Goal: Communication & Community: Answer question/provide support

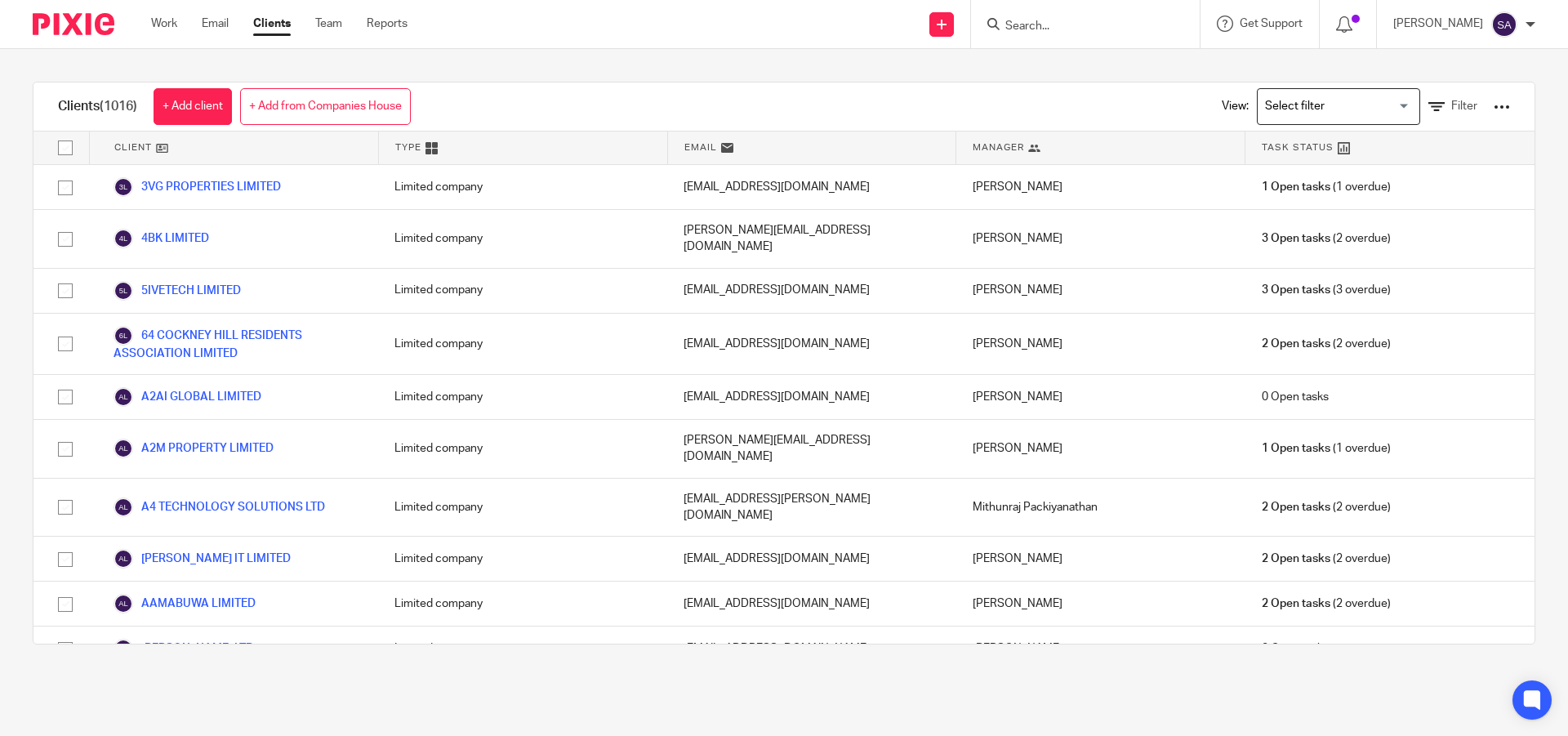
click at [1098, 12] on div at bounding box center [1084, 24] width 228 height 49
click at [1068, 28] on input "Search" at bounding box center [1077, 27] width 147 height 15
paste input "ARAIN VENTURES LTD"
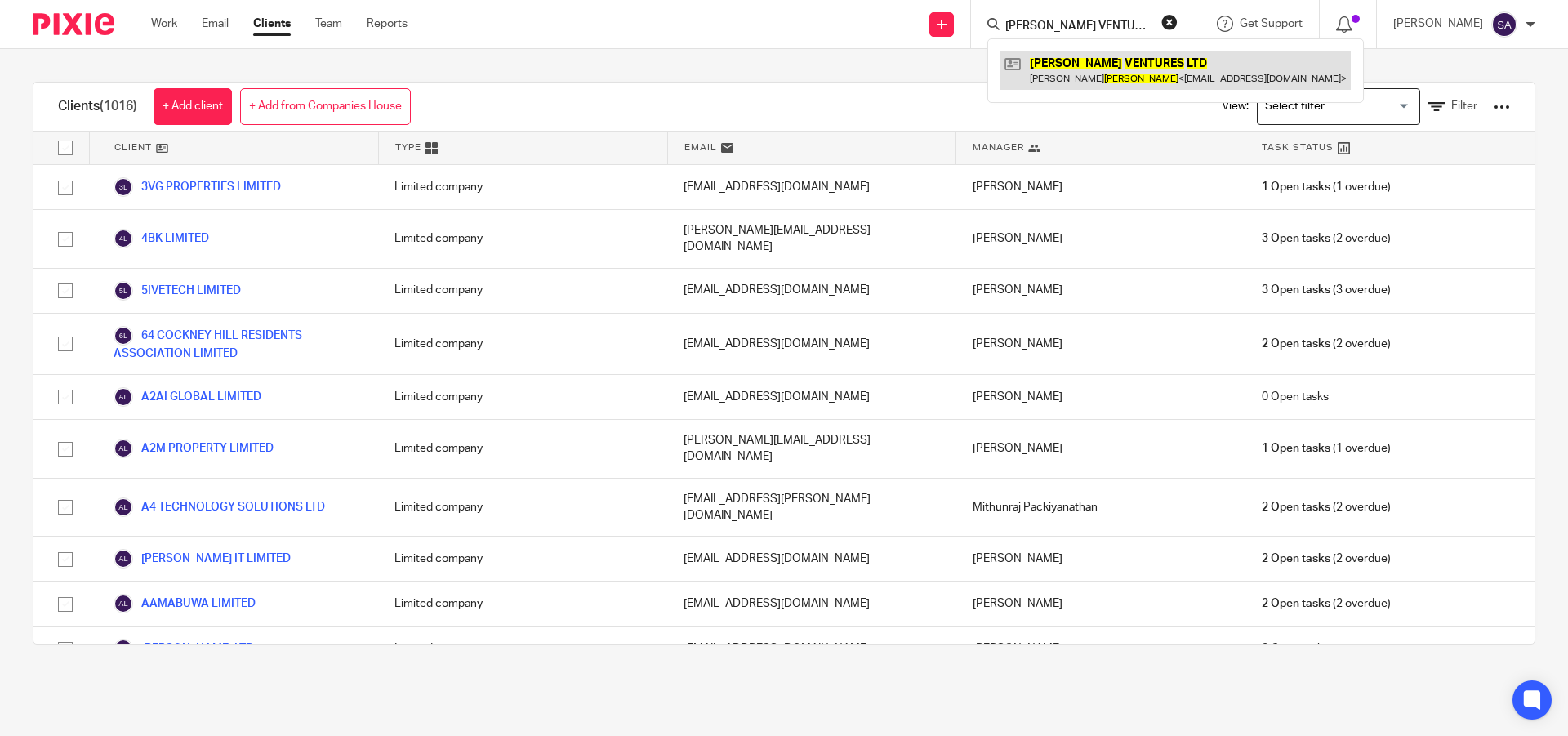
type input "[PERSON_NAME] VENTURES LTD"
click at [1091, 61] on link at bounding box center [1175, 70] width 350 height 38
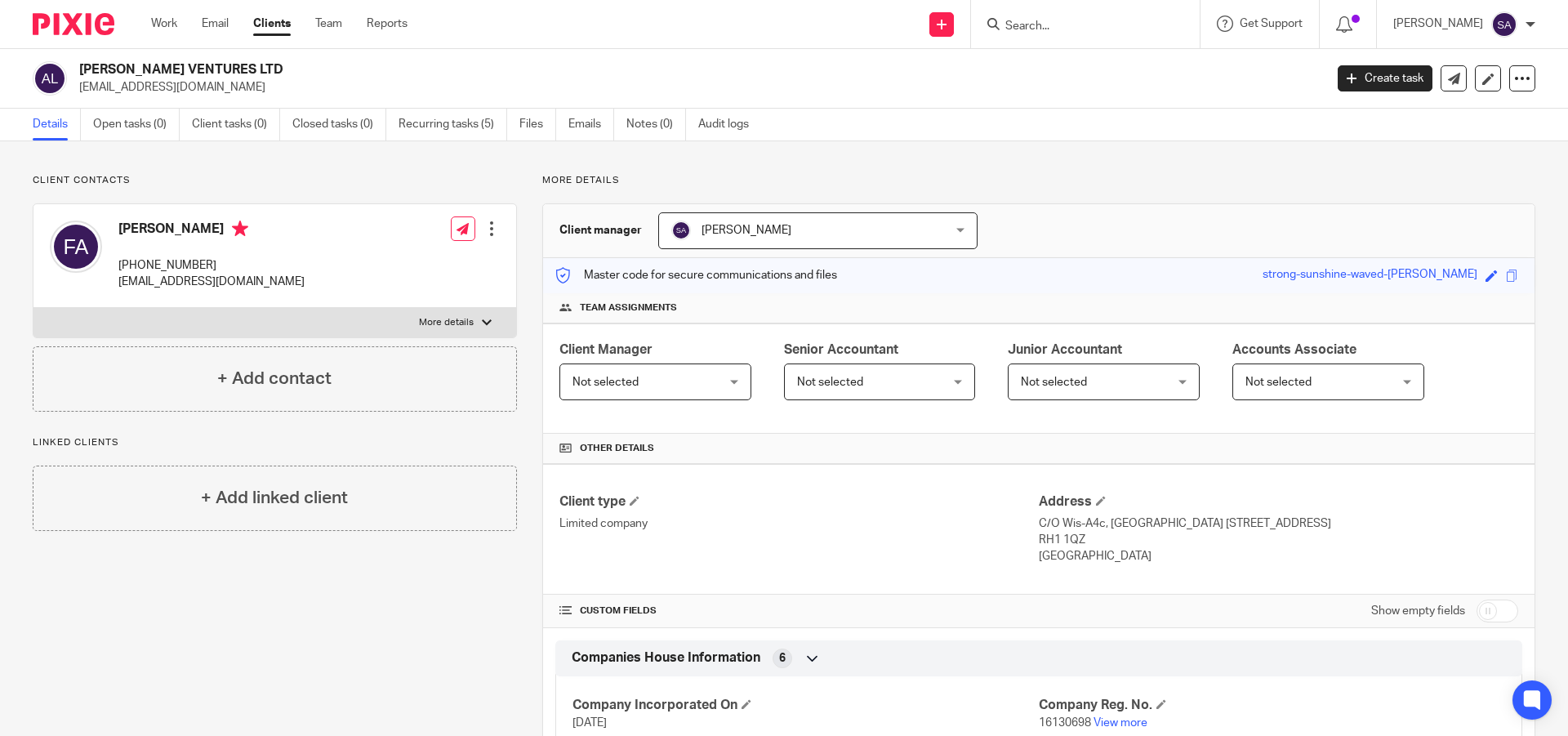
scroll to position [179, 0]
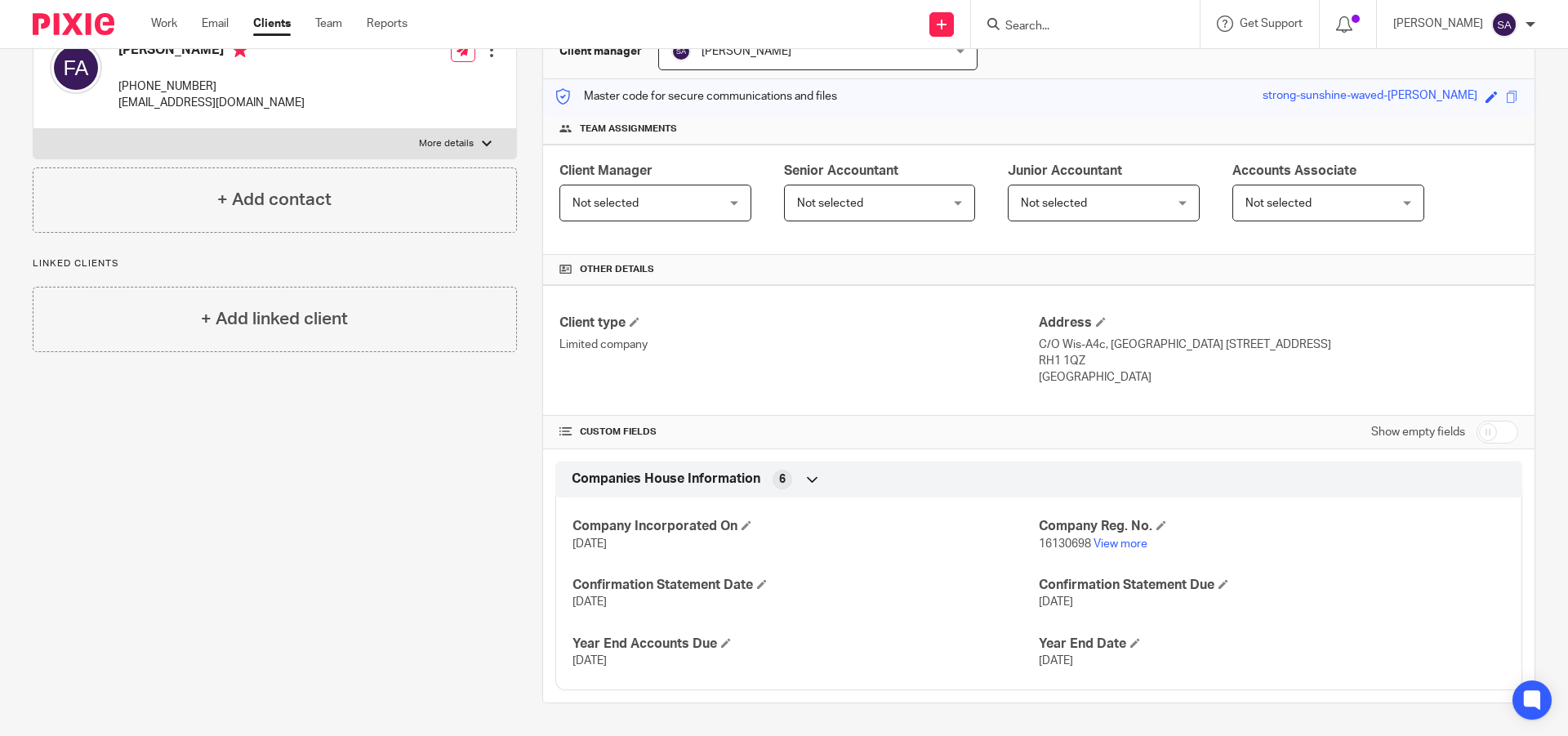
click at [1484, 431] on input "checkbox" at bounding box center [1496, 431] width 41 height 23
checkbox input "true"
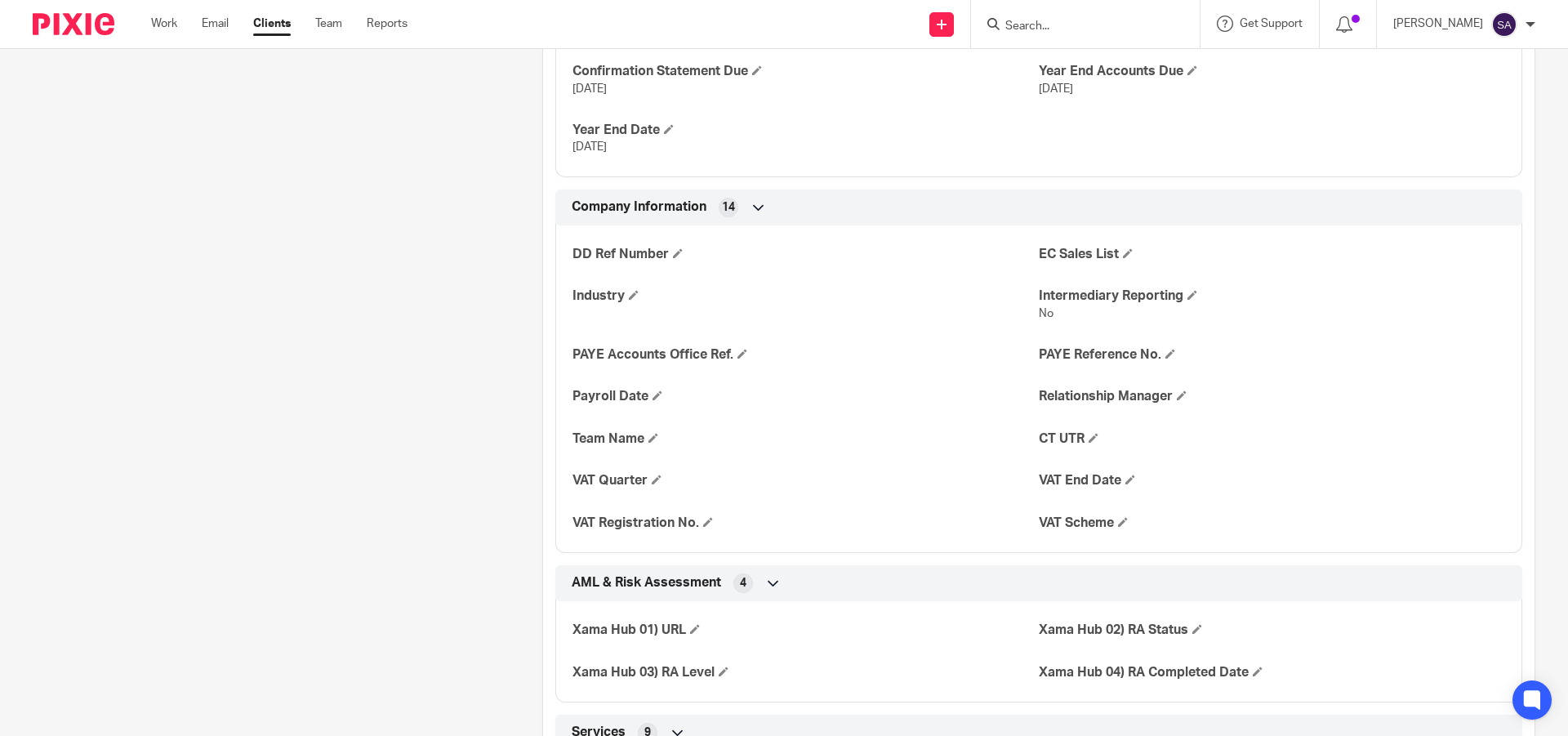
scroll to position [832, 0]
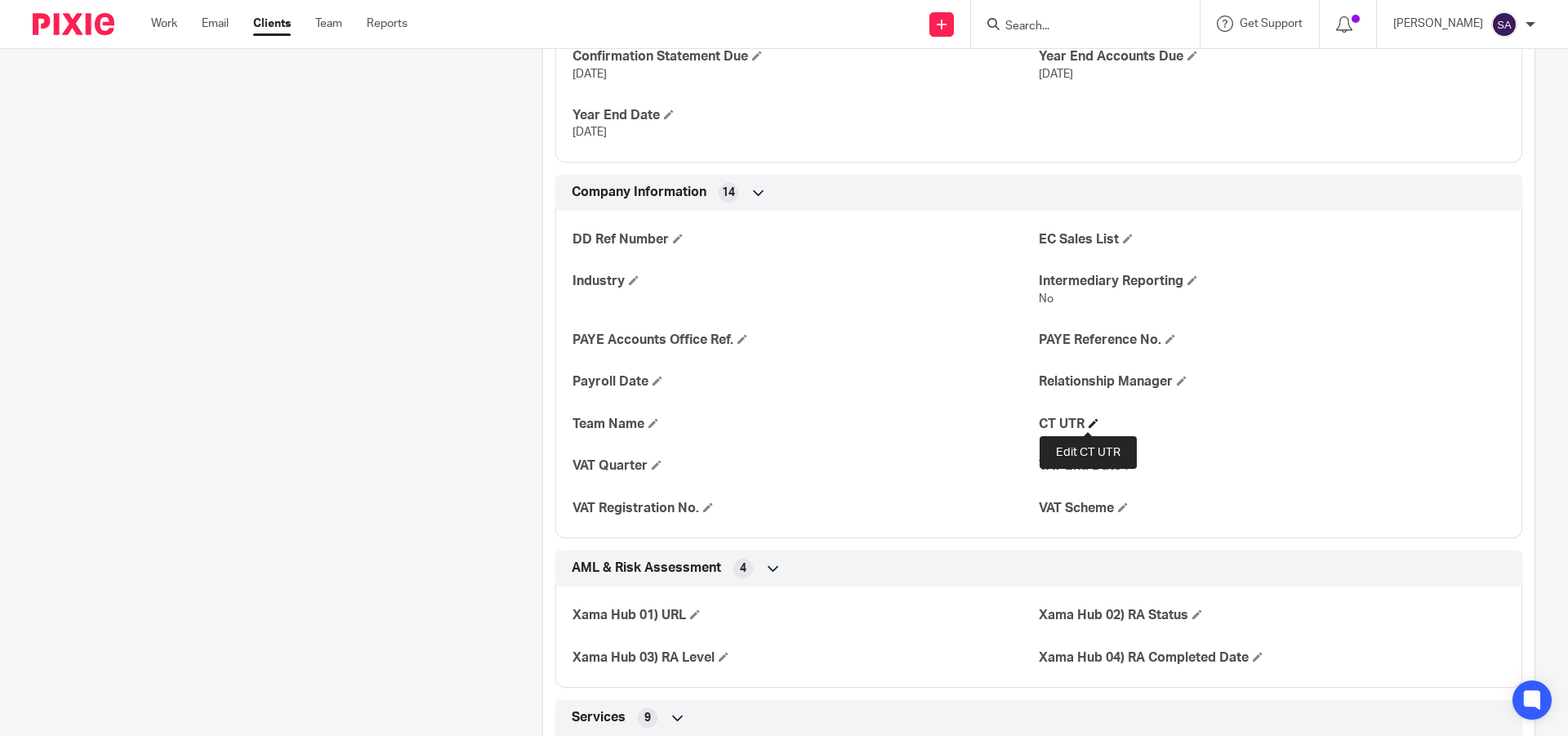
click at [1091, 424] on span at bounding box center [1093, 423] width 10 height 10
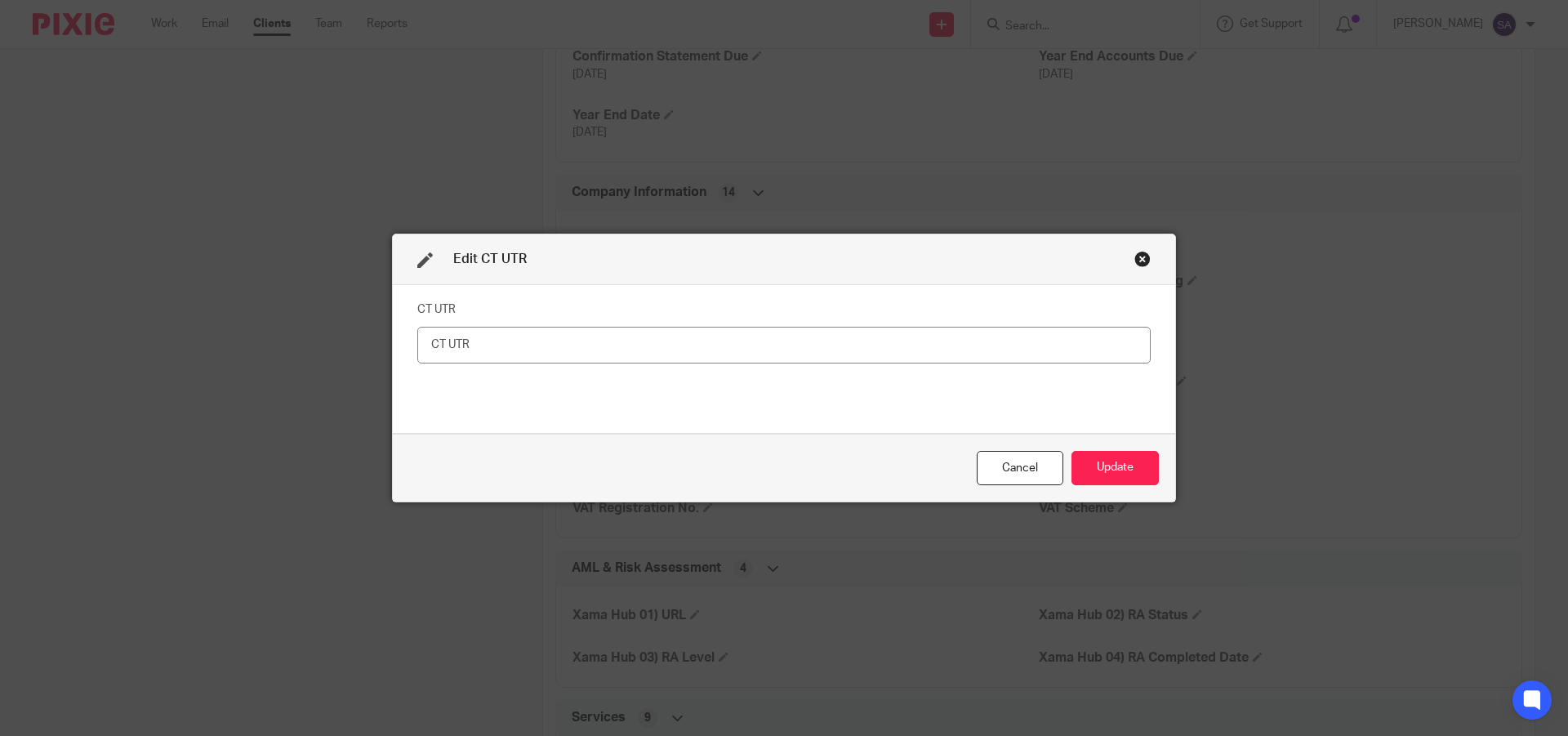
click at [672, 351] on input "text" at bounding box center [784, 345] width 733 height 37
paste input "2939000219"
type input "2939000219"
click at [1099, 469] on button "Update" at bounding box center [1115, 468] width 87 height 35
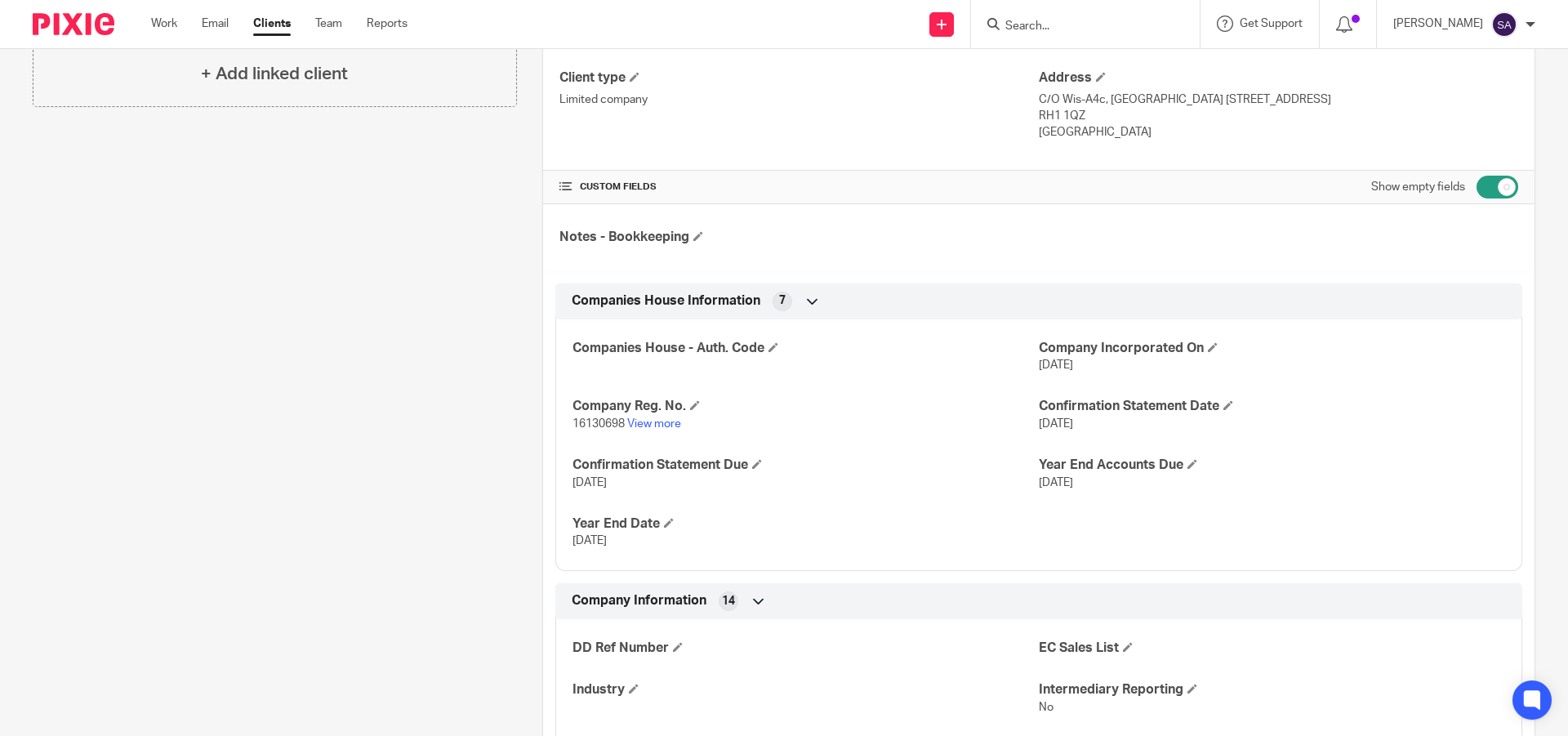
scroll to position [0, 0]
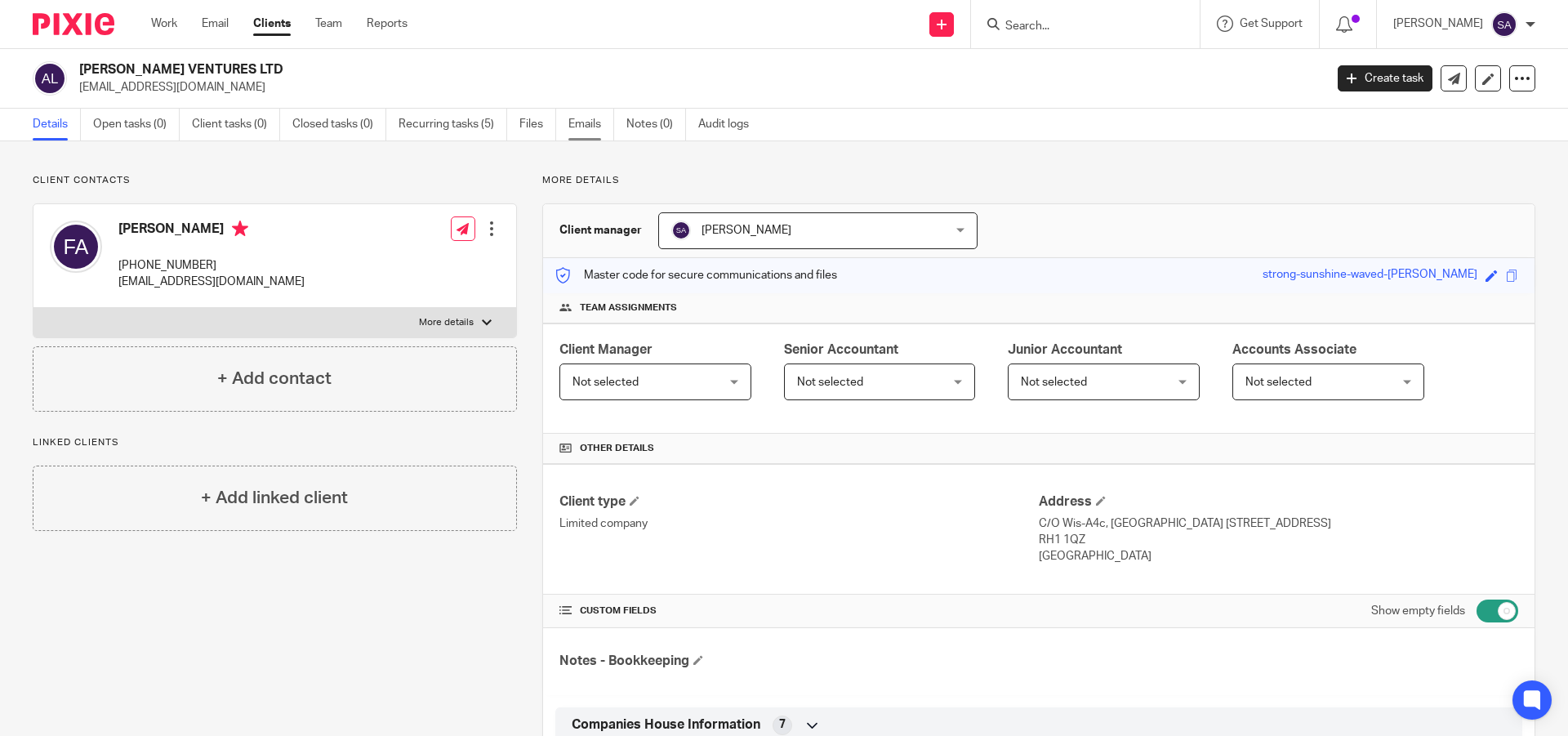
click at [582, 128] on link "Emails" at bounding box center [591, 124] width 46 height 32
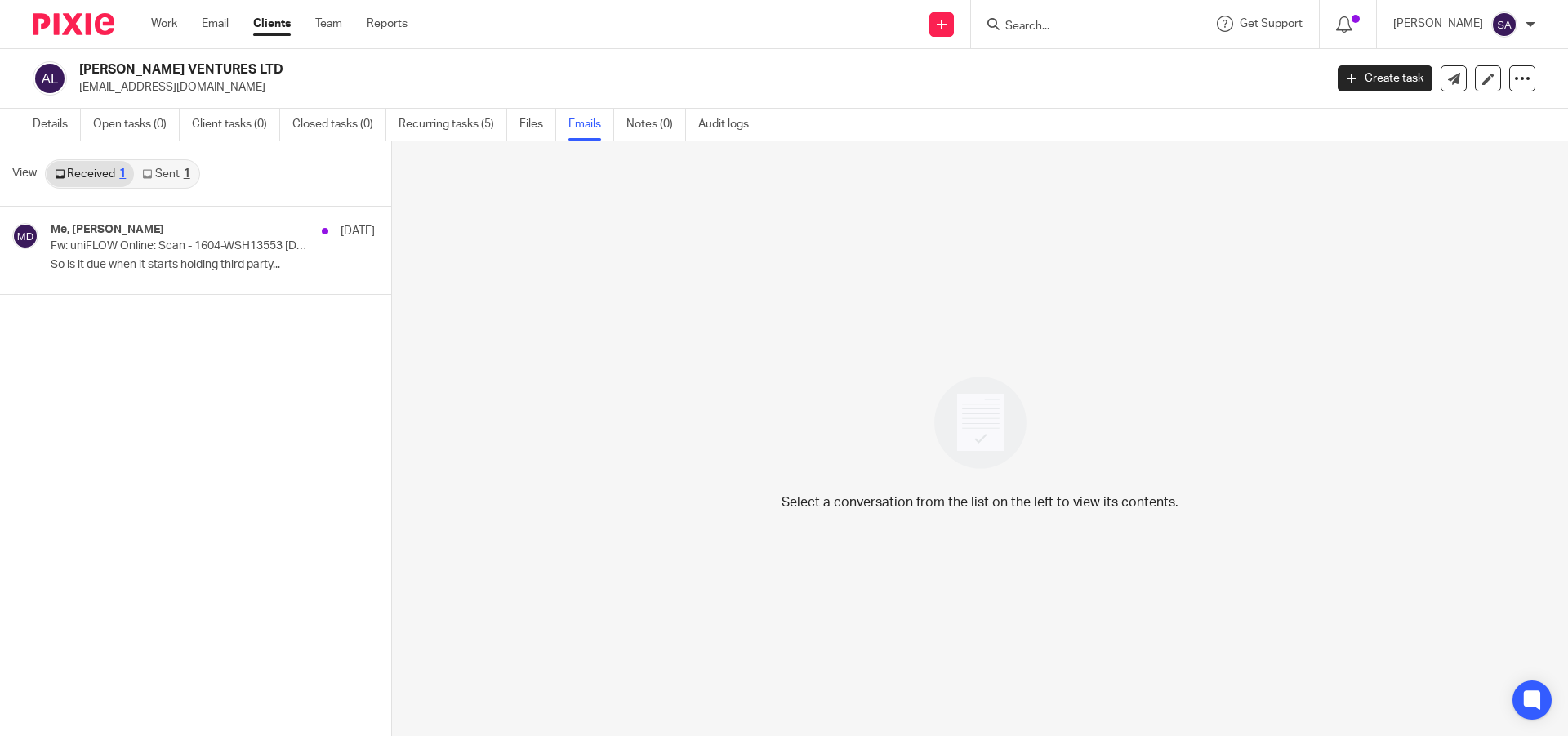
click at [1062, 26] on input "Search" at bounding box center [1077, 27] width 147 height 15
paste input "SITESCAST LTD"
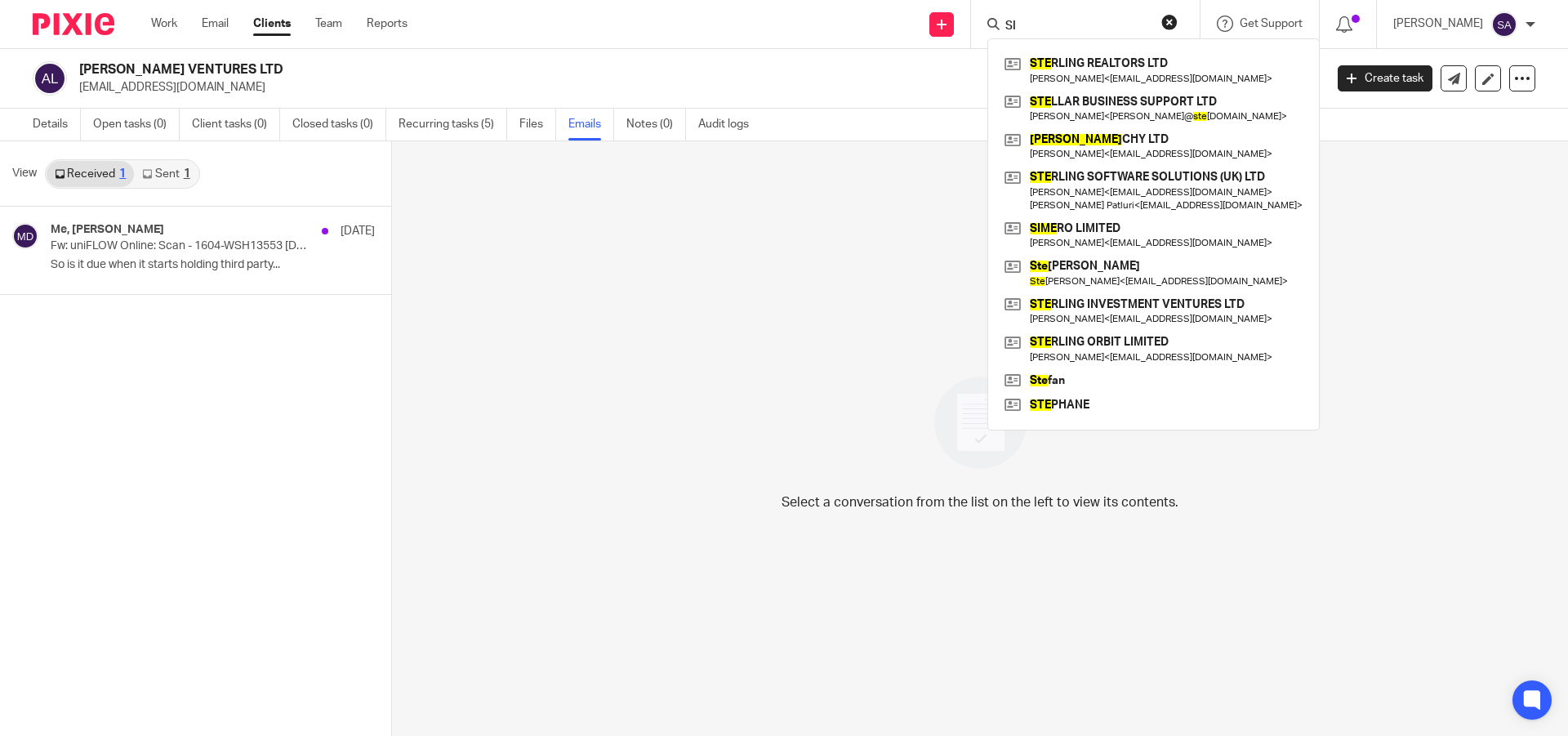
type input "S"
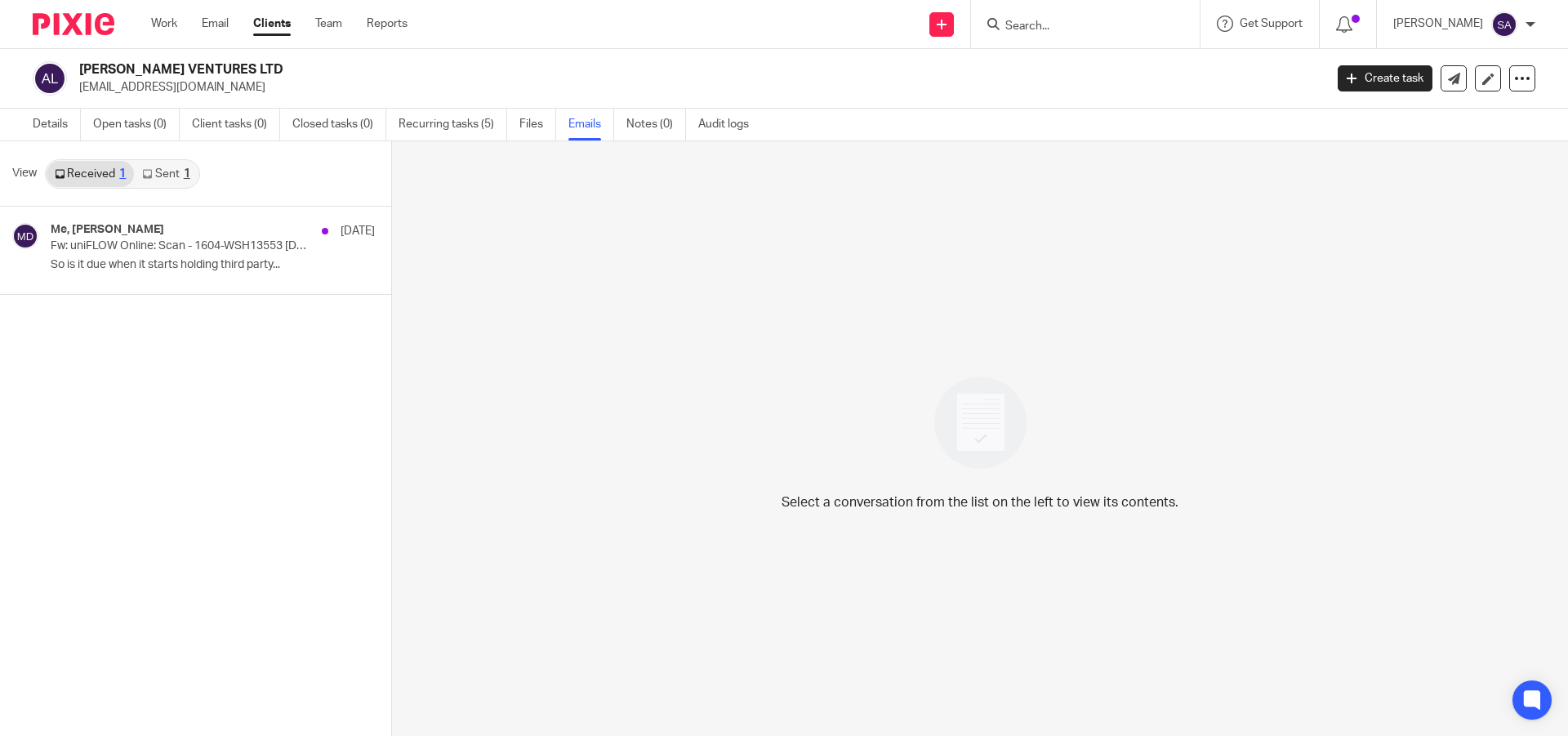
click at [808, 76] on h2 "[PERSON_NAME] VENTURES LTD" at bounding box center [573, 70] width 987 height 17
click at [1066, 23] on input "Search" at bounding box center [1077, 27] width 147 height 15
paste input "RAMAHANU LIMITED"
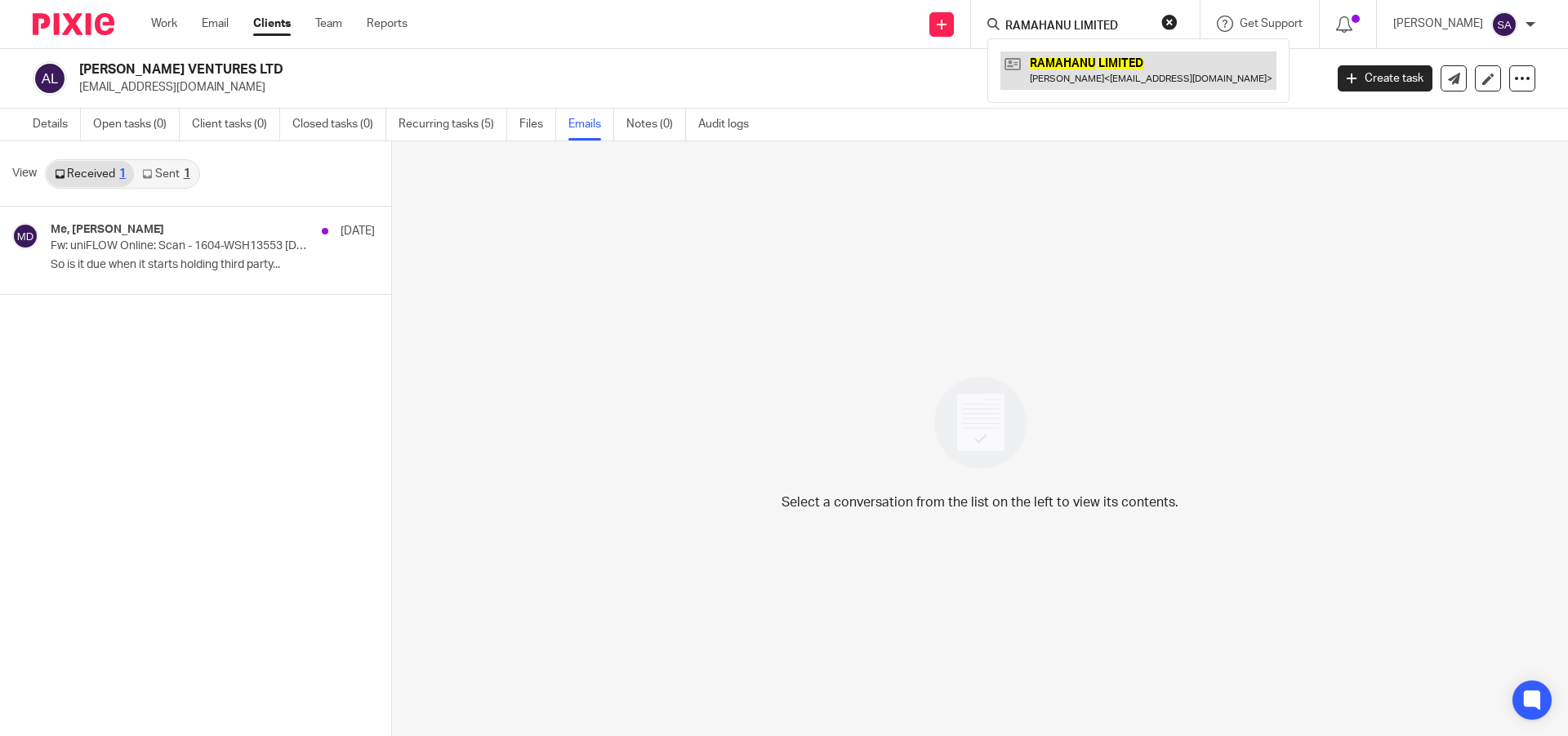
type input "RAMAHANU LIMITED"
click at [1115, 58] on link at bounding box center [1138, 70] width 276 height 38
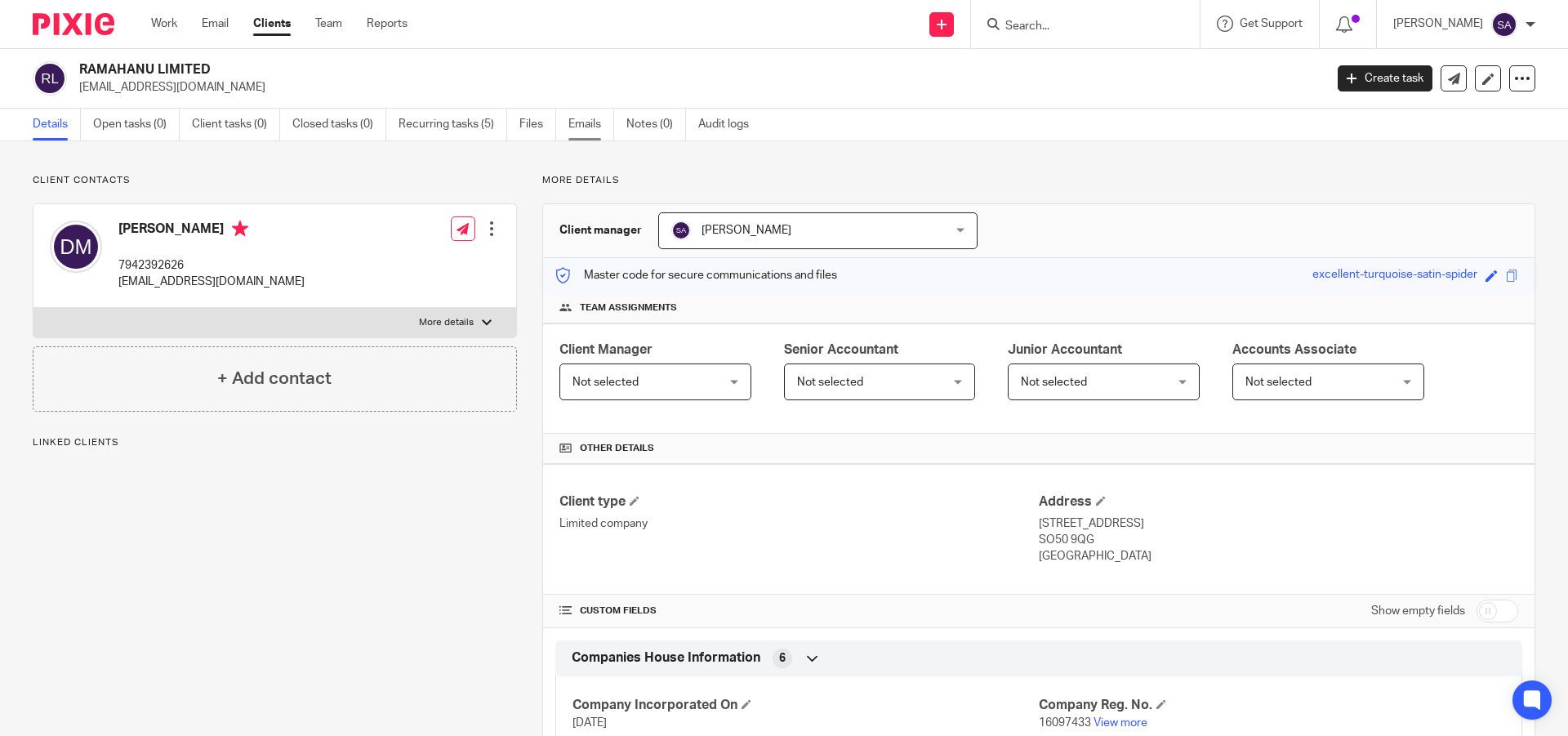
click at [585, 128] on link "Emails" at bounding box center [591, 124] width 46 height 32
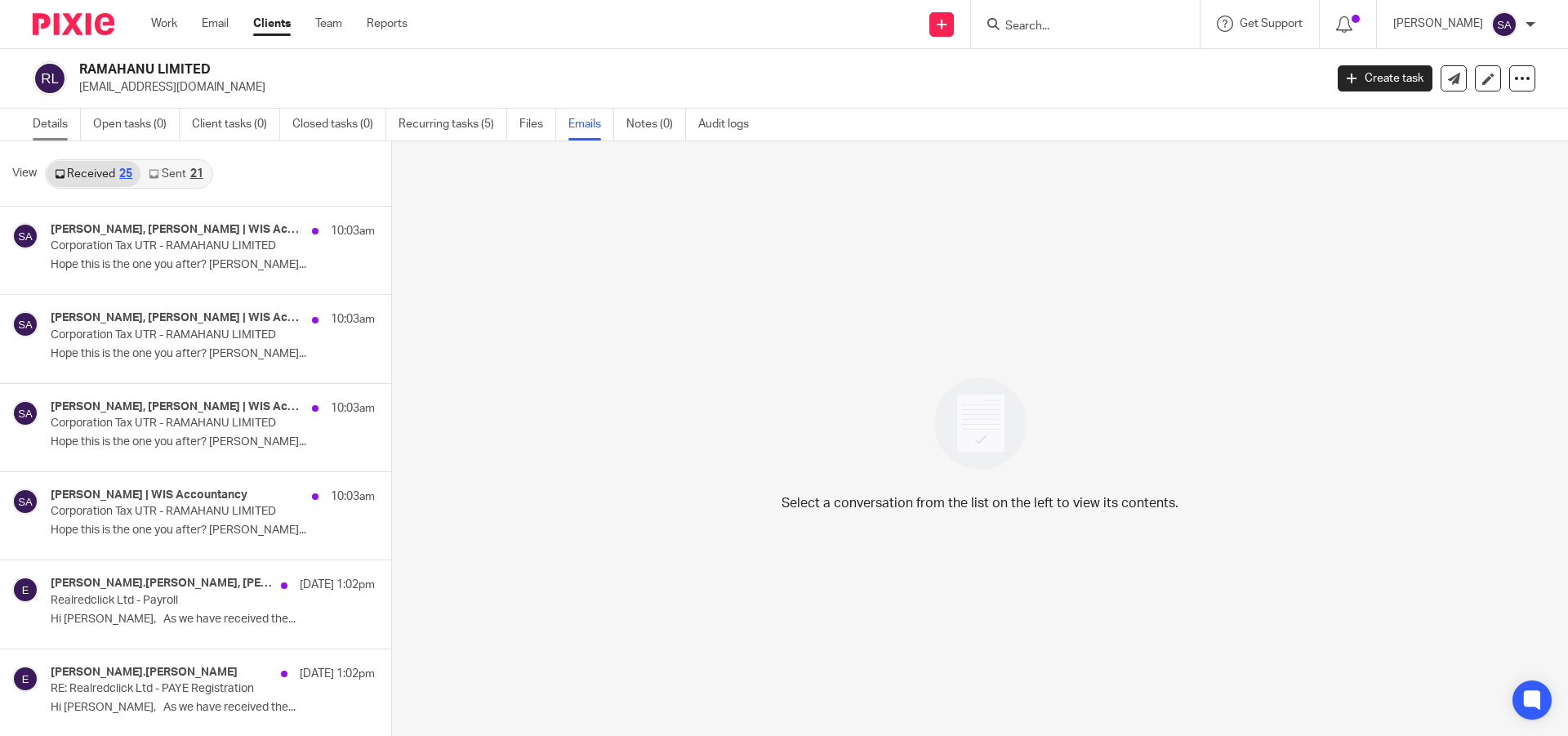
click at [59, 116] on link "Details" at bounding box center [57, 124] width 49 height 32
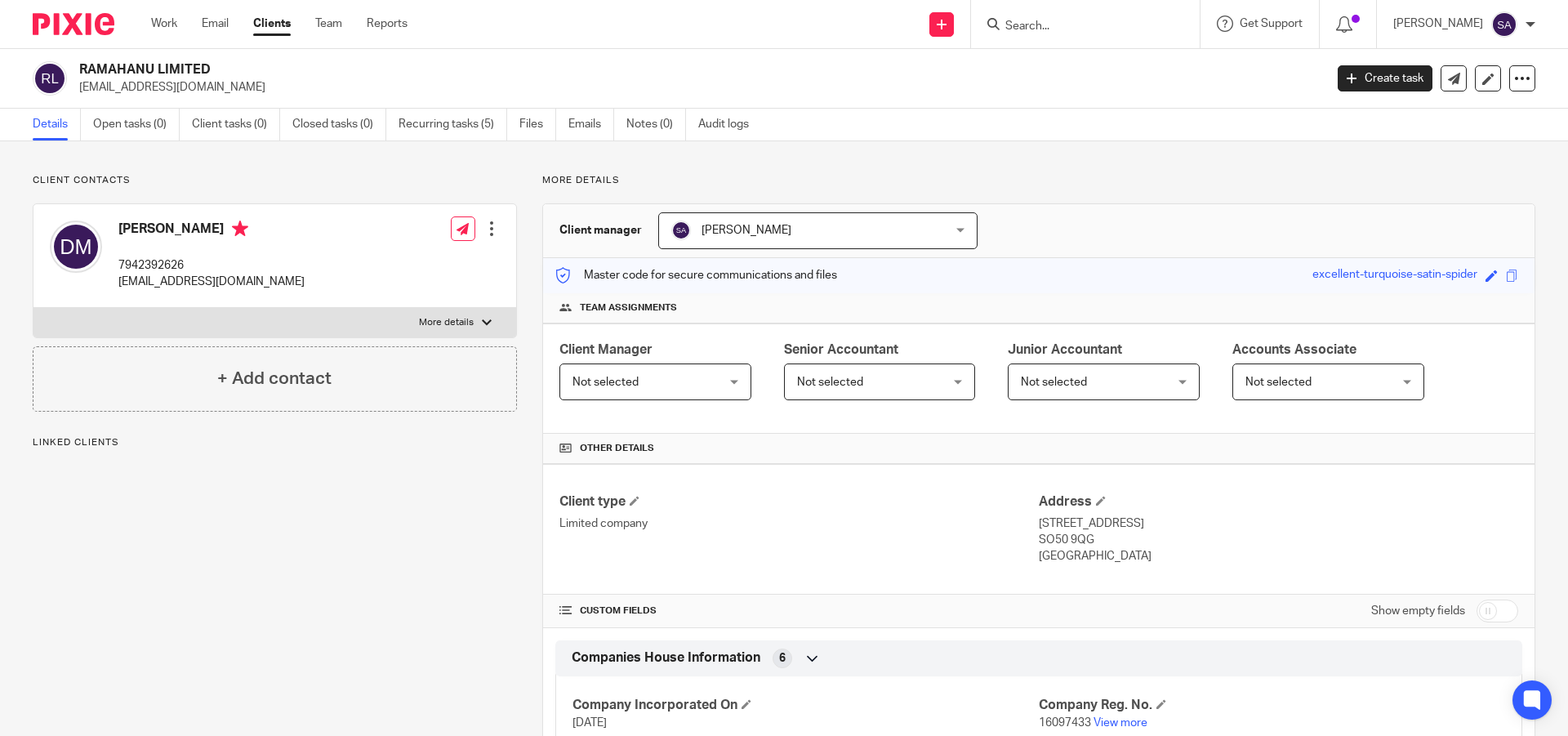
scroll to position [179, 0]
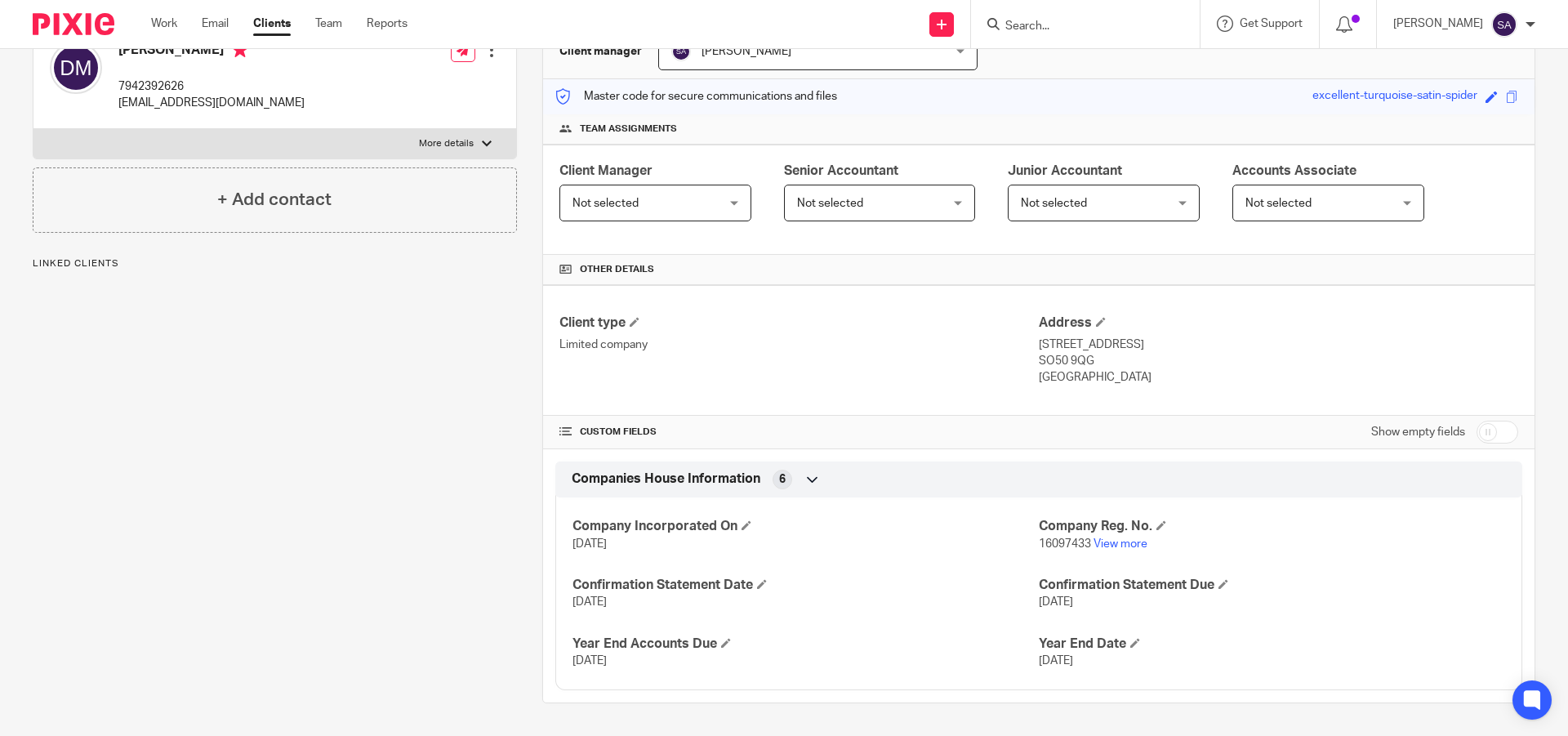
click at [1476, 429] on input "checkbox" at bounding box center [1496, 431] width 41 height 23
checkbox input "true"
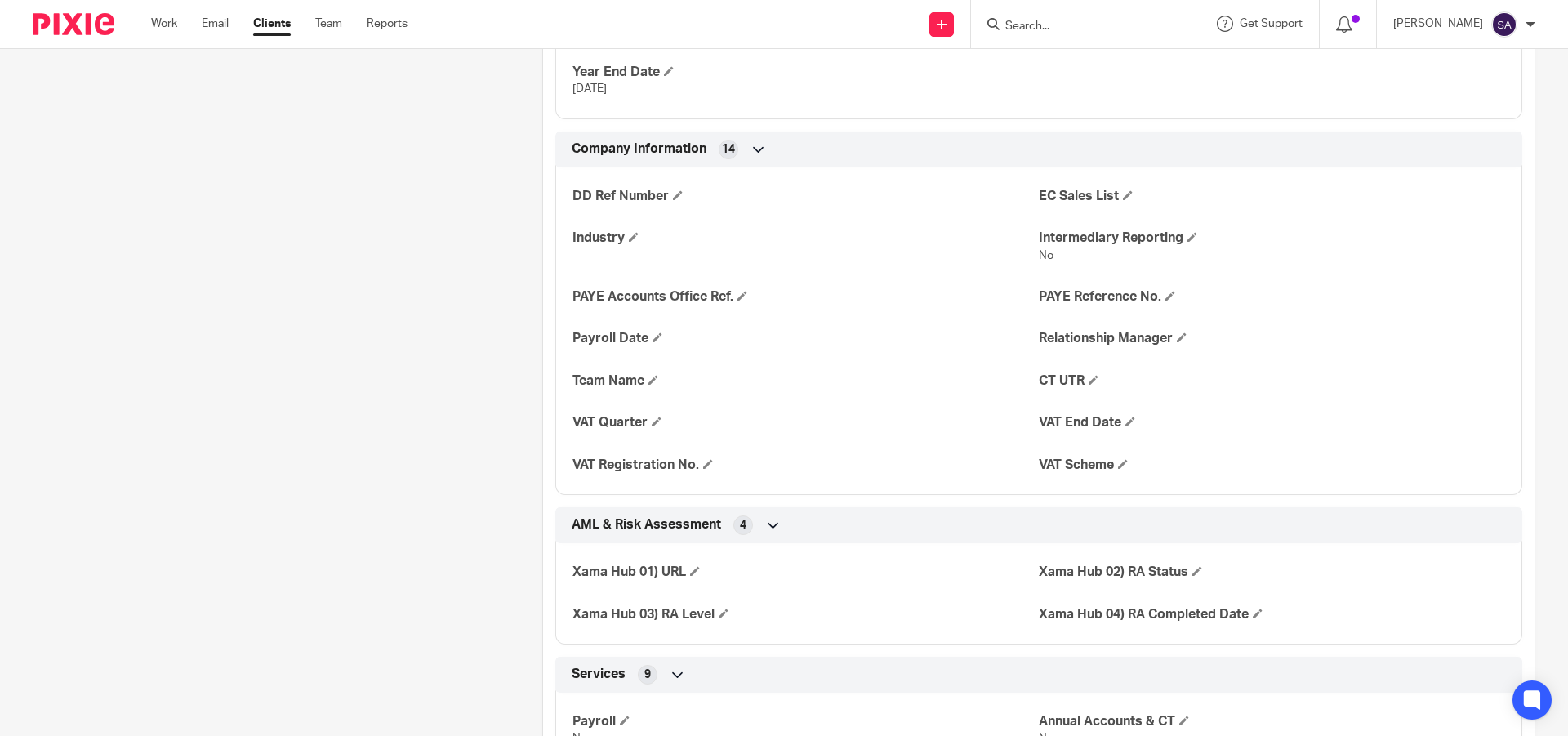
scroll to position [914, 0]
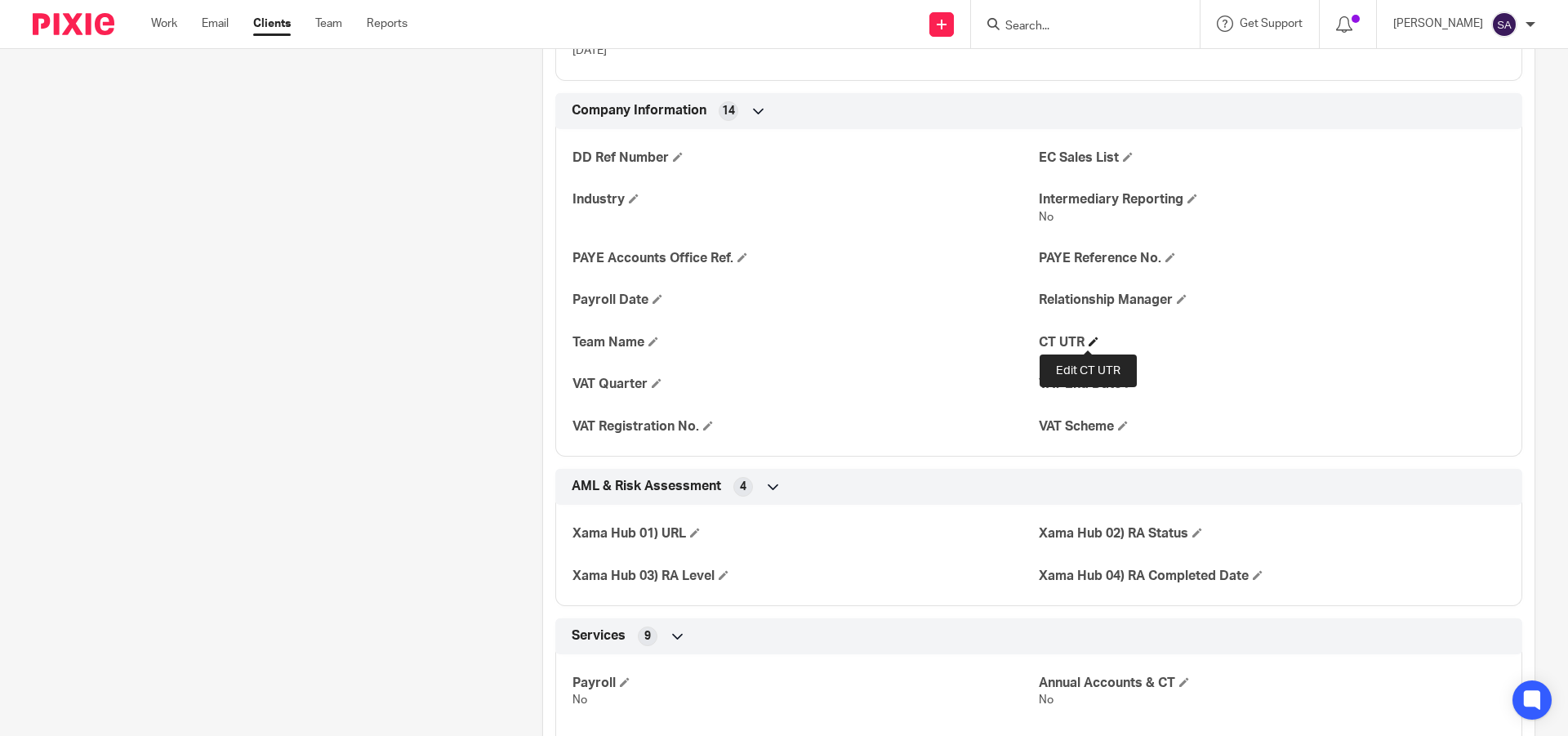
click at [1089, 339] on span at bounding box center [1093, 341] width 10 height 10
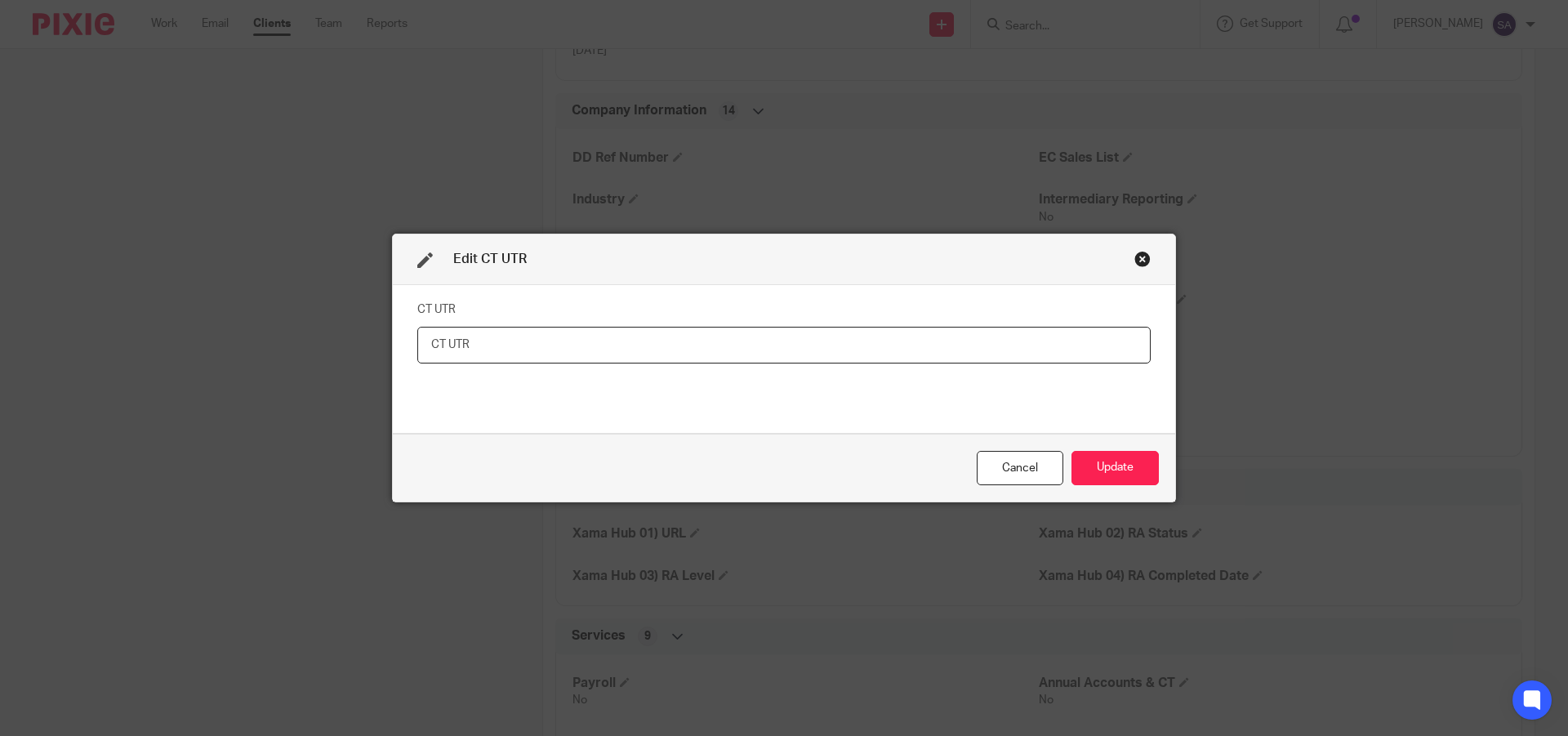
paste input "6716223867"
type input "6716223867"
click at [1130, 465] on button "Update" at bounding box center [1115, 468] width 87 height 35
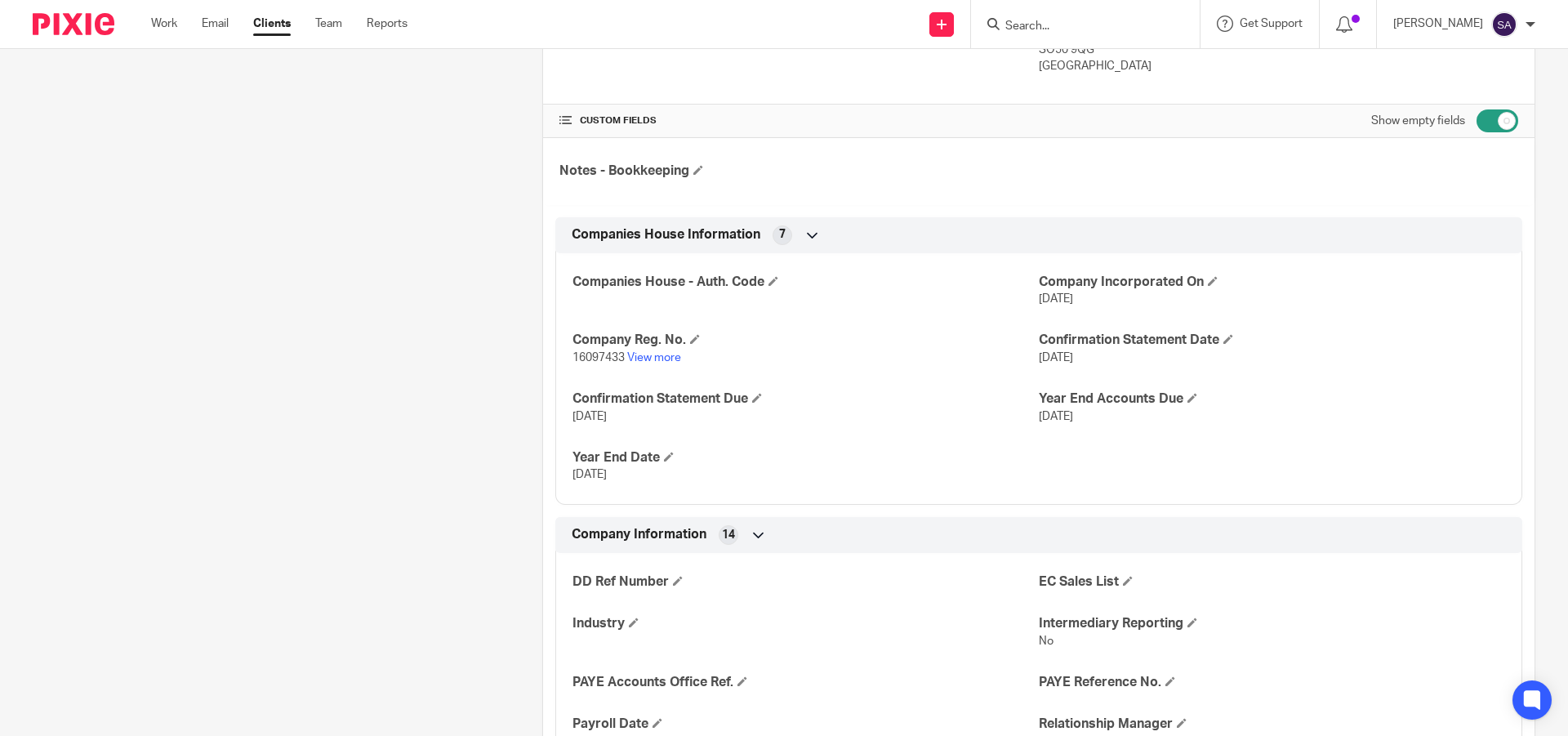
scroll to position [980, 0]
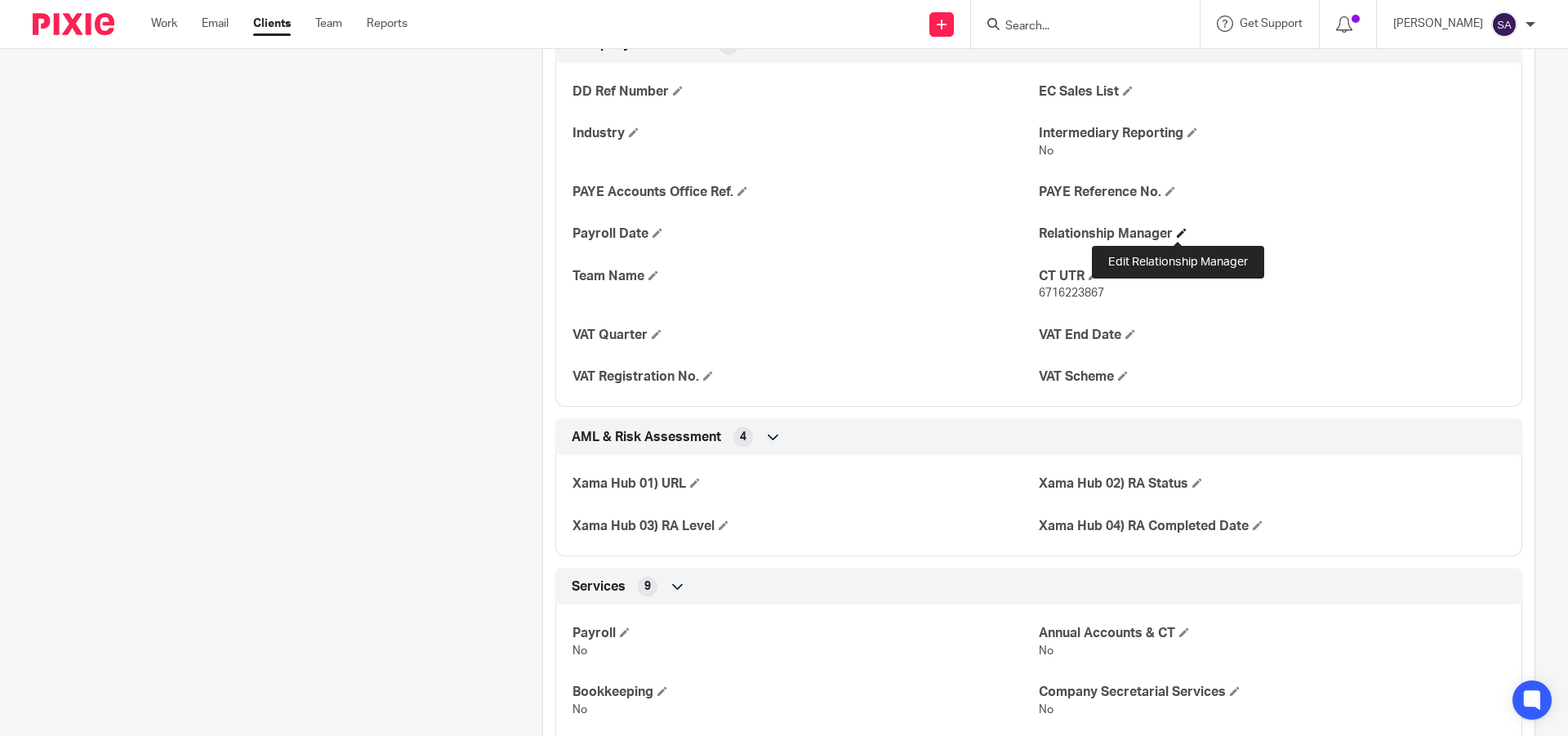
click at [1176, 233] on span at bounding box center [1181, 232] width 10 height 10
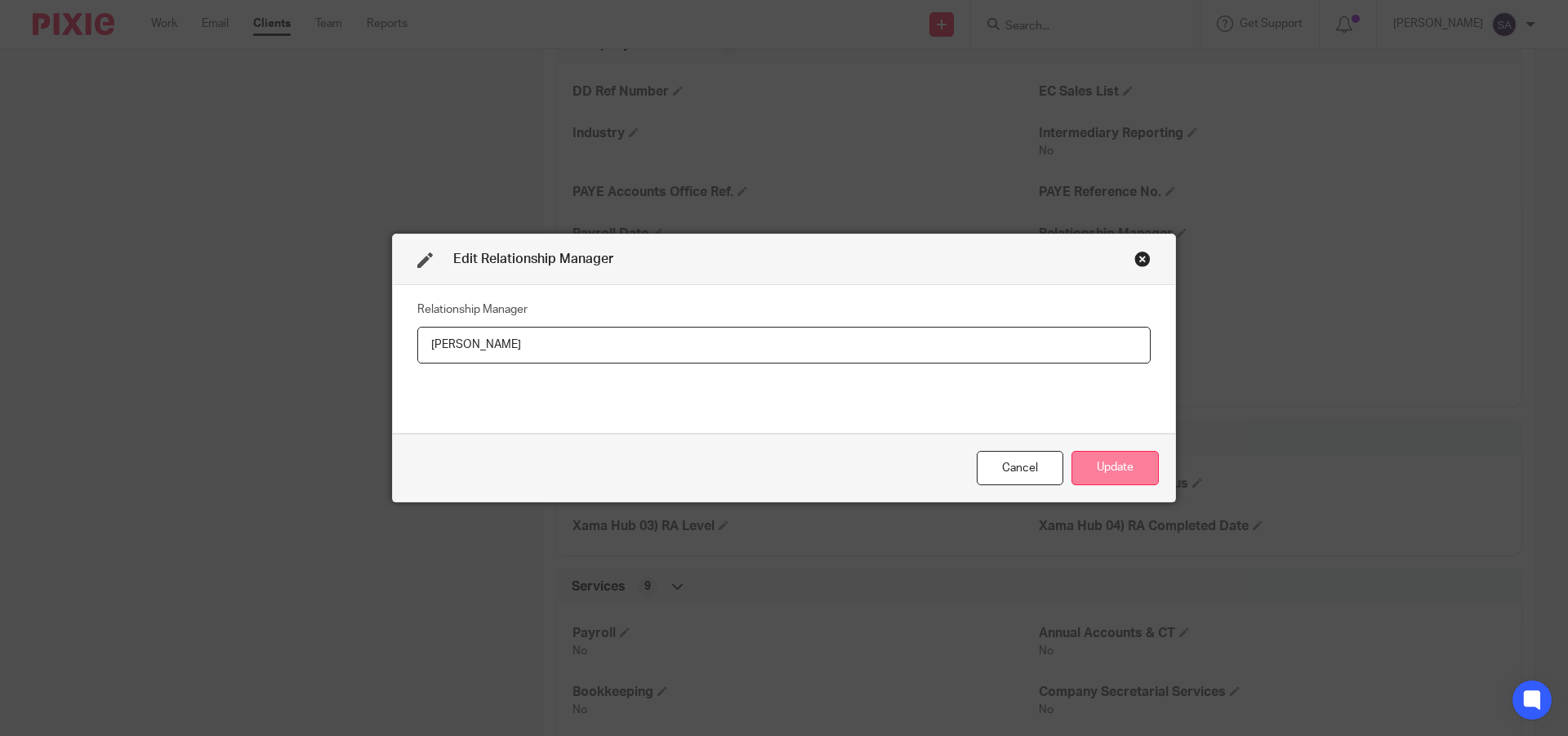
type input "[PERSON_NAME]"
click at [1122, 463] on button "Update" at bounding box center [1115, 468] width 87 height 35
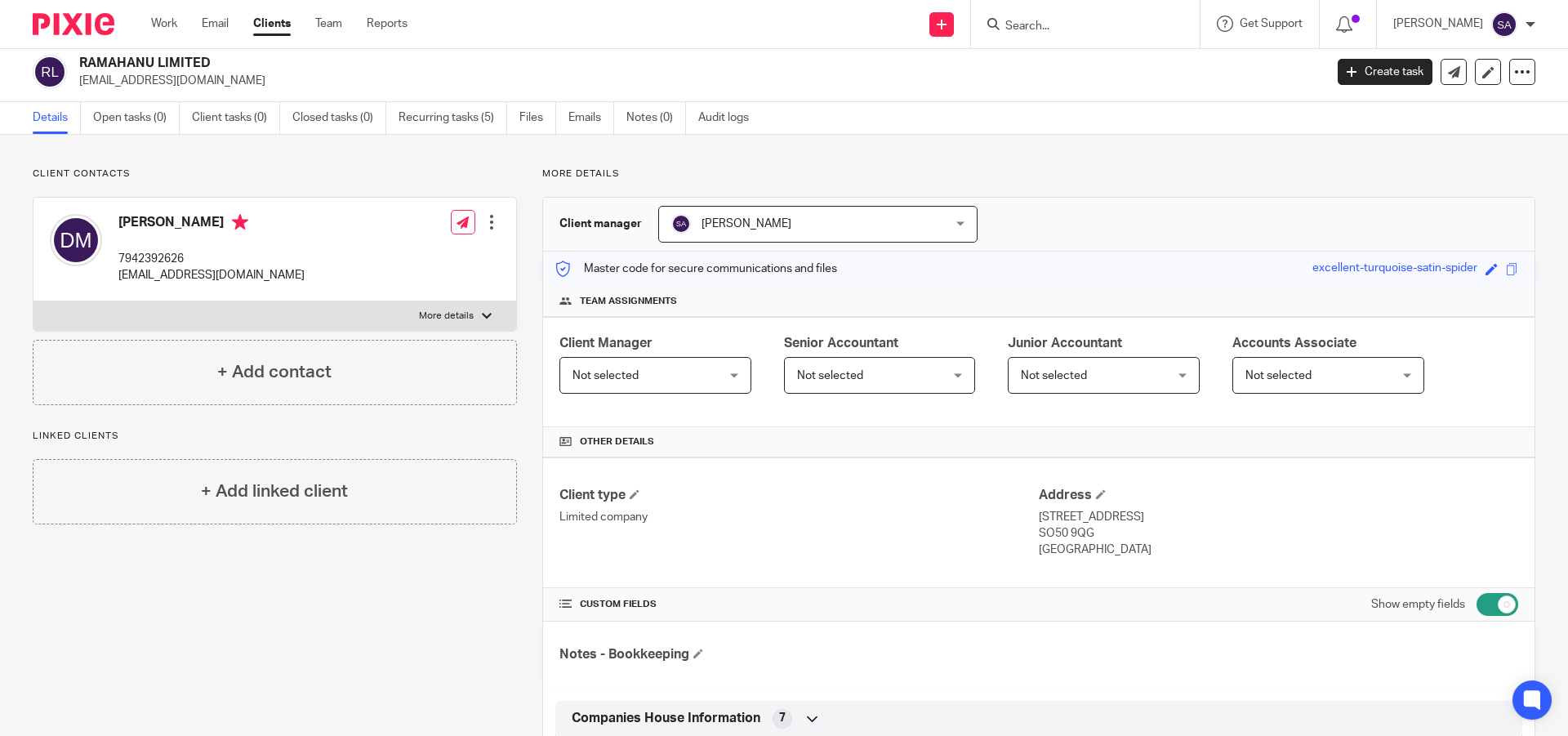
scroll to position [0, 0]
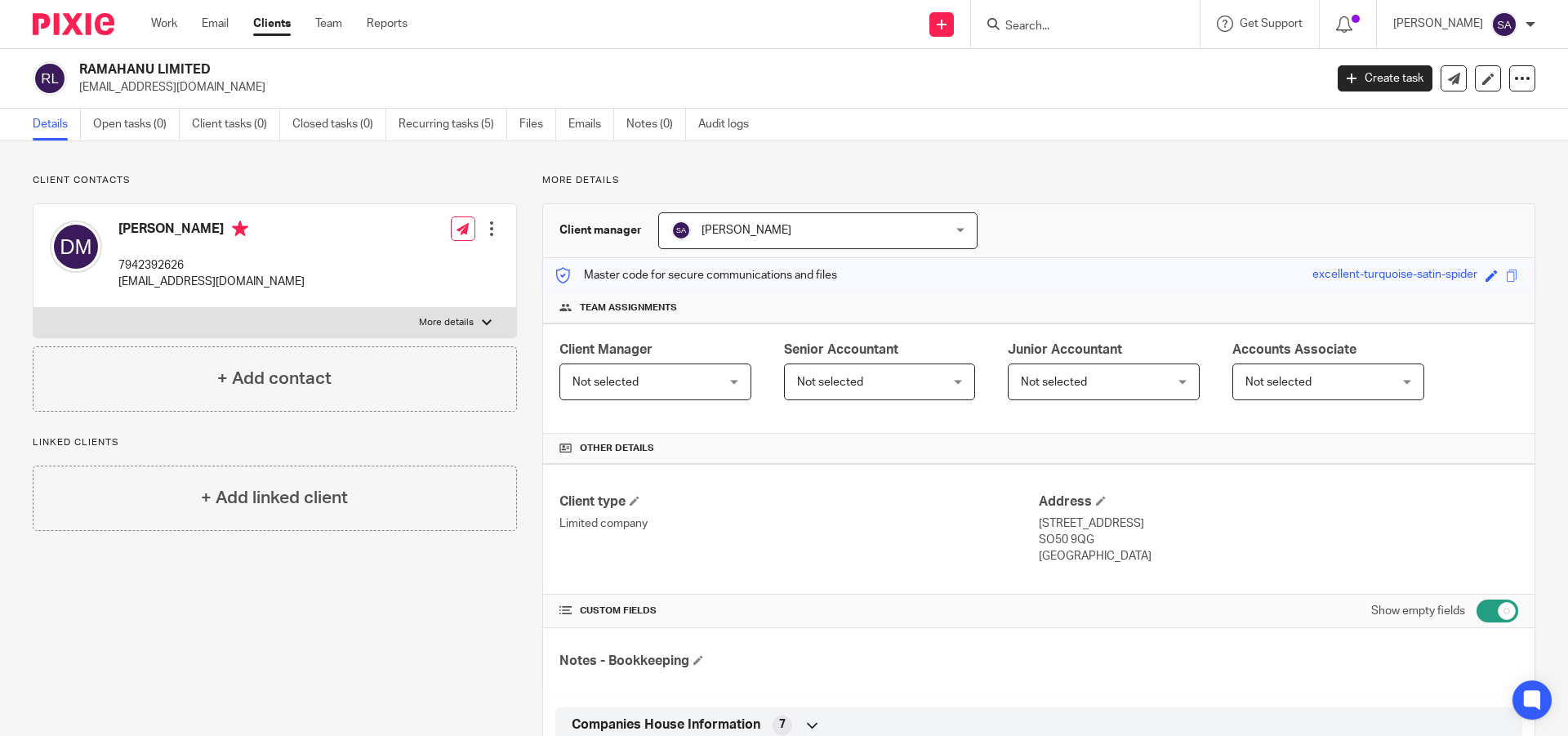
click at [729, 367] on div "Not selected Not selected" at bounding box center [655, 382] width 192 height 37
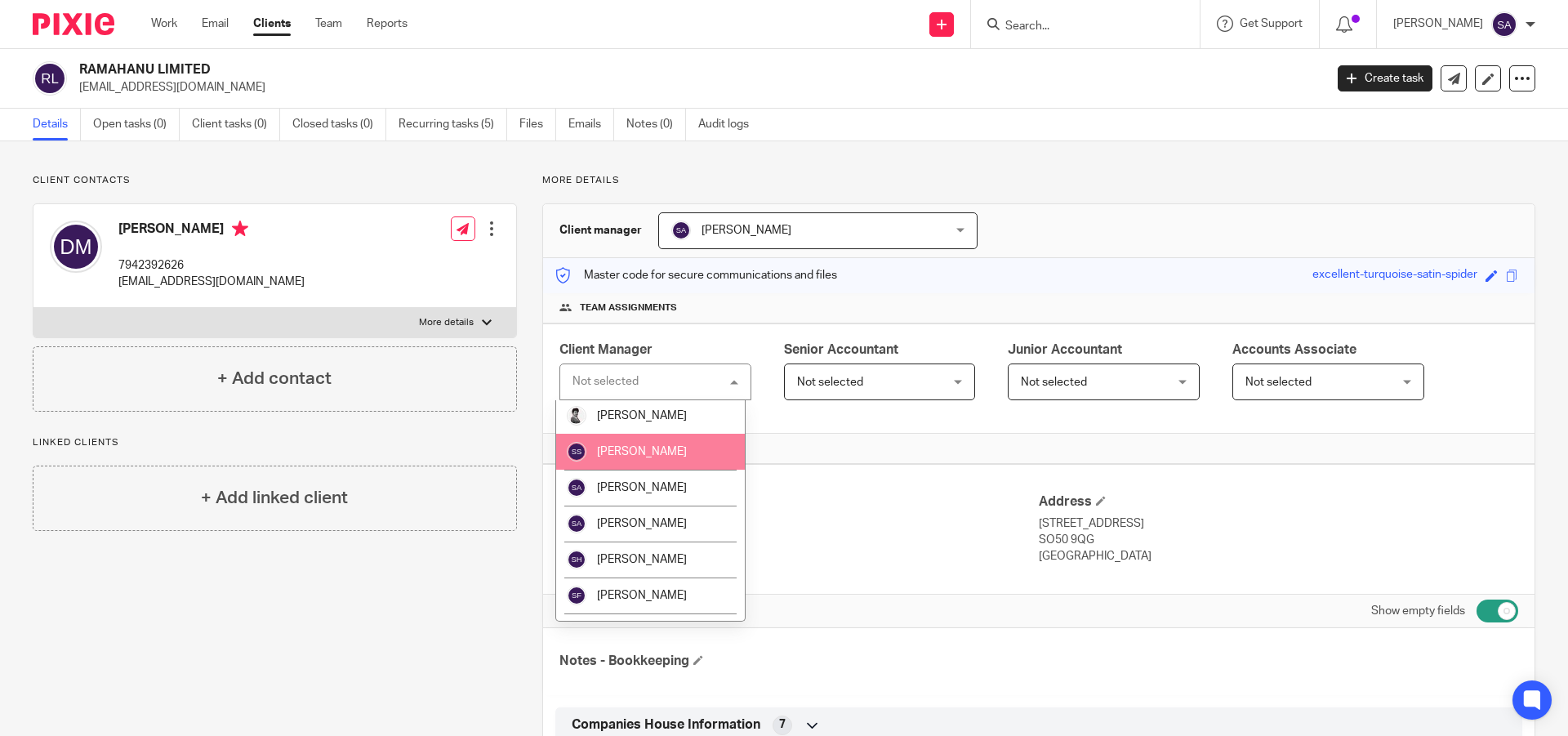
scroll to position [980, 0]
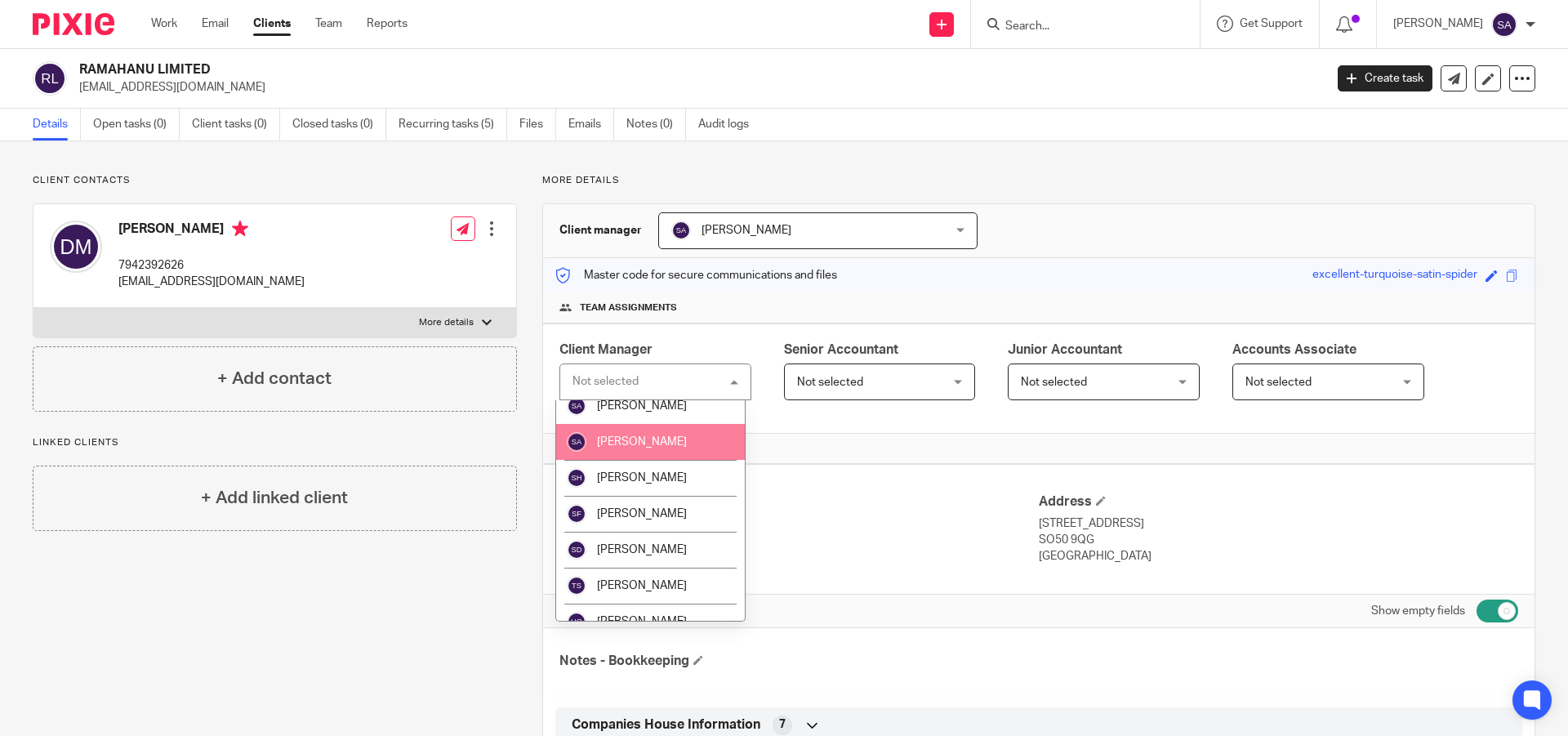
click at [661, 448] on span "[PERSON_NAME]" at bounding box center [642, 441] width 90 height 11
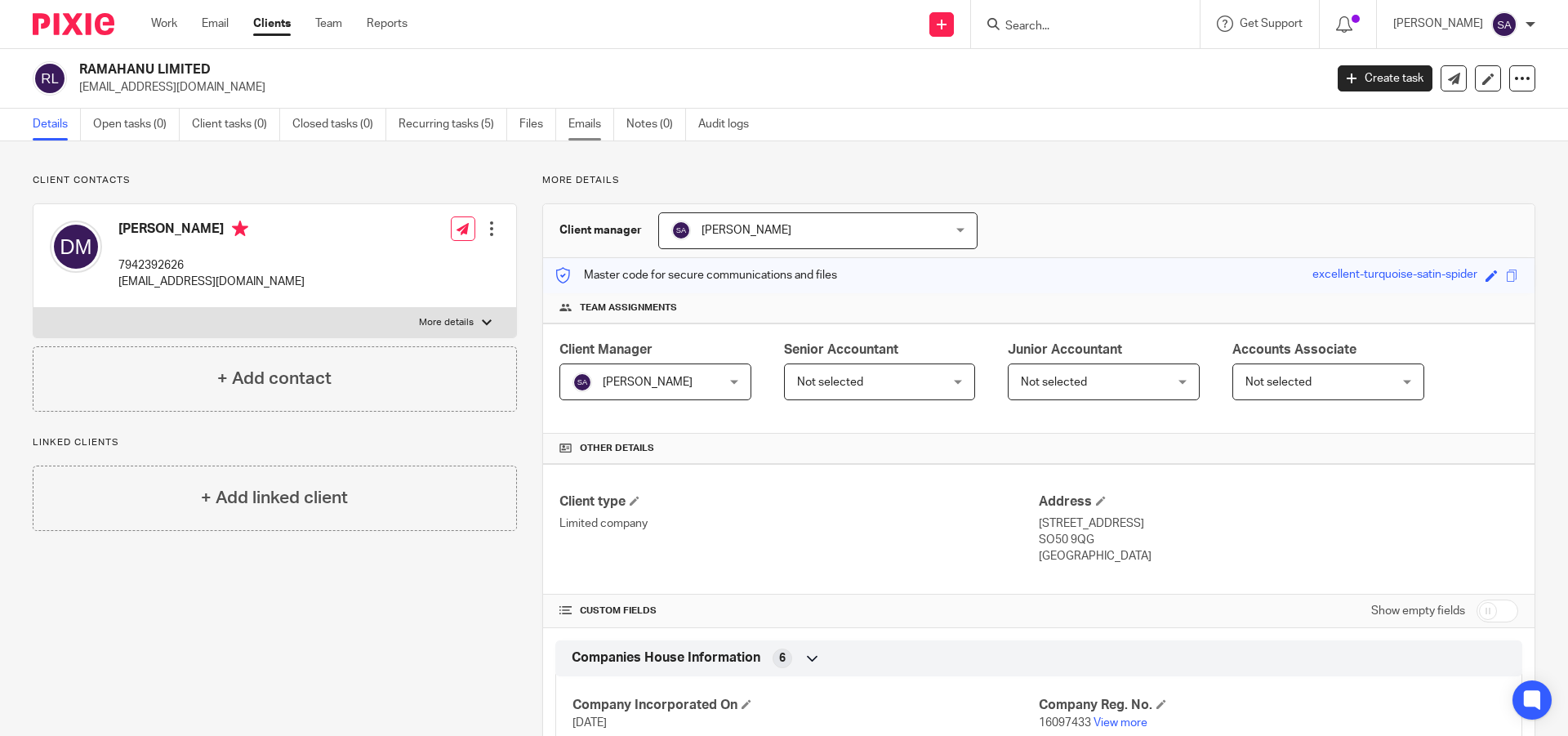
click at [586, 123] on link "Emails" at bounding box center [591, 124] width 46 height 32
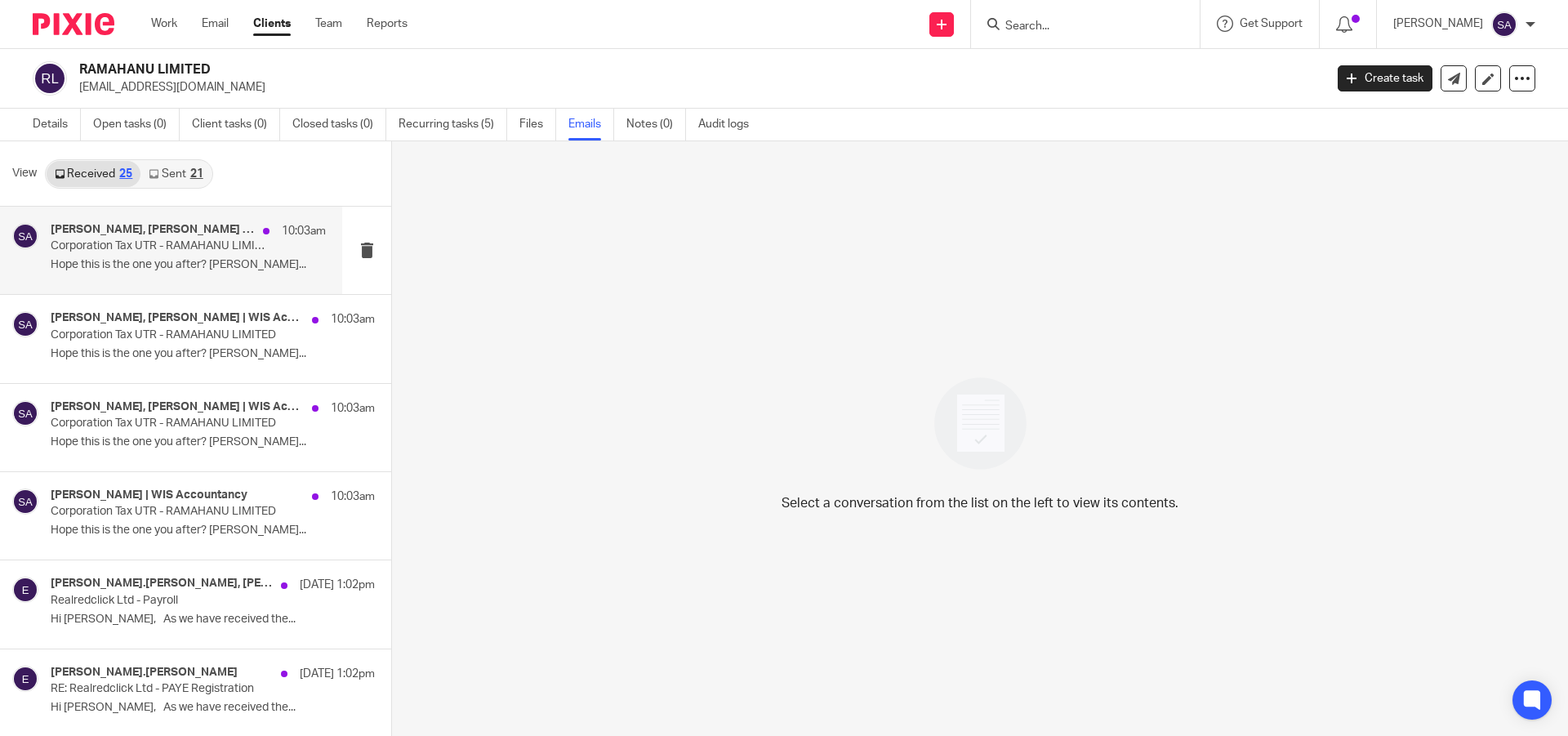
click at [155, 252] on p "Corporation Tax UTR - RAMAHANU LIMITED" at bounding box center [161, 246] width 220 height 14
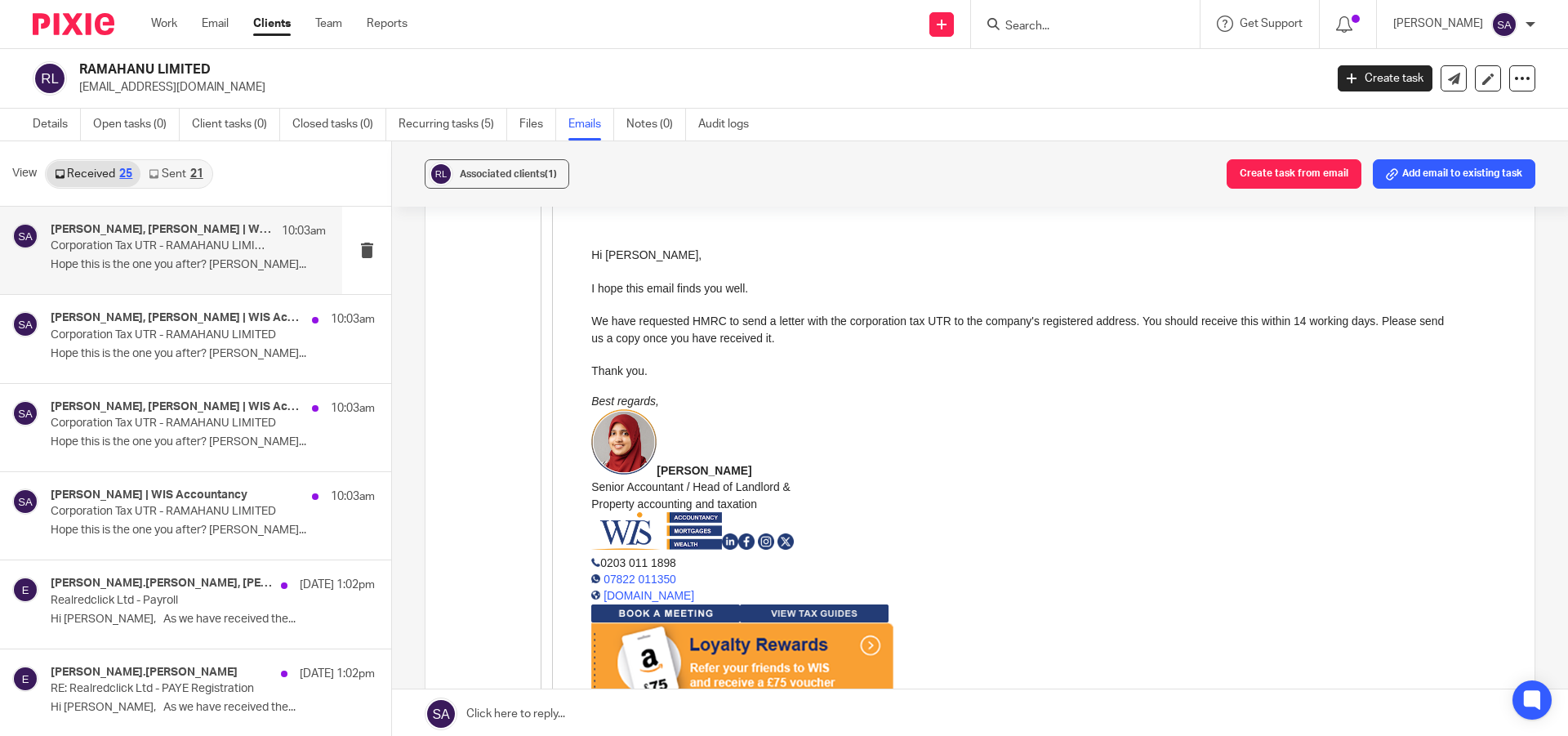
scroll to position [1233, 0]
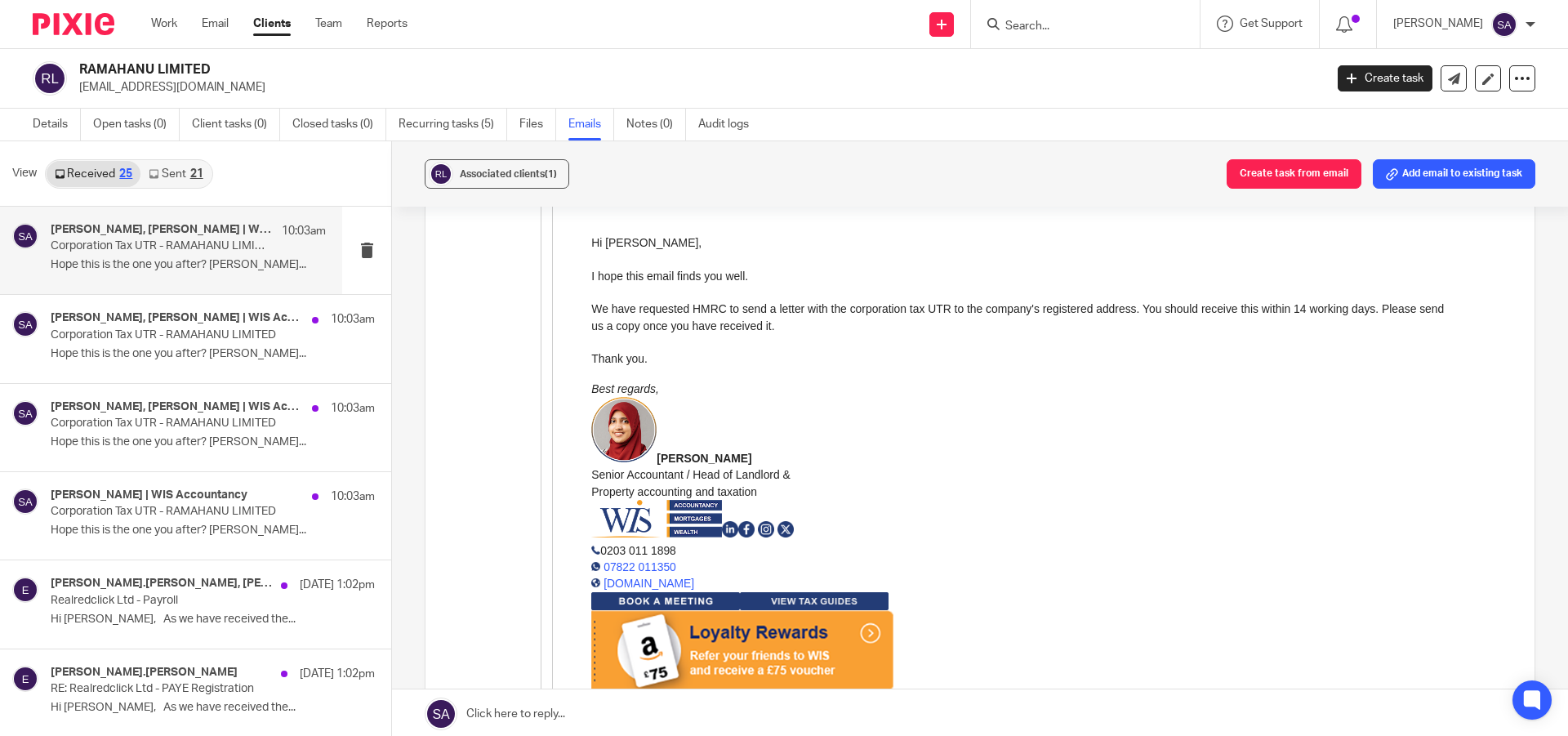
scroll to position [1723, 0]
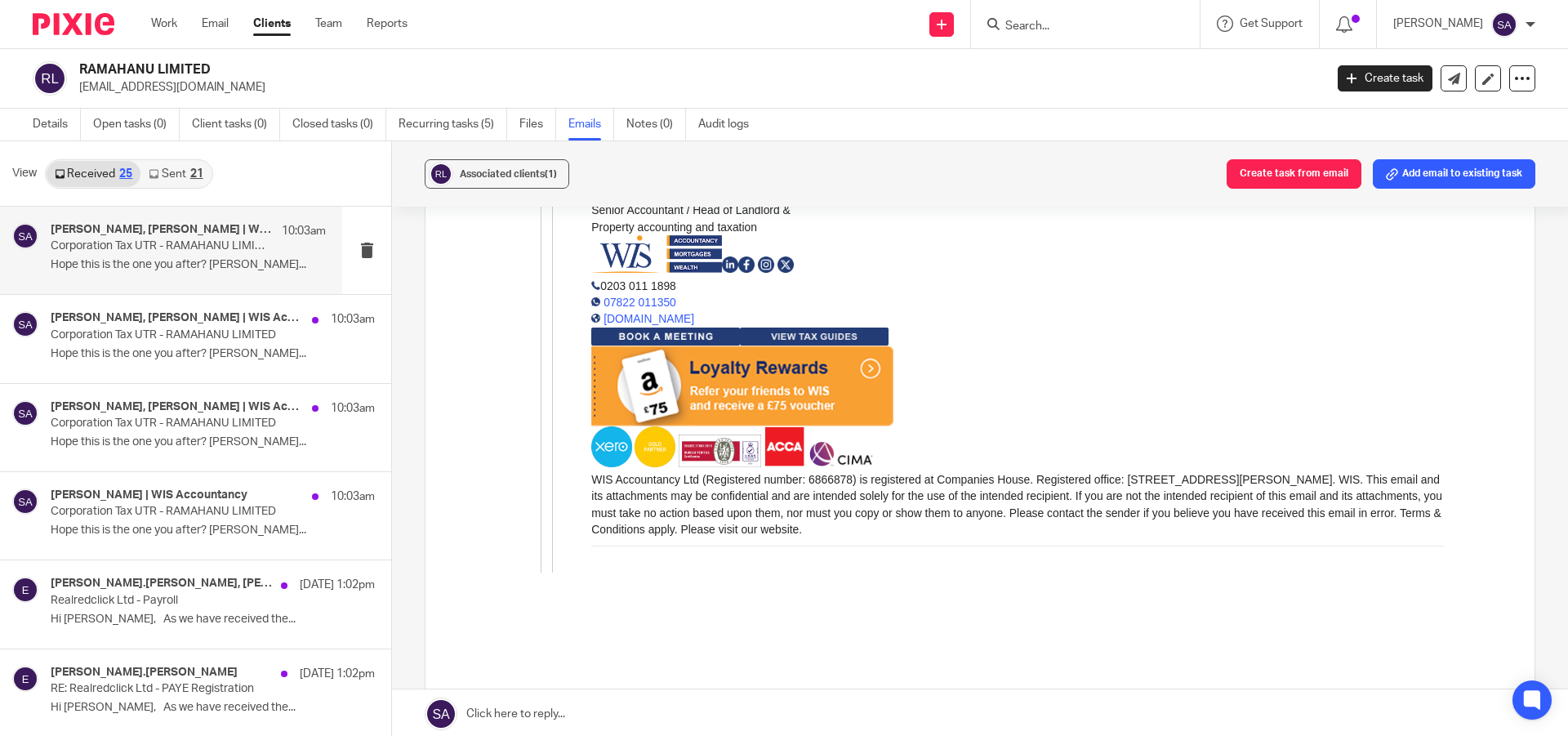
click at [615, 710] on link at bounding box center [980, 713] width 1176 height 49
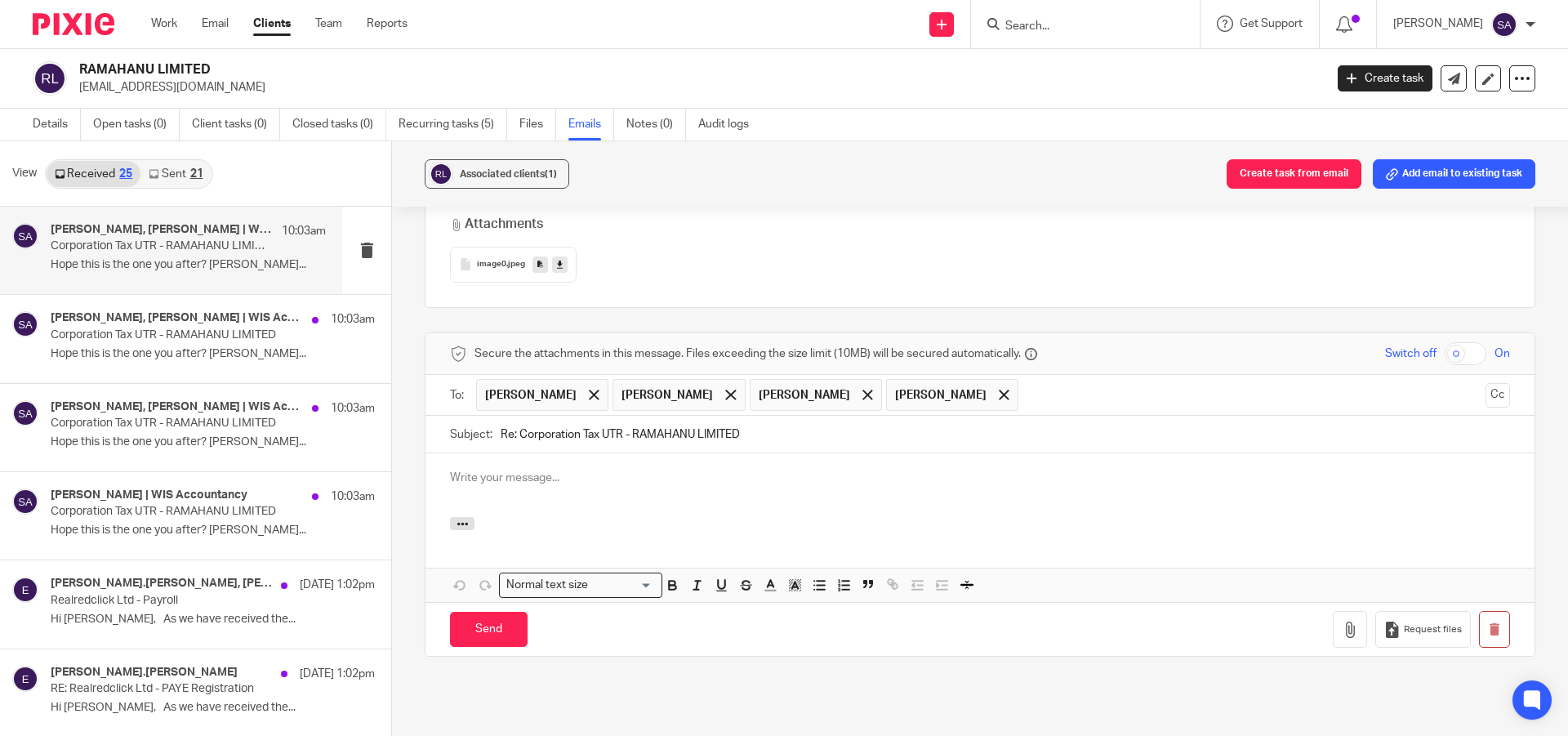
scroll to position [0, 0]
click at [736, 390] on span at bounding box center [730, 396] width 11 height 11
click at [725, 390] on span at bounding box center [730, 396] width 11 height 11
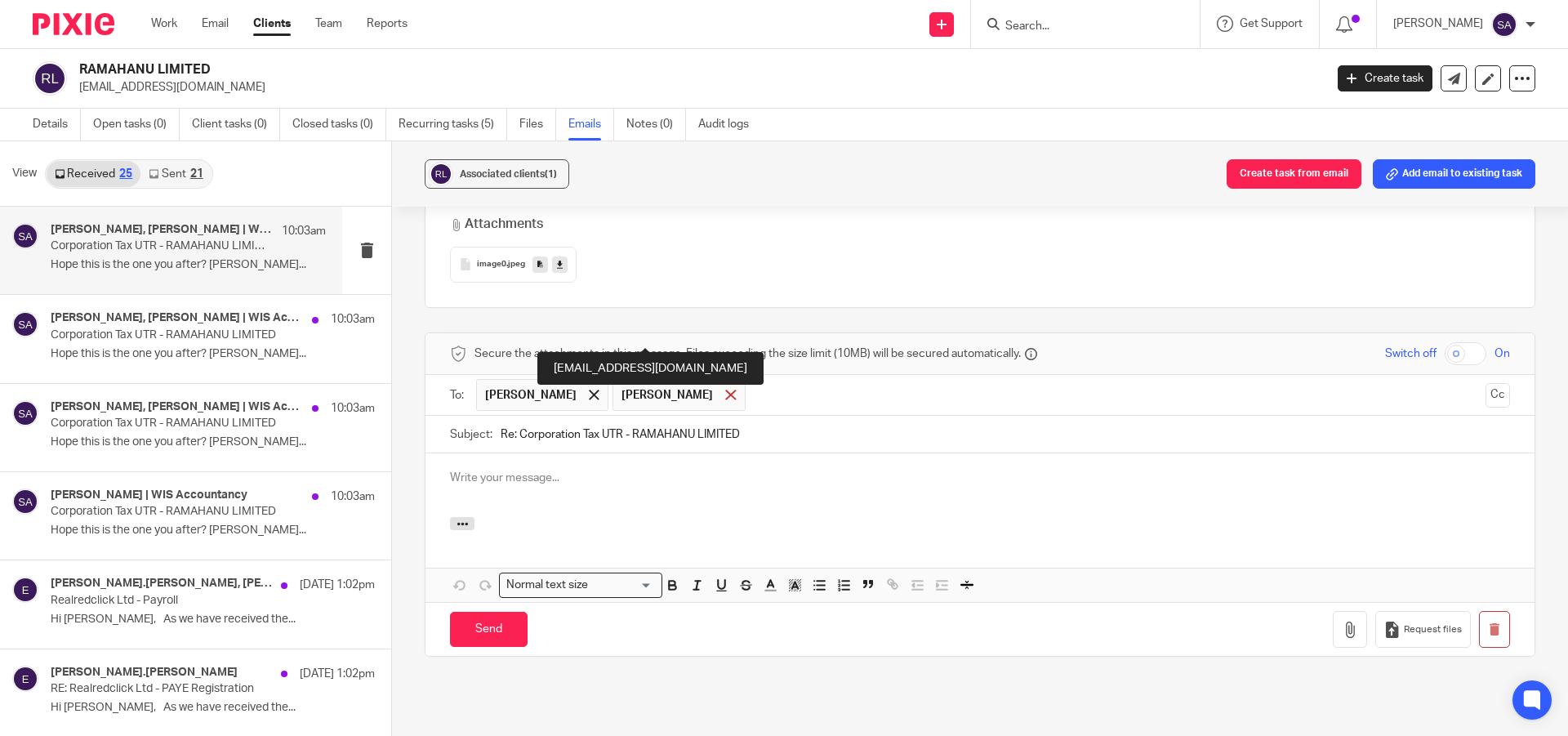
click at [725, 390] on span at bounding box center [730, 396] width 11 height 11
click at [1485, 383] on button "Cc" at bounding box center [1497, 395] width 25 height 25
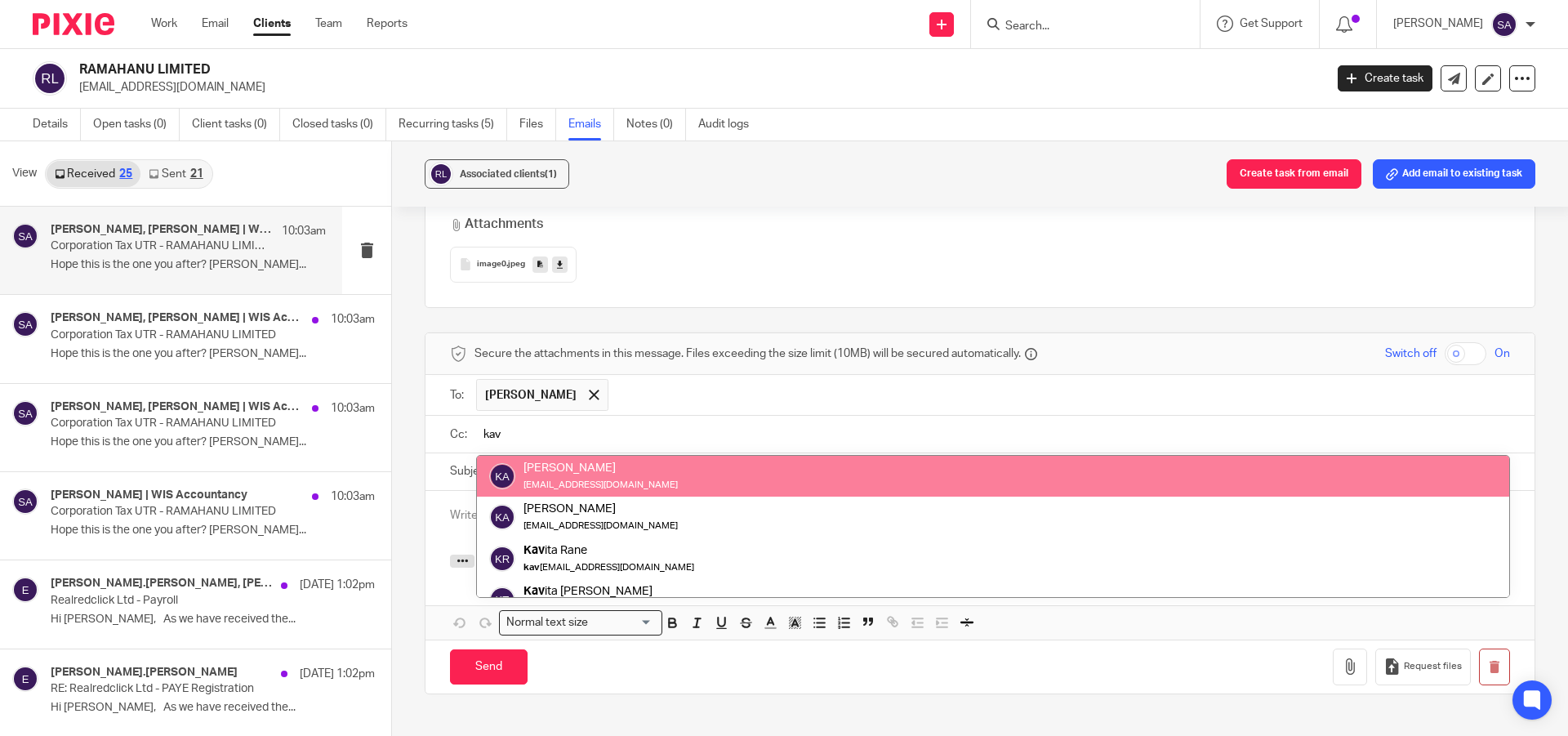
type input "kav"
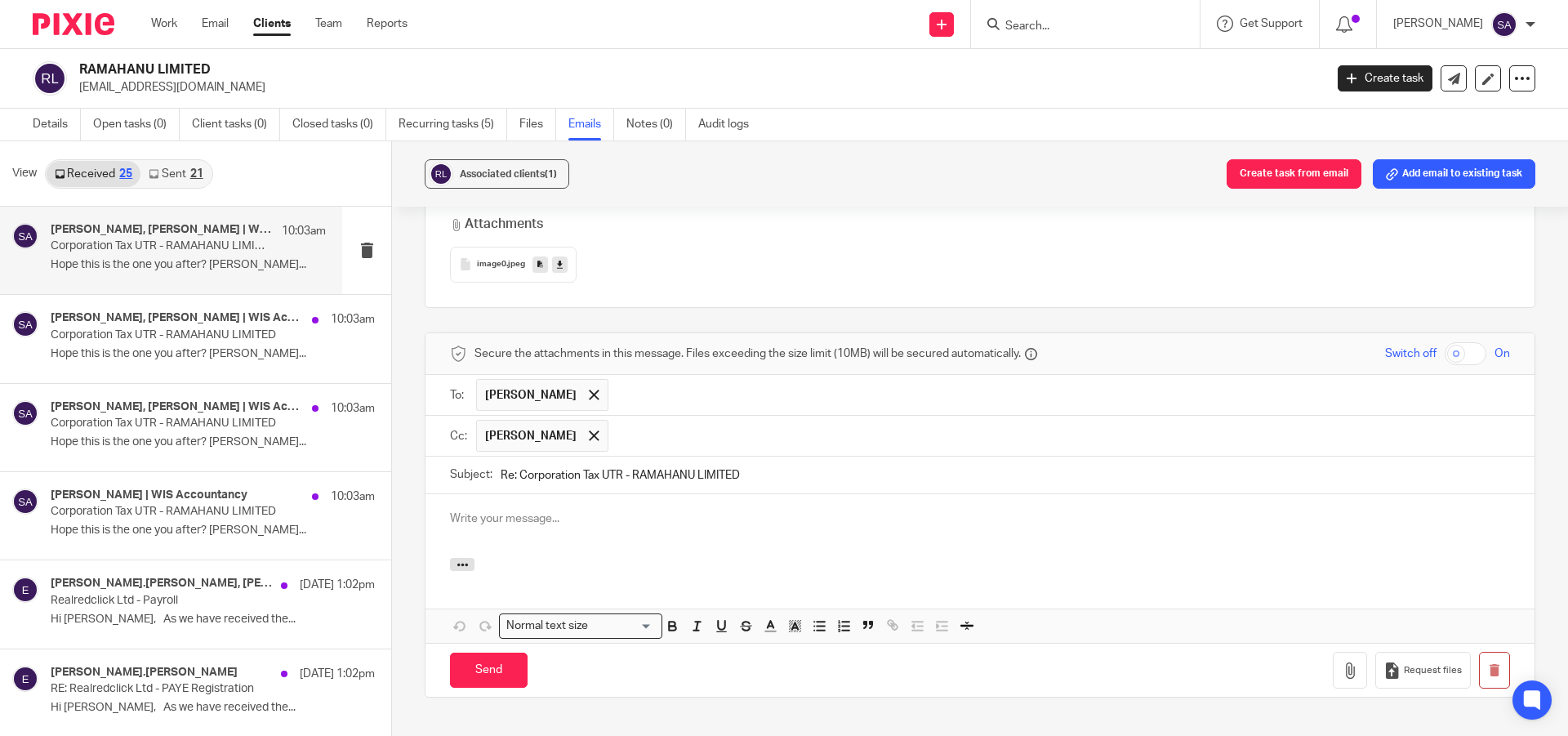
click at [683, 419] on input "text" at bounding box center [1060, 435] width 886 height 32
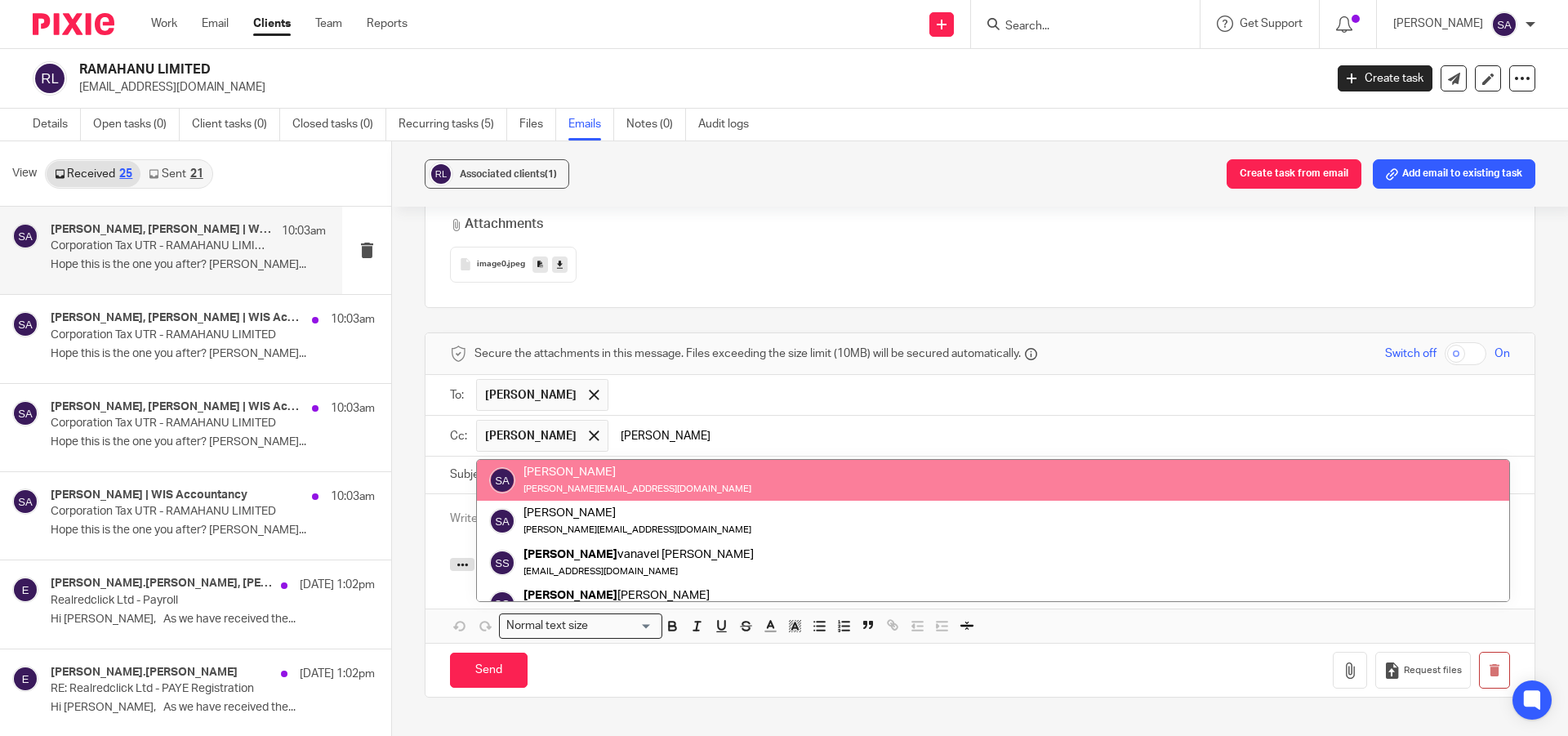
type input "sara"
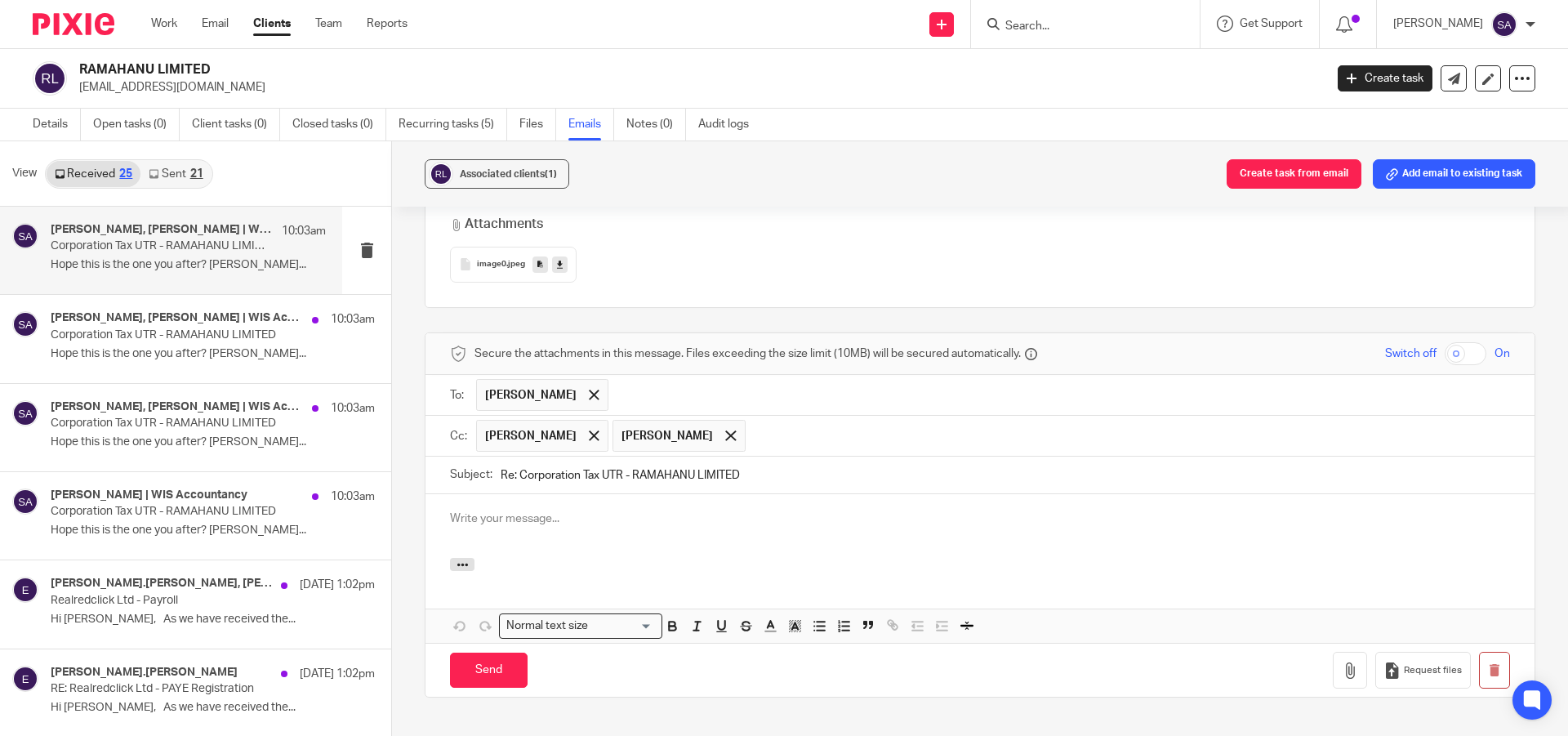
click at [799, 419] on input "text" at bounding box center [1128, 435] width 750 height 32
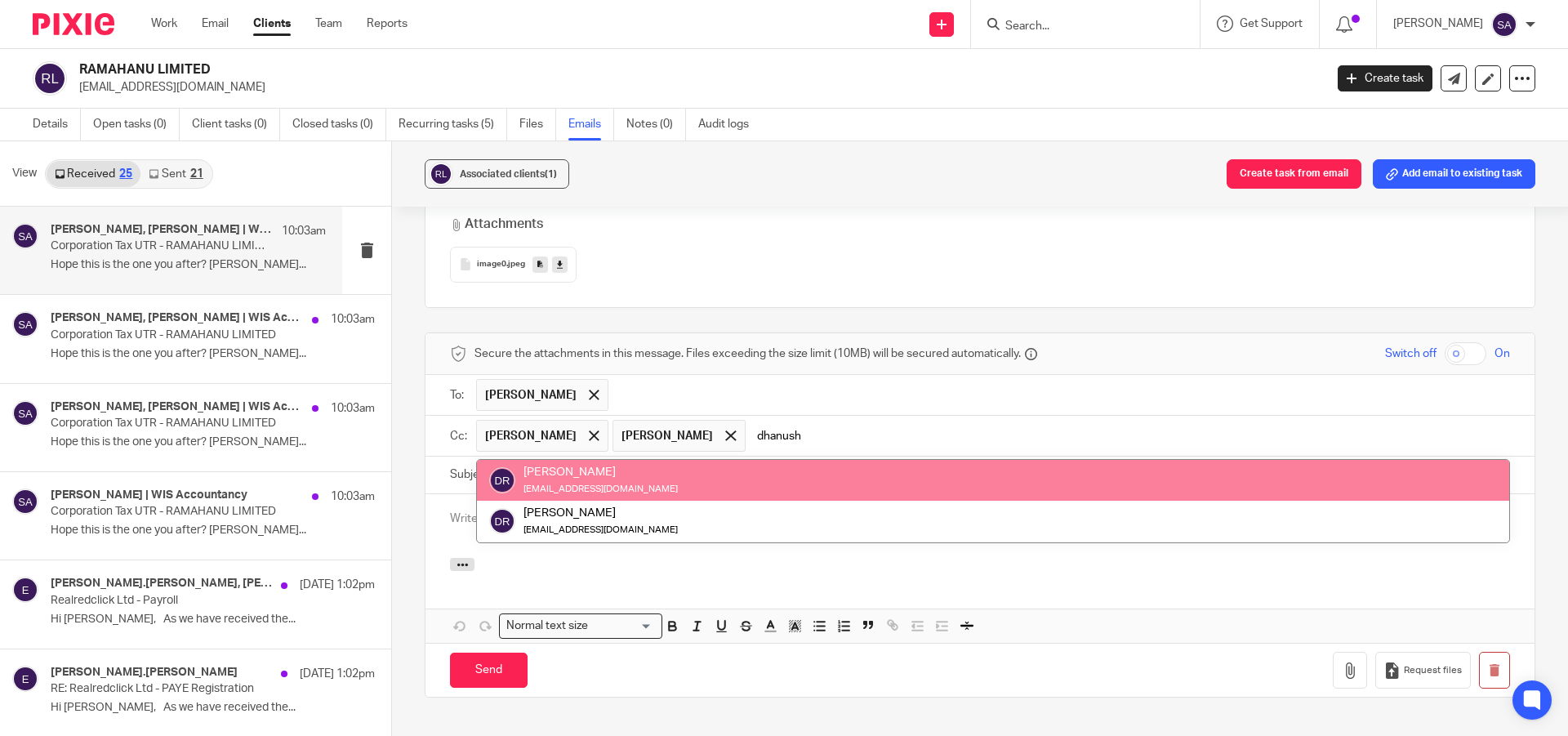
type input "dhanush"
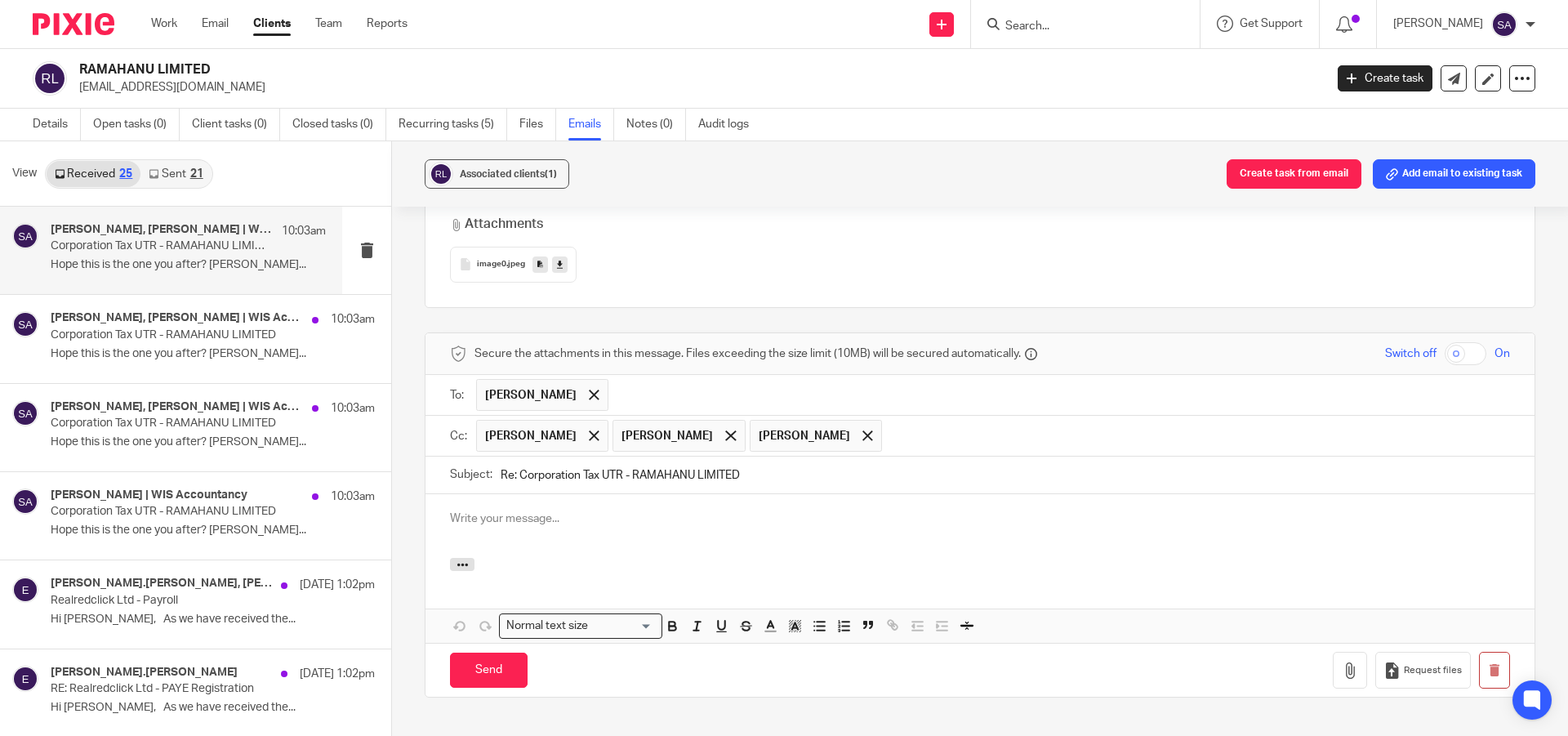
drag, startPoint x: 517, startPoint y: 409, endPoint x: 490, endPoint y: 411, distance: 27.1
click at [490, 456] on div "Subject: Re: Corporation Tax UTR - RAMAHANU LIMITED" at bounding box center [979, 474] width 1060 height 37
type input "Corporation Tax UTR - RAMAHANU LIMITED"
click at [619, 510] on p at bounding box center [979, 519] width 1060 height 17
click at [567, 510] on p at bounding box center [979, 519] width 1060 height 17
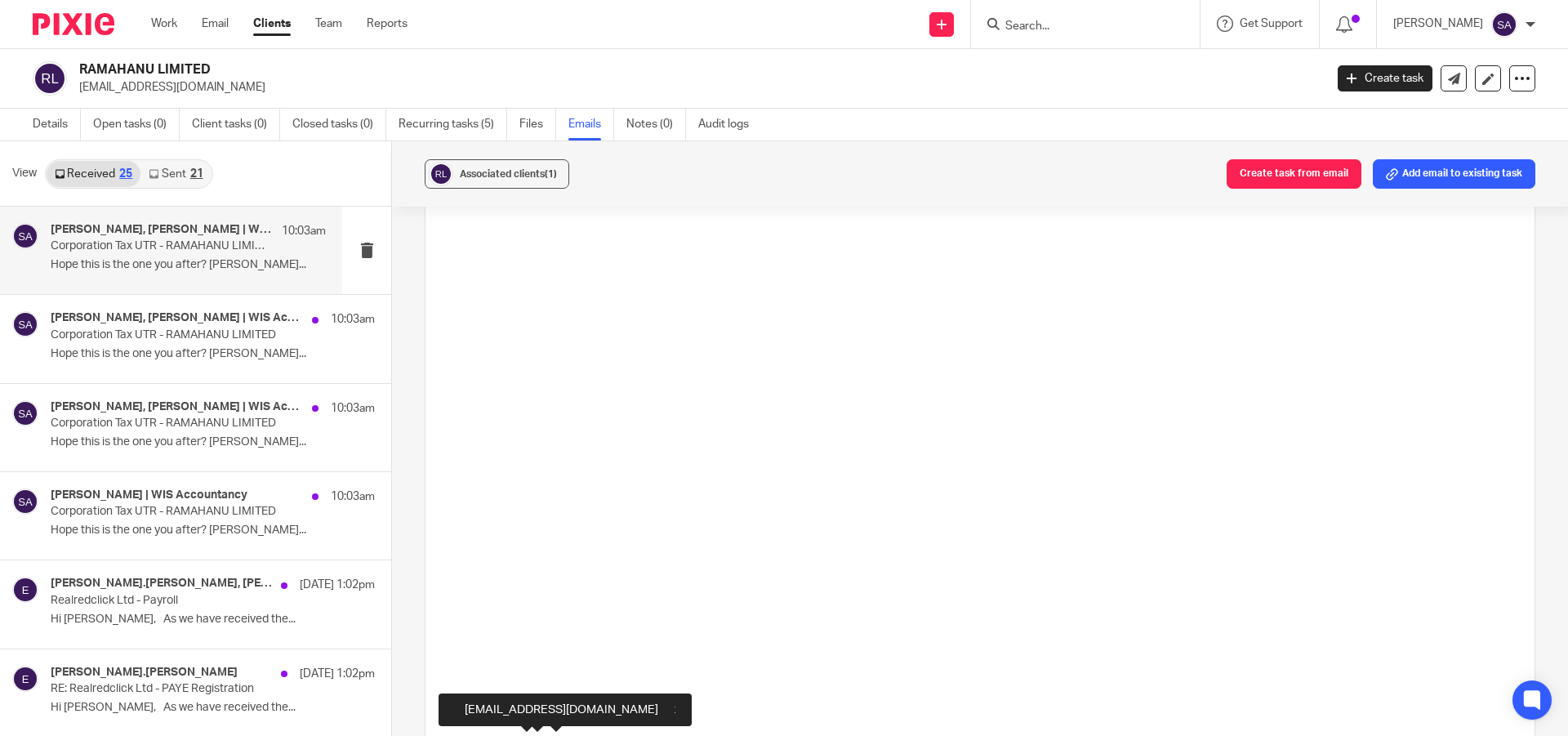
scroll to position [2354, 0]
copy p "Dipesh"
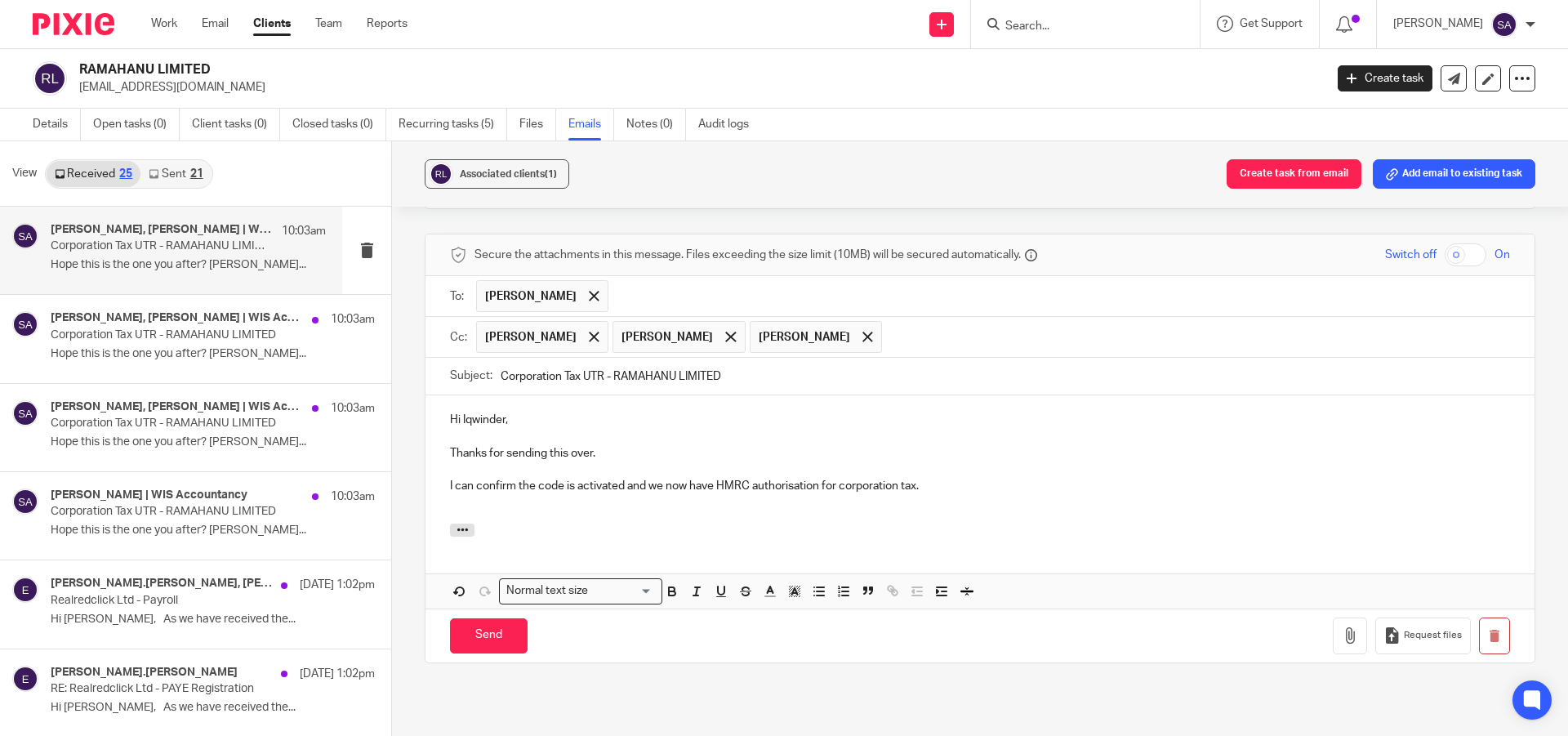
scroll to position [3579, 0]
click at [482, 411] on p "Hi Iqwinder, Thanks for sending this over. I can confirm the code is activated …" at bounding box center [979, 452] width 1060 height 83
click at [514, 417] on p "Hi Dipesh, Thanks for sending this over. I can confirm the code is activated an…" at bounding box center [979, 452] width 1060 height 83
click at [963, 424] on p "Hi Dipesh, Thanks for sending this over. I can confirm that the code is activat…" at bounding box center [979, 452] width 1060 height 83
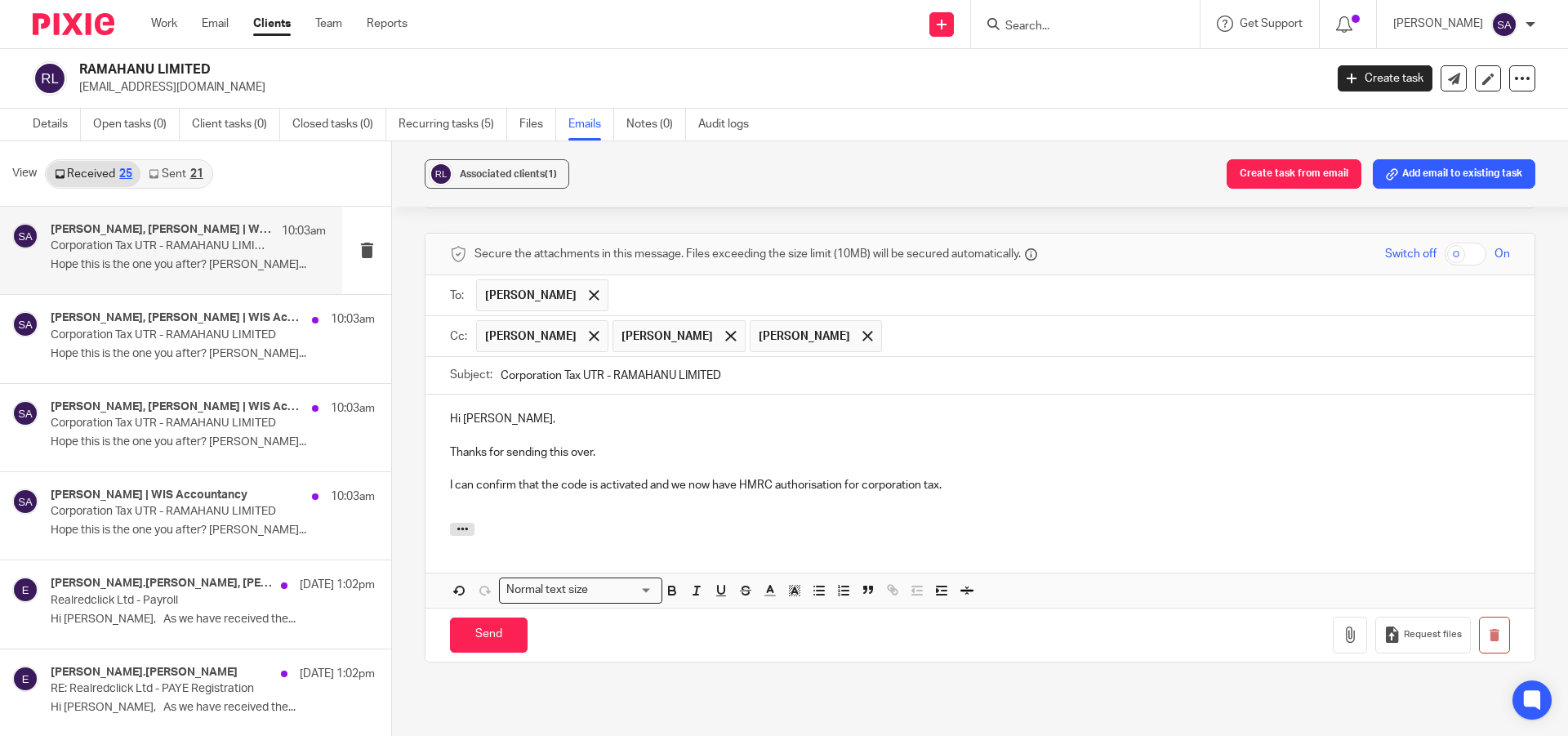
click at [450, 420] on p "Hi Dipesh, Thanks for sending this over. I can confirm that the code is activat…" at bounding box center [979, 452] width 1060 height 83
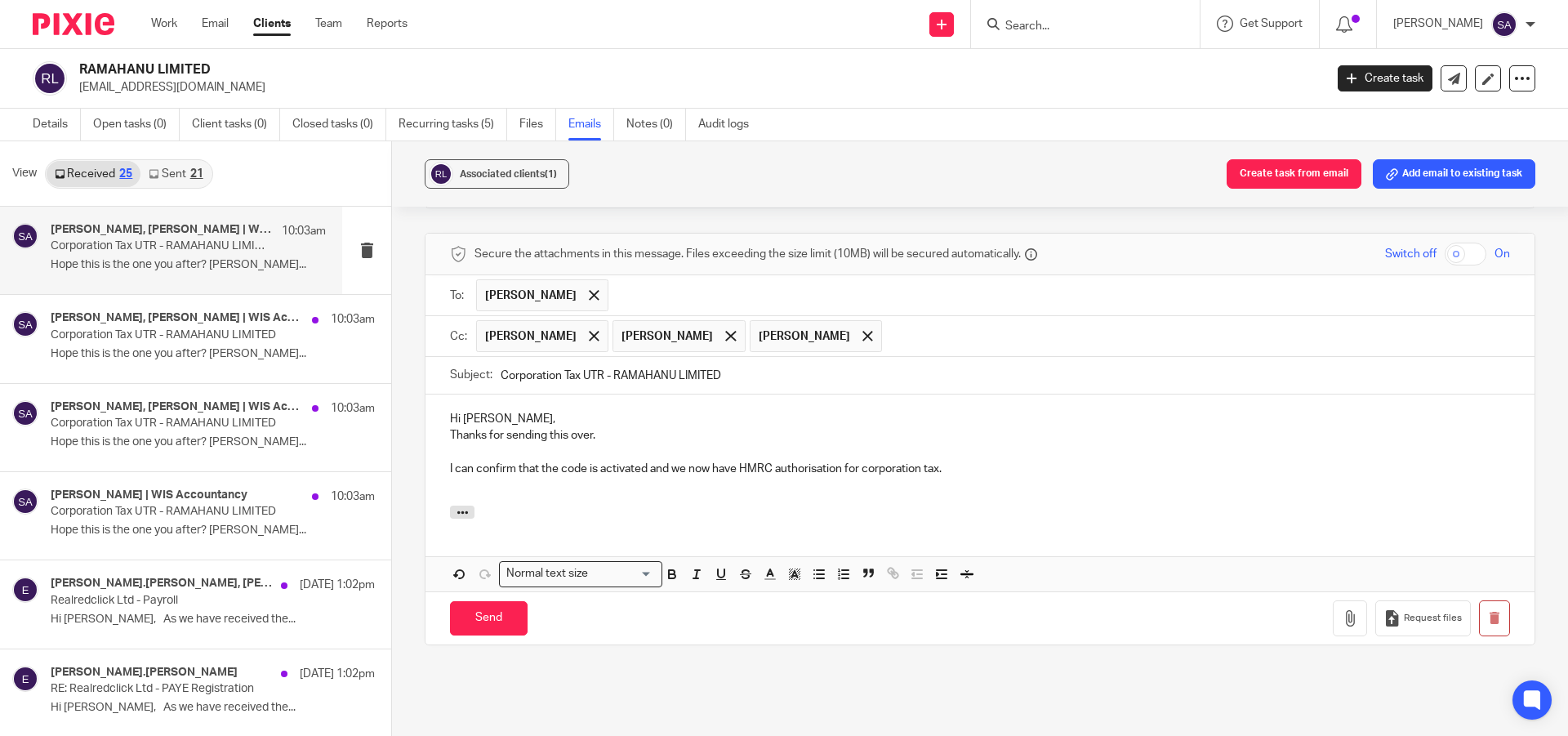
click at [450, 411] on p "Hi Dipesh, Thanks for sending this over." at bounding box center [979, 428] width 1060 height 33
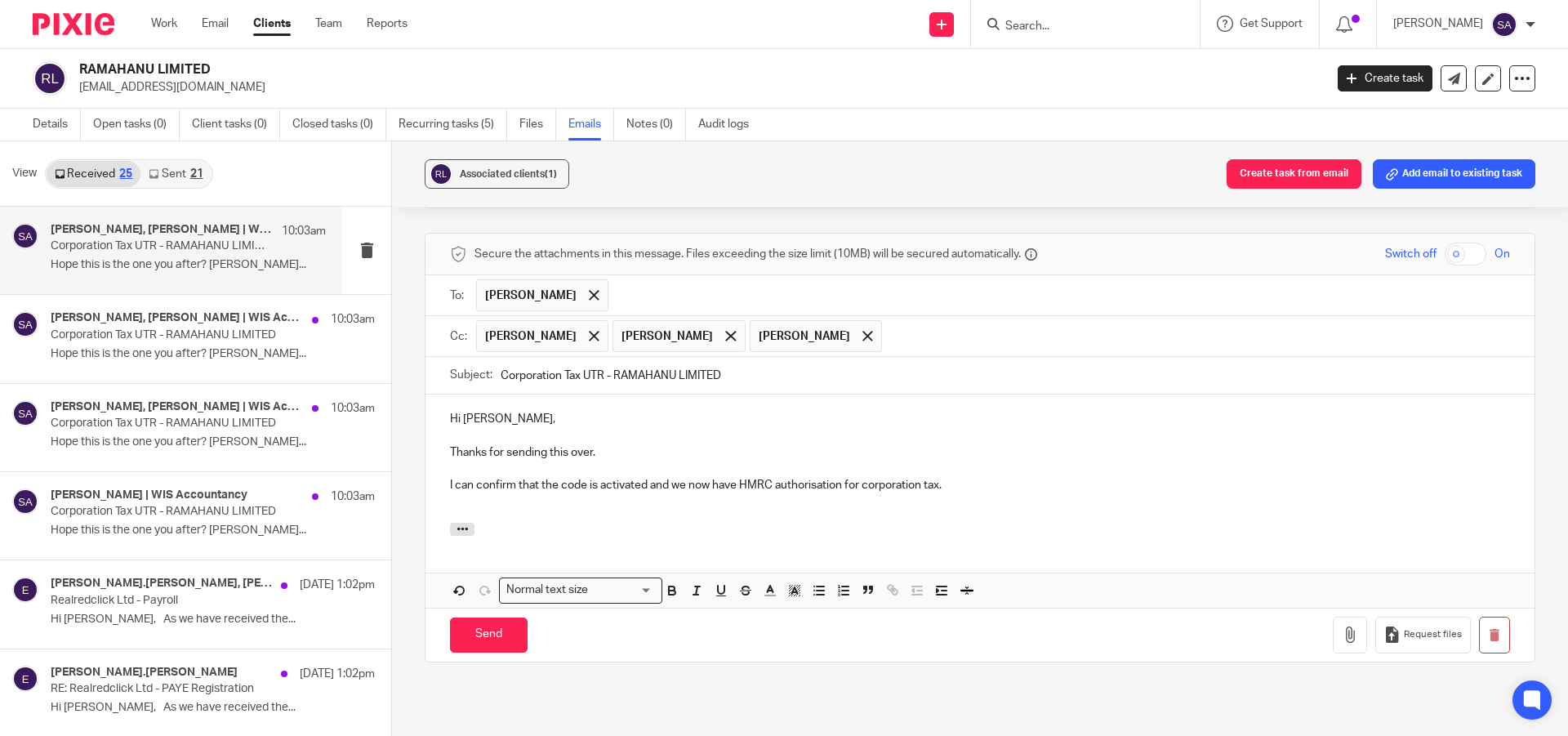
click at [530, 494] on p at bounding box center [979, 502] width 1060 height 17
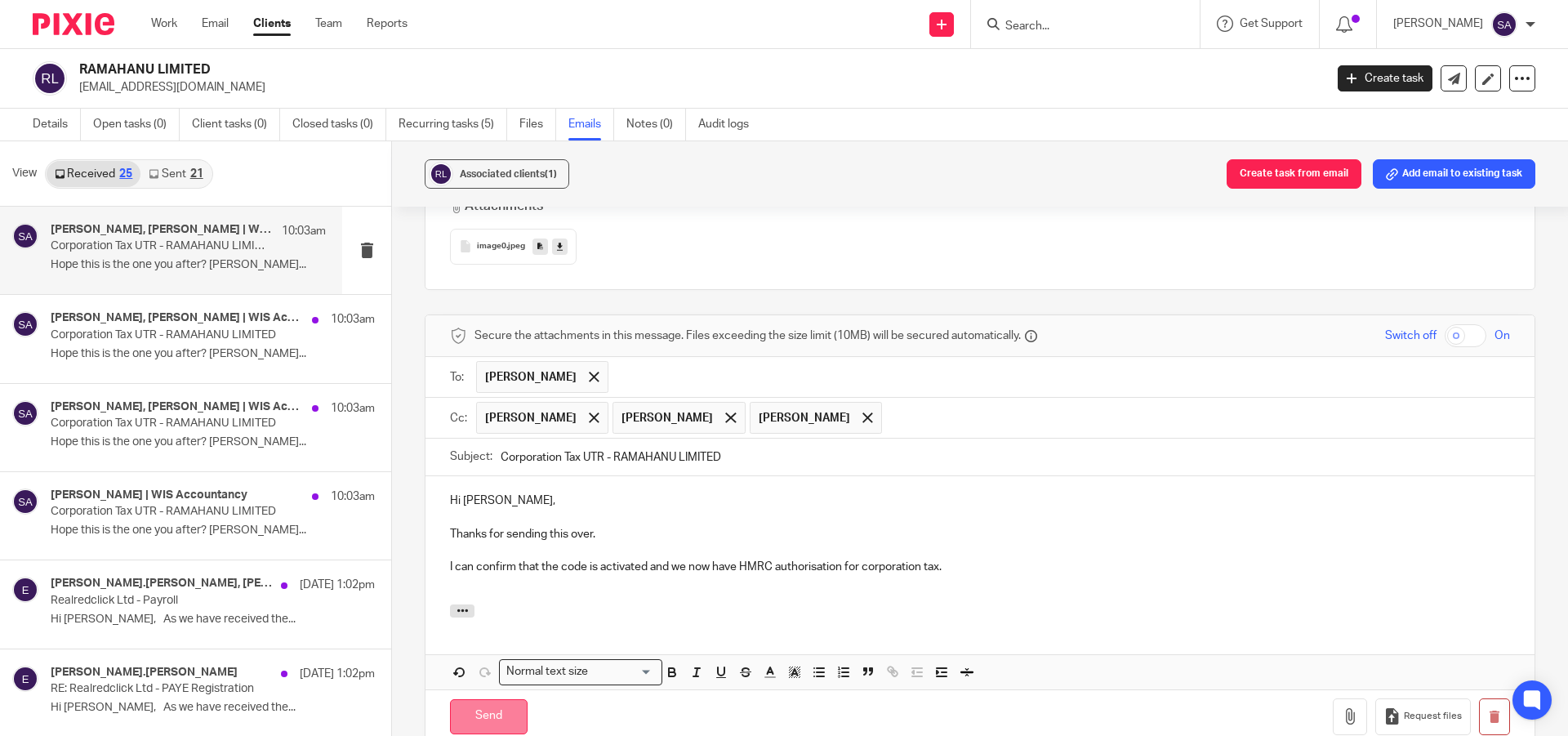
click at [494, 699] on input "Send" at bounding box center [488, 717] width 78 height 35
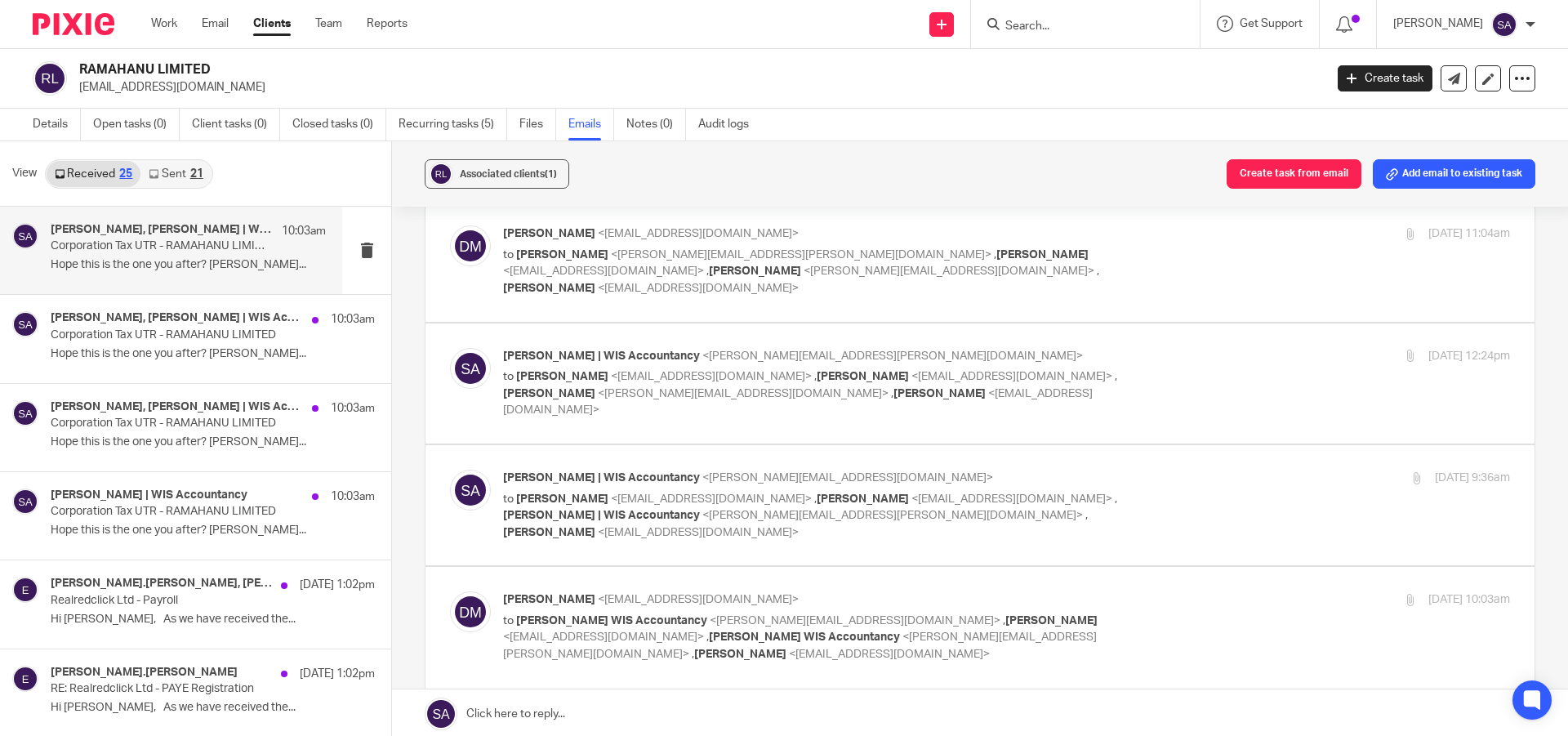
scroll to position [0, 0]
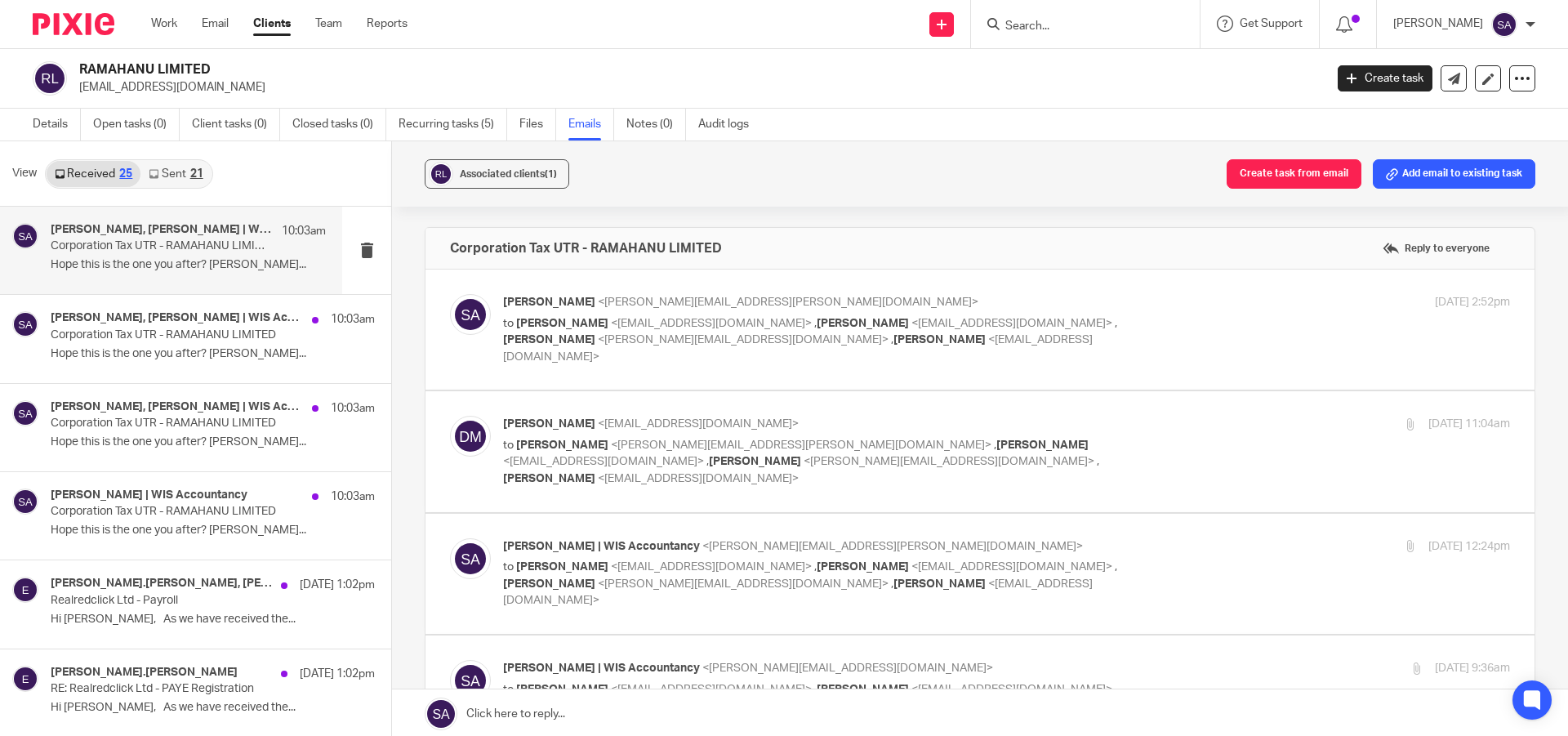
click at [1046, 26] on input "Search" at bounding box center [1077, 27] width 147 height 15
paste input "F&I HOMES LIMITED"
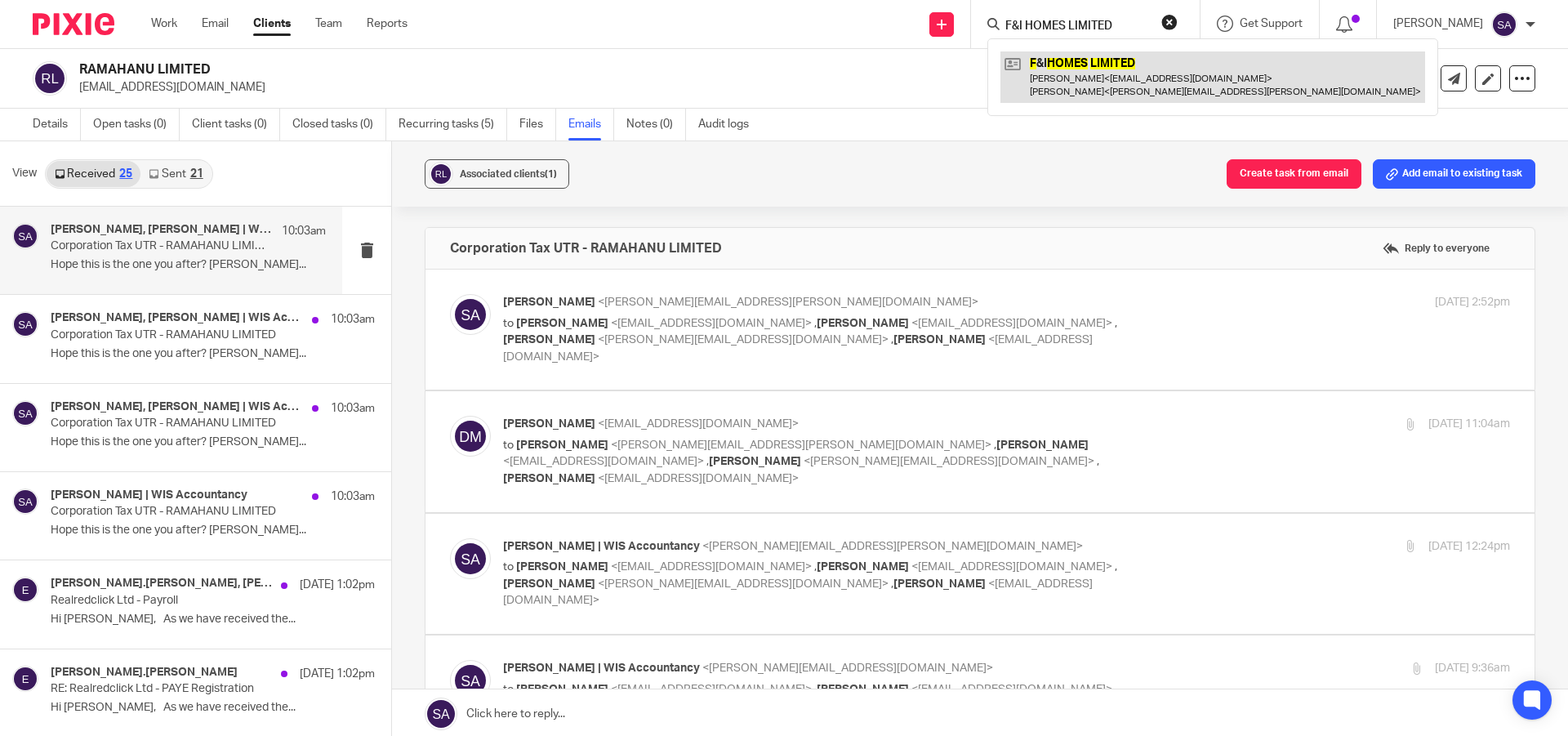
type input "F&I HOMES LIMITED"
click at [1073, 57] on link at bounding box center [1212, 76] width 425 height 50
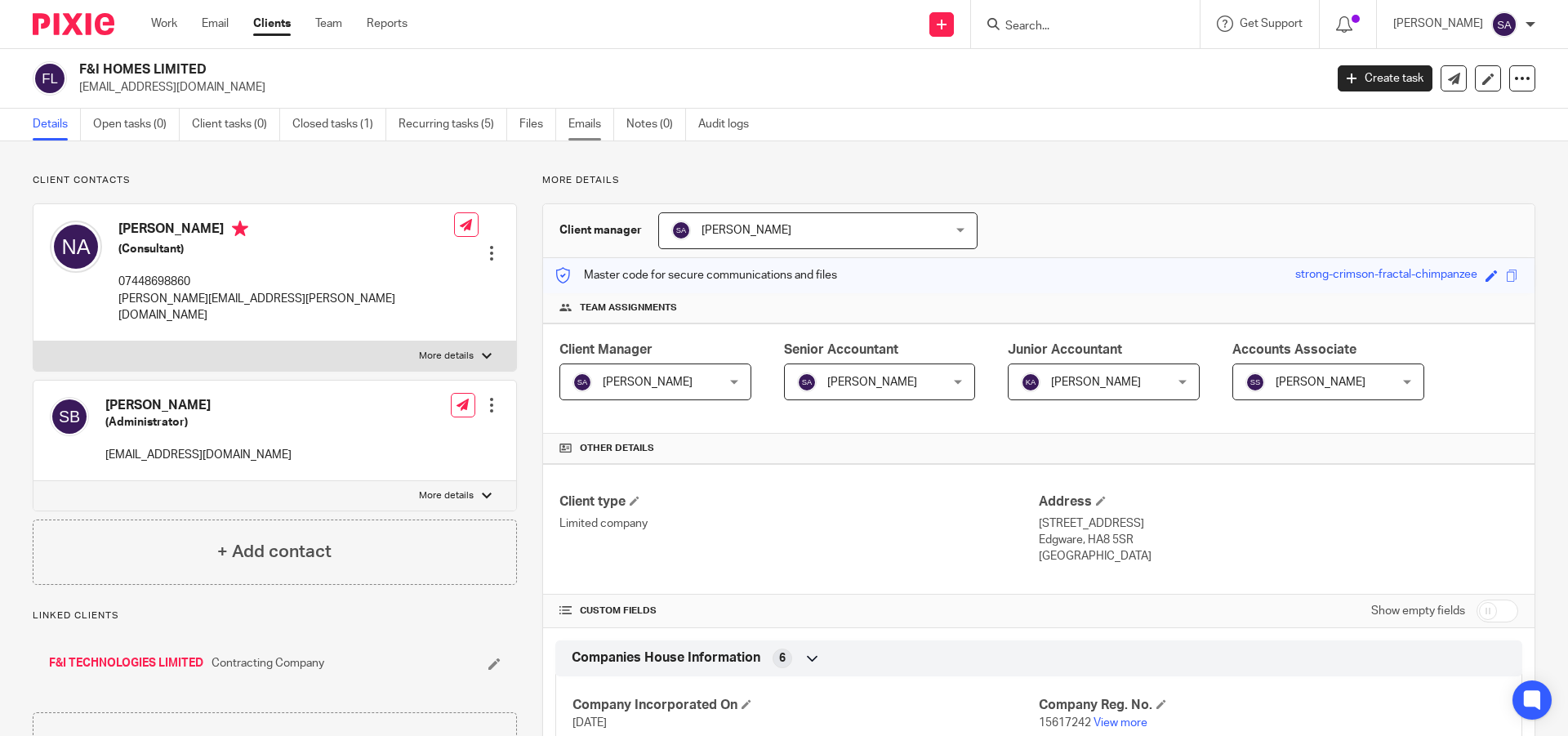
click at [591, 125] on link "Emails" at bounding box center [591, 124] width 46 height 32
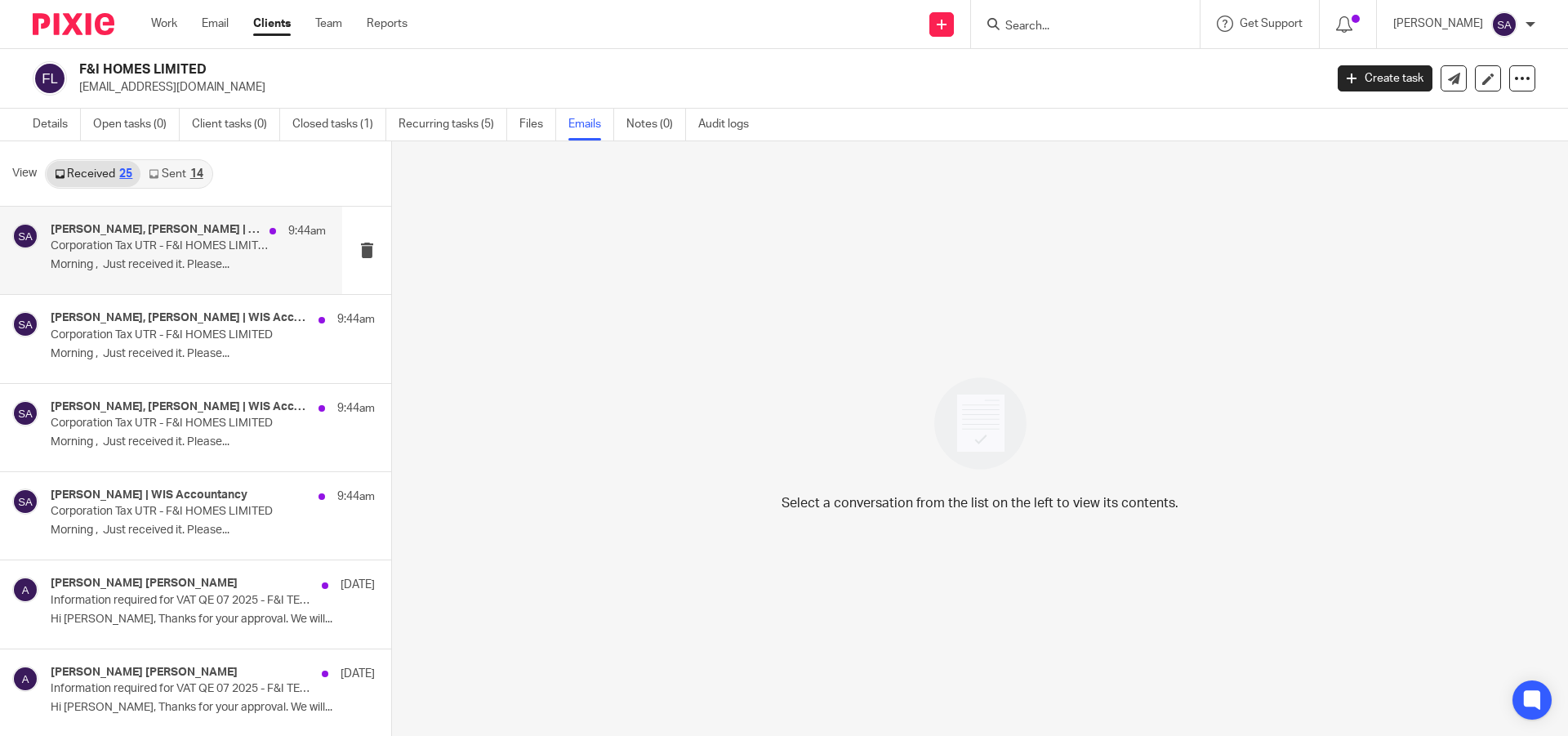
click at [187, 250] on p "Corporation Tax UTR - F&I HOMES LIMITED" at bounding box center [161, 246] width 220 height 14
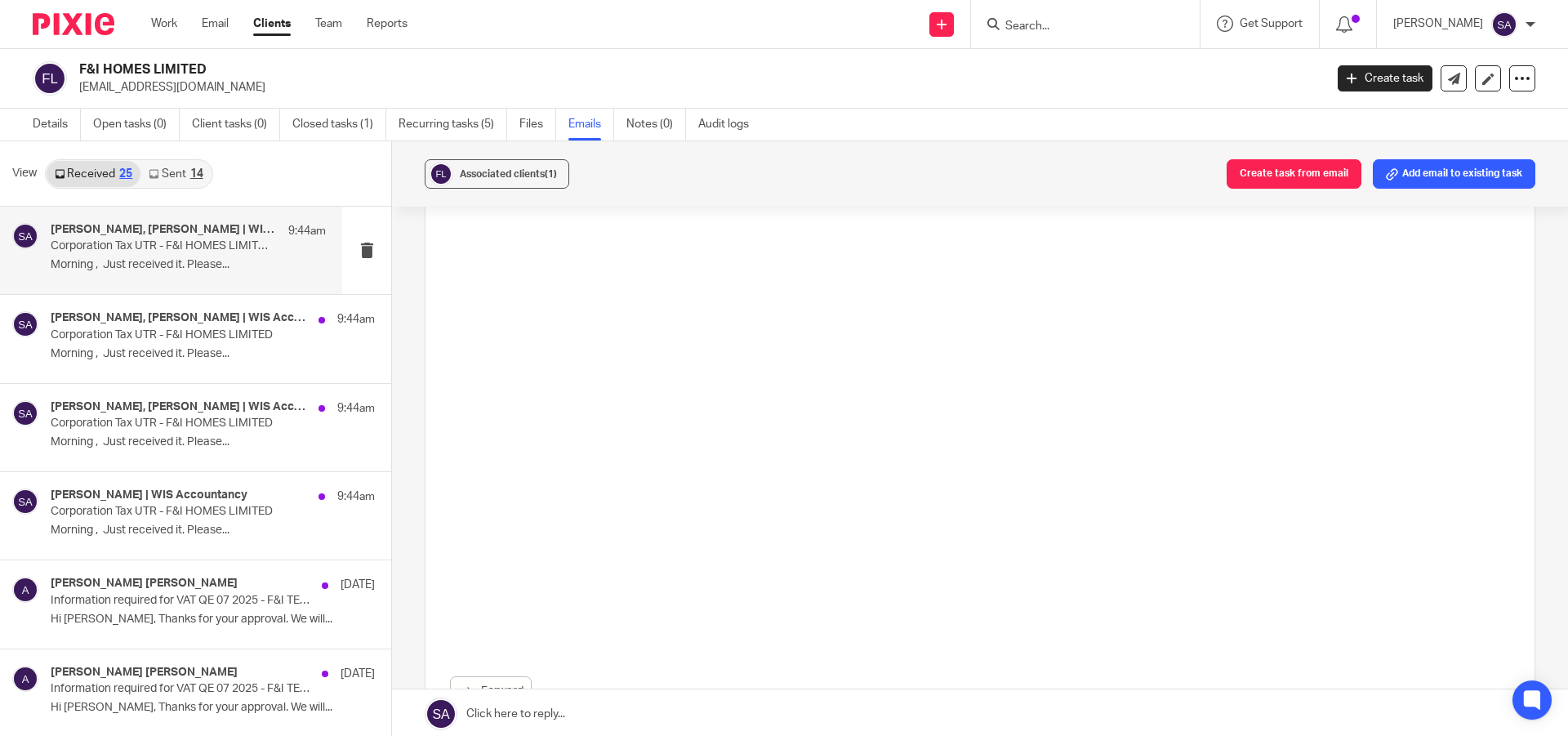
scroll to position [2536, 0]
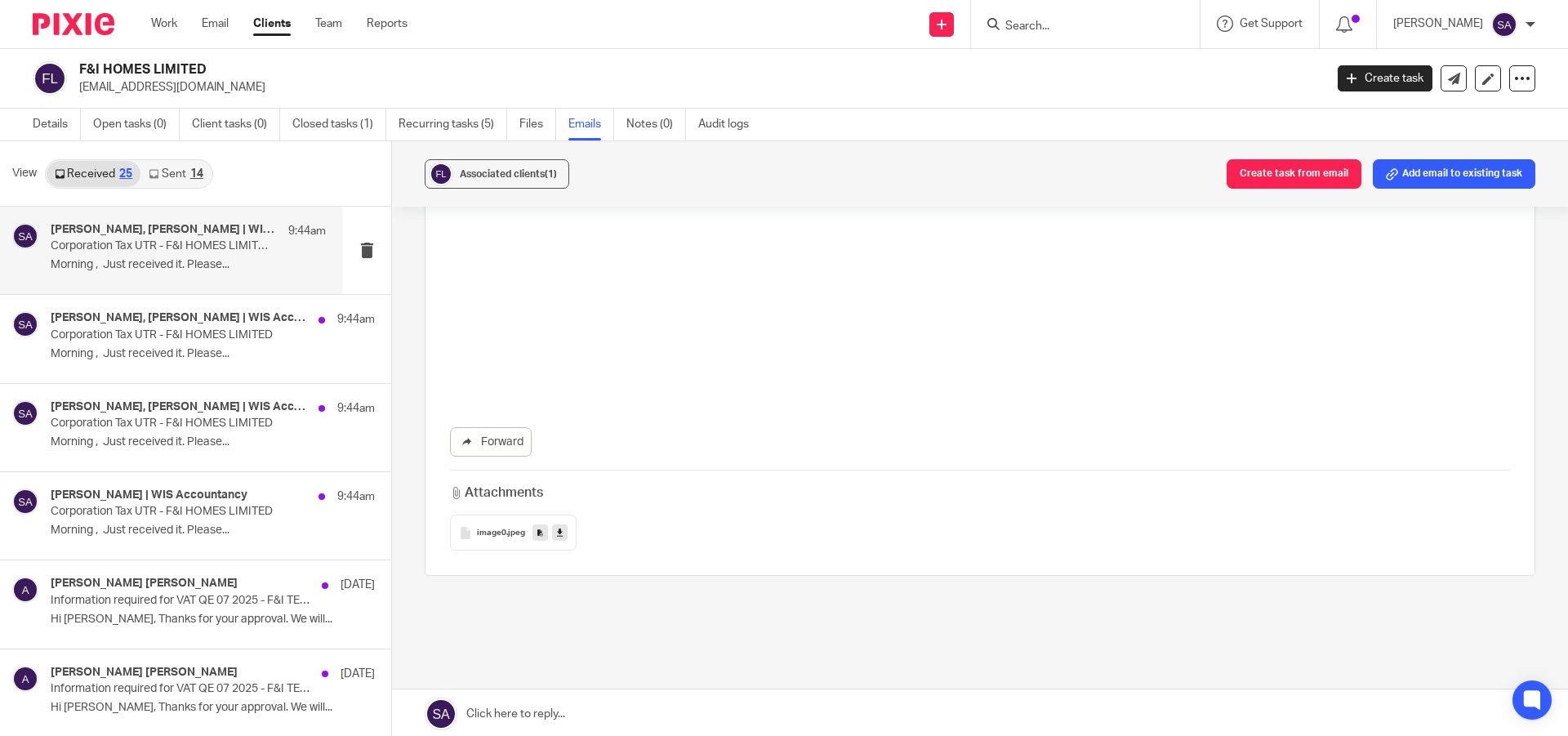
click at [602, 708] on link at bounding box center [980, 713] width 1176 height 49
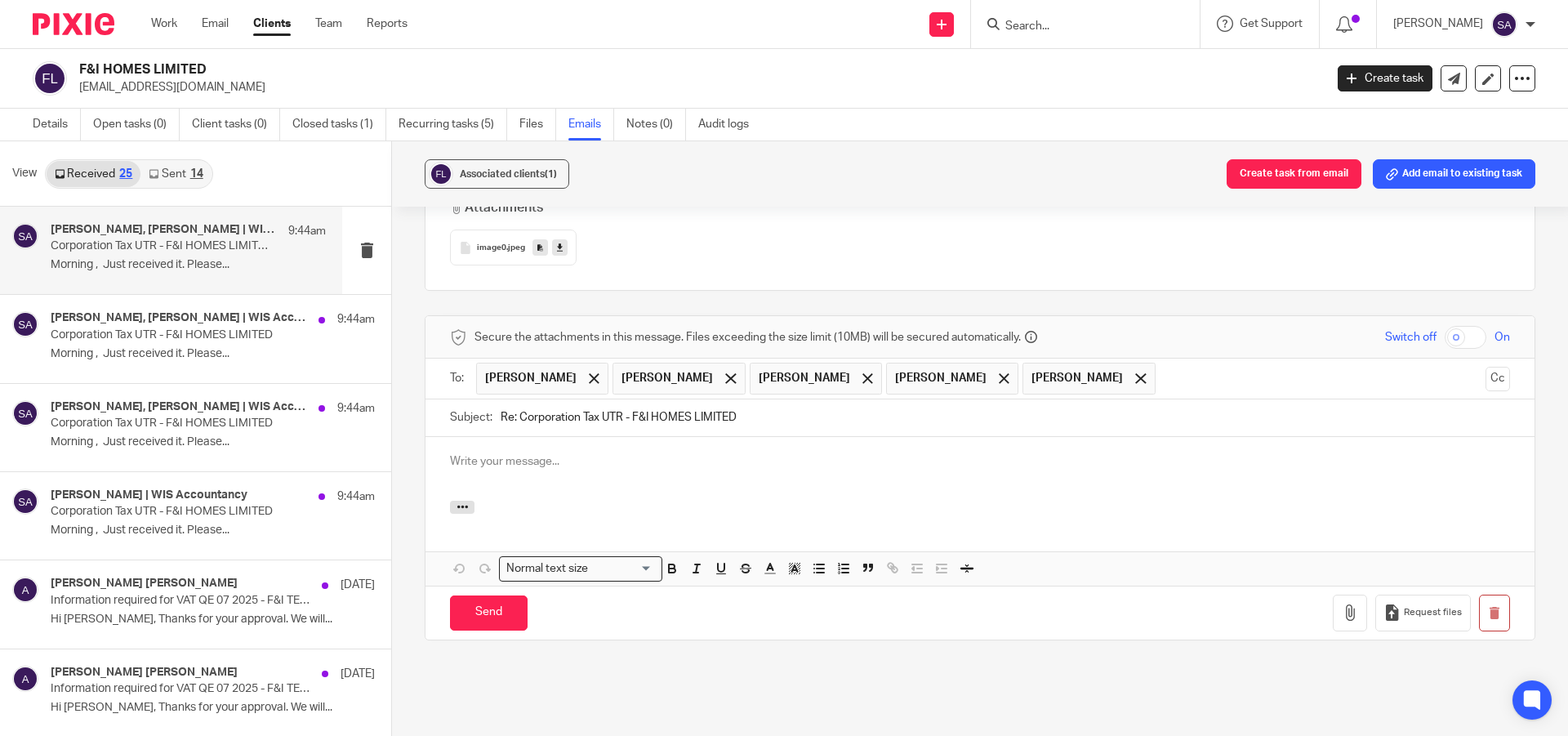
scroll to position [0, 0]
click at [561, 453] on p at bounding box center [979, 462] width 1060 height 17
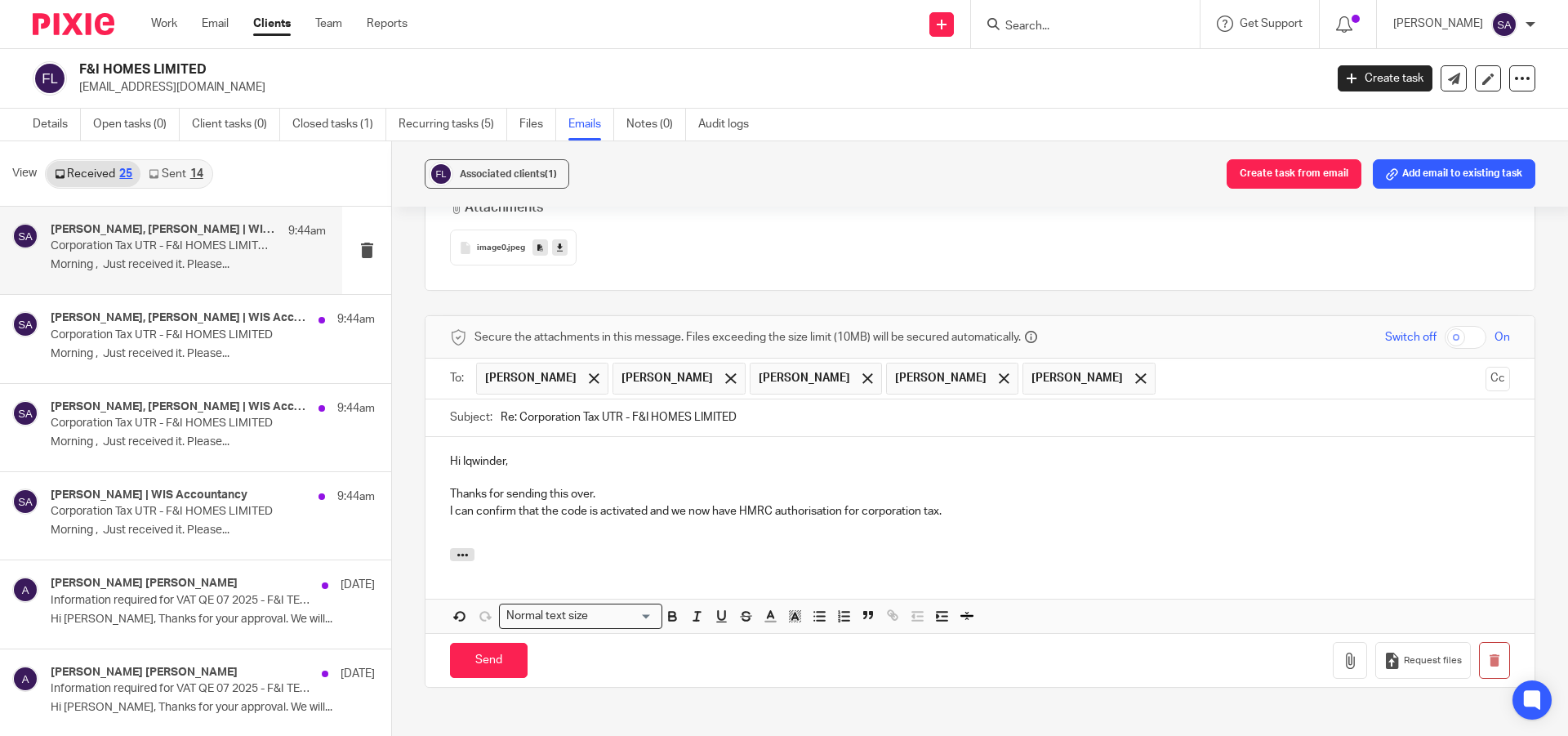
drag, startPoint x: 517, startPoint y: 367, endPoint x: 489, endPoint y: 370, distance: 28.2
click at [489, 399] on div "Subject: Re: Corporation Tax UTR - F&I HOMES LIMITED" at bounding box center [979, 418] width 1060 height 37
type input "Corporation Tax UTR - F&I HOMES LIMITED"
click at [446, 457] on div "Hi Iqwinder, Thanks for sending this over. I can confirm that the code is activ…" at bounding box center [980, 492] width 1109 height 111
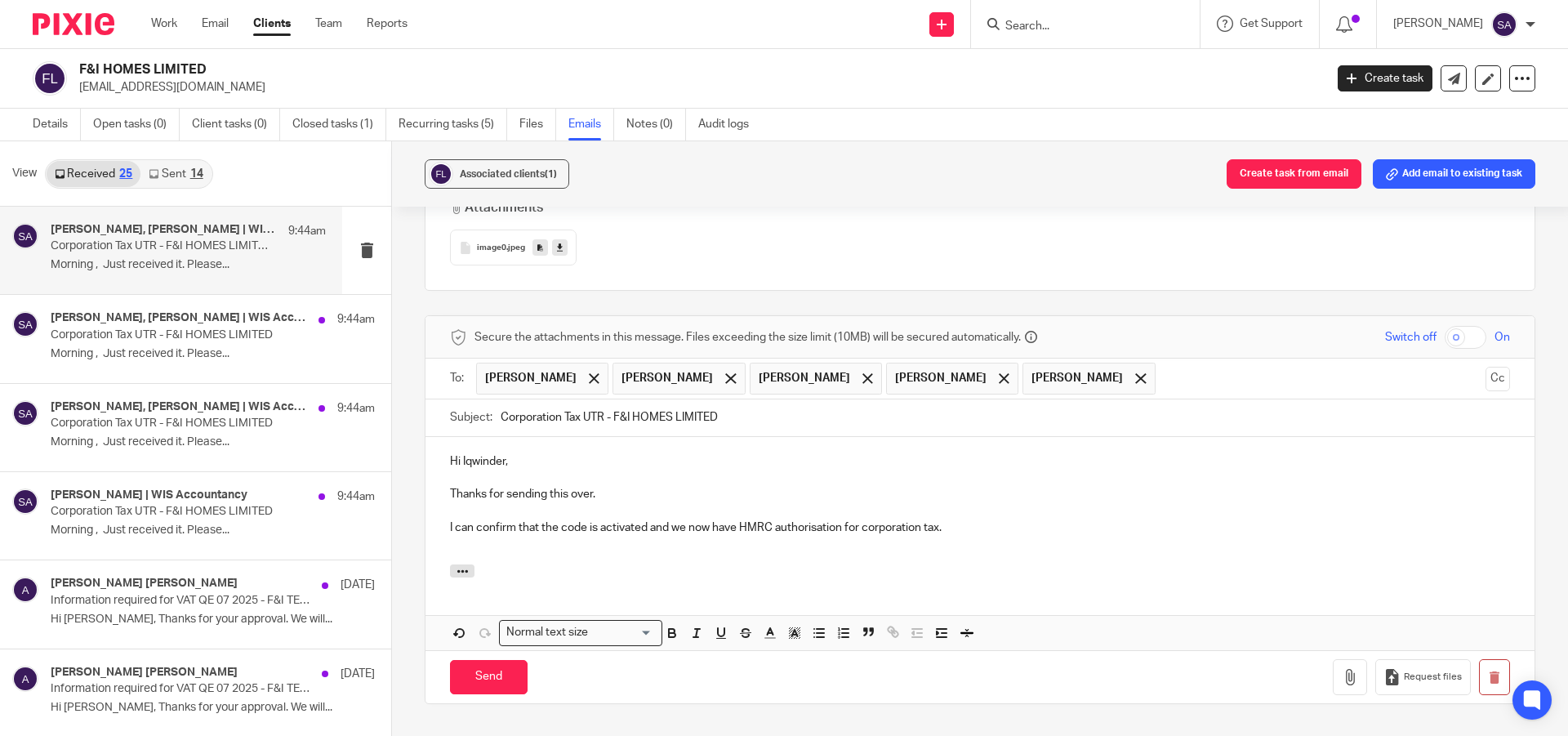
click at [450, 453] on p "Hi Iqwinder, Thanks for sending this over." at bounding box center [979, 478] width 1060 height 50
click at [736, 374] on span at bounding box center [730, 379] width 11 height 11
click at [725, 374] on span at bounding box center [730, 379] width 11 height 11
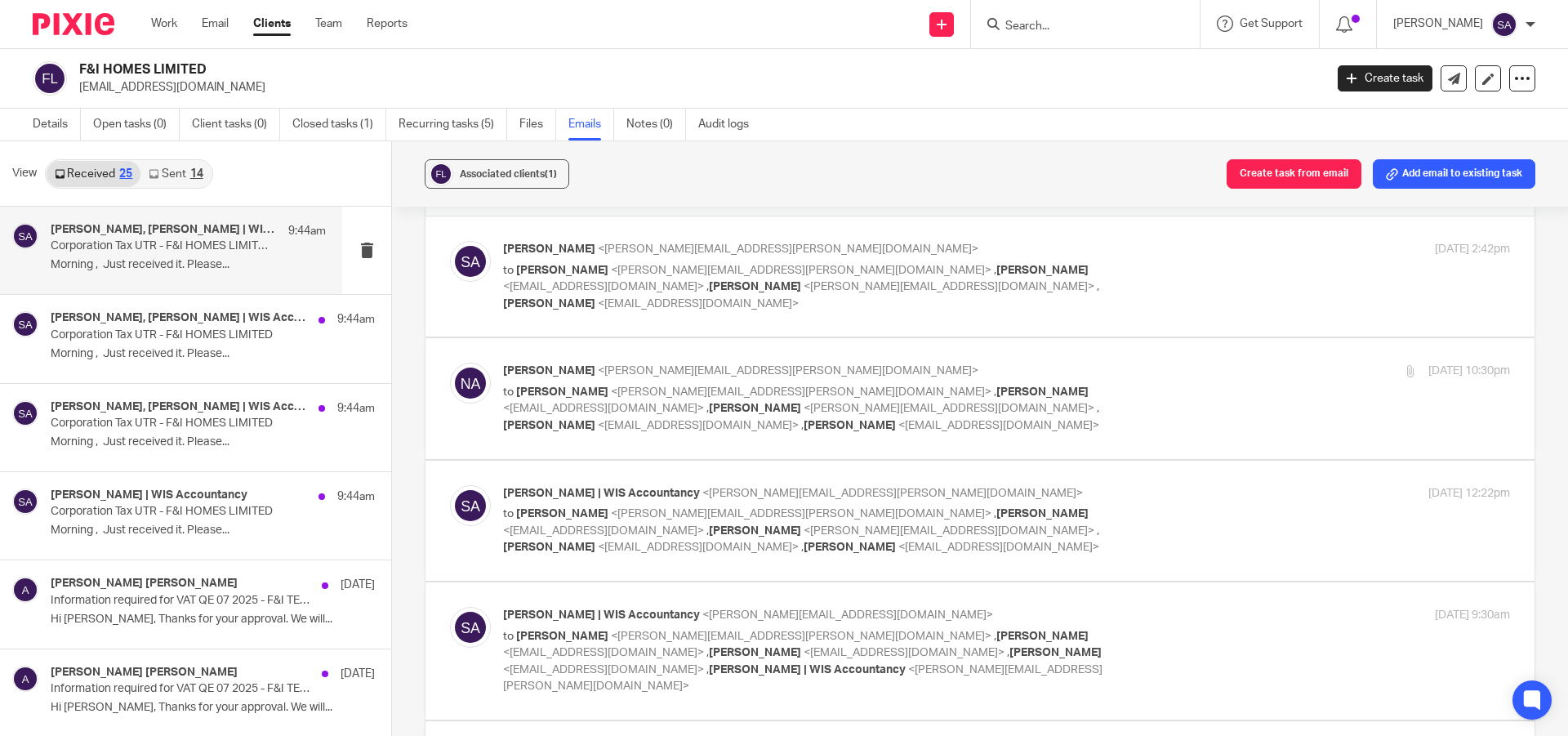
scroll to position [0, 0]
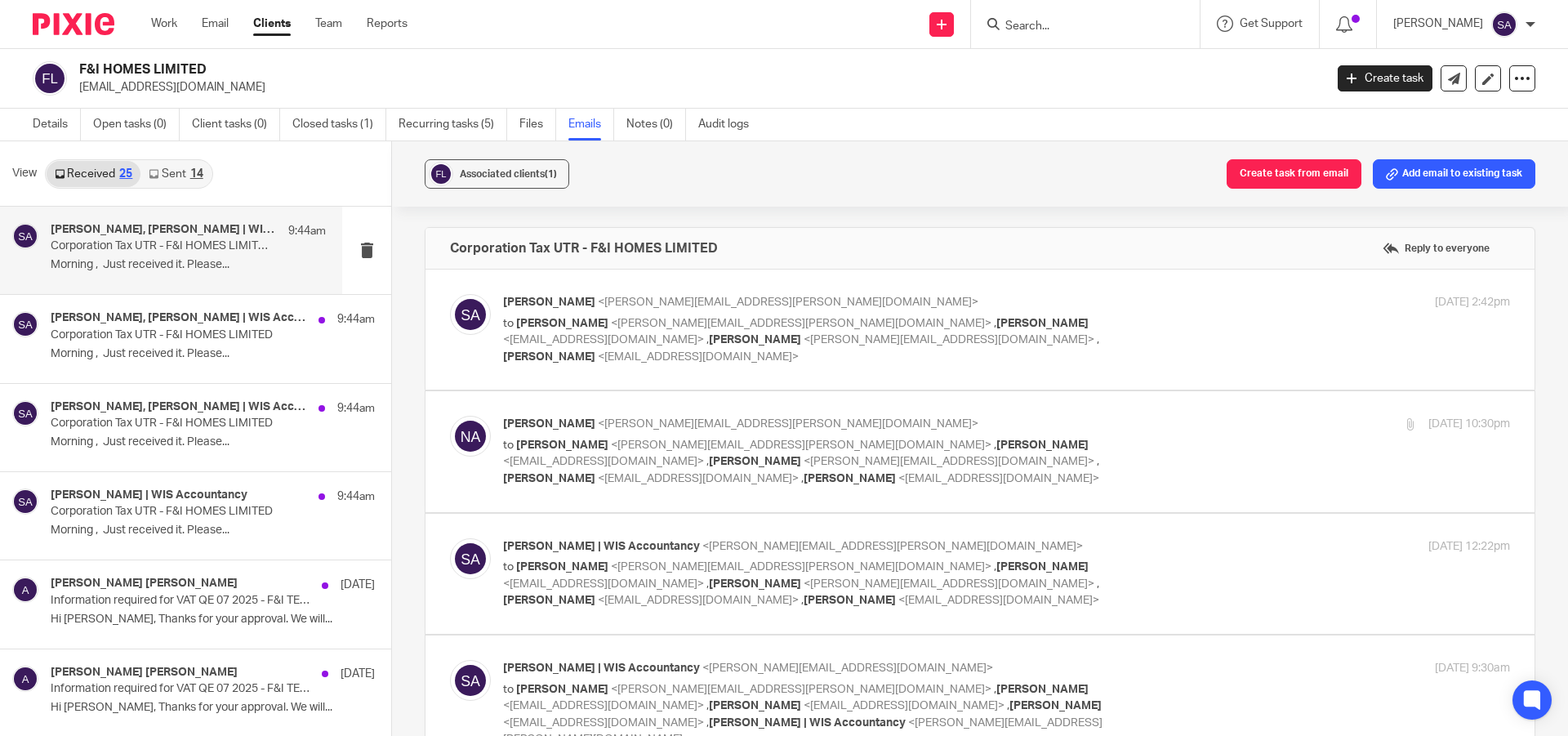
click at [1196, 324] on div "Shafiya Abdulla <shafiya.abdulla@wis-accountancy.co.uk> to Naushad Alam <nausha…" at bounding box center [1006, 329] width 1006 height 71
checkbox input "true"
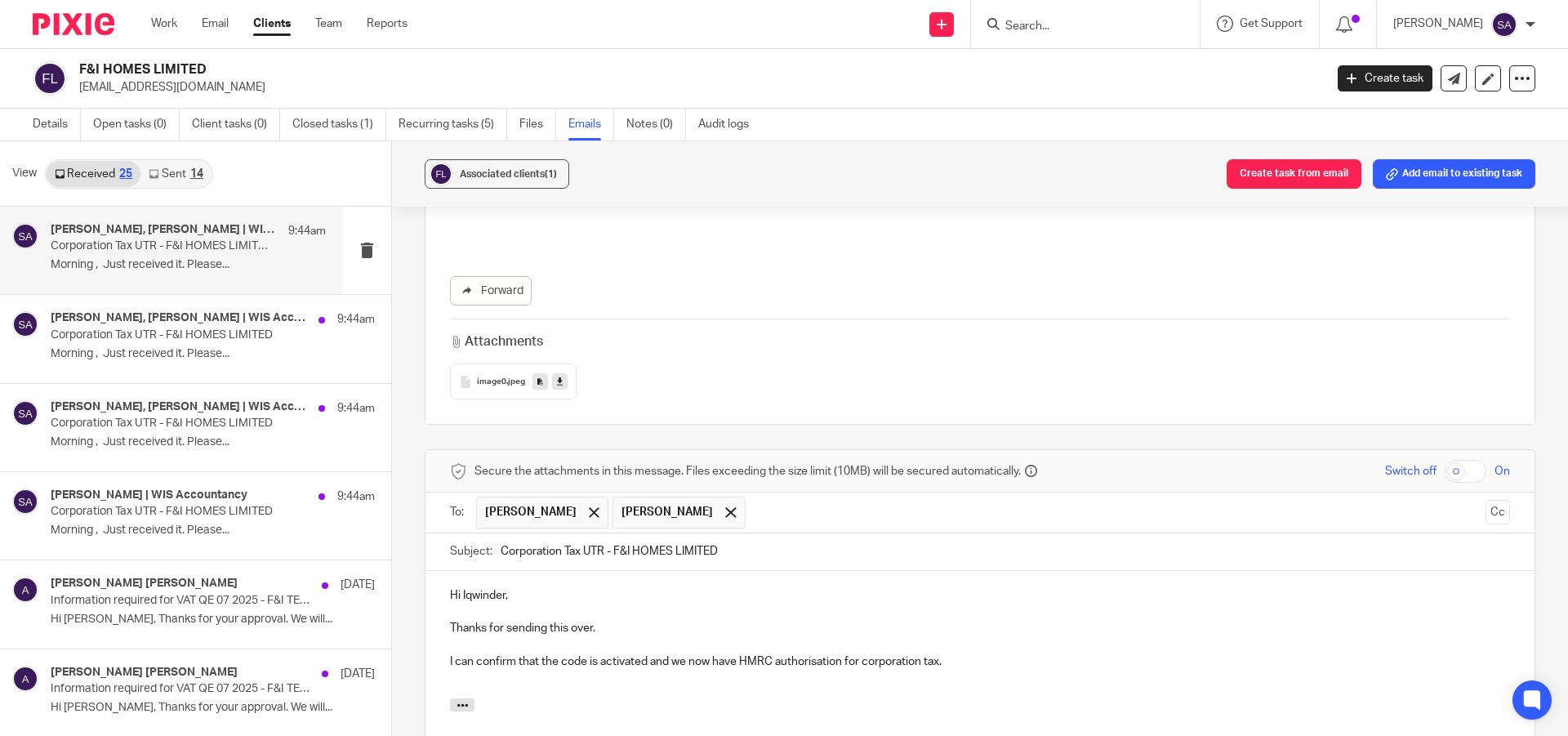
scroll to position [2900, 0]
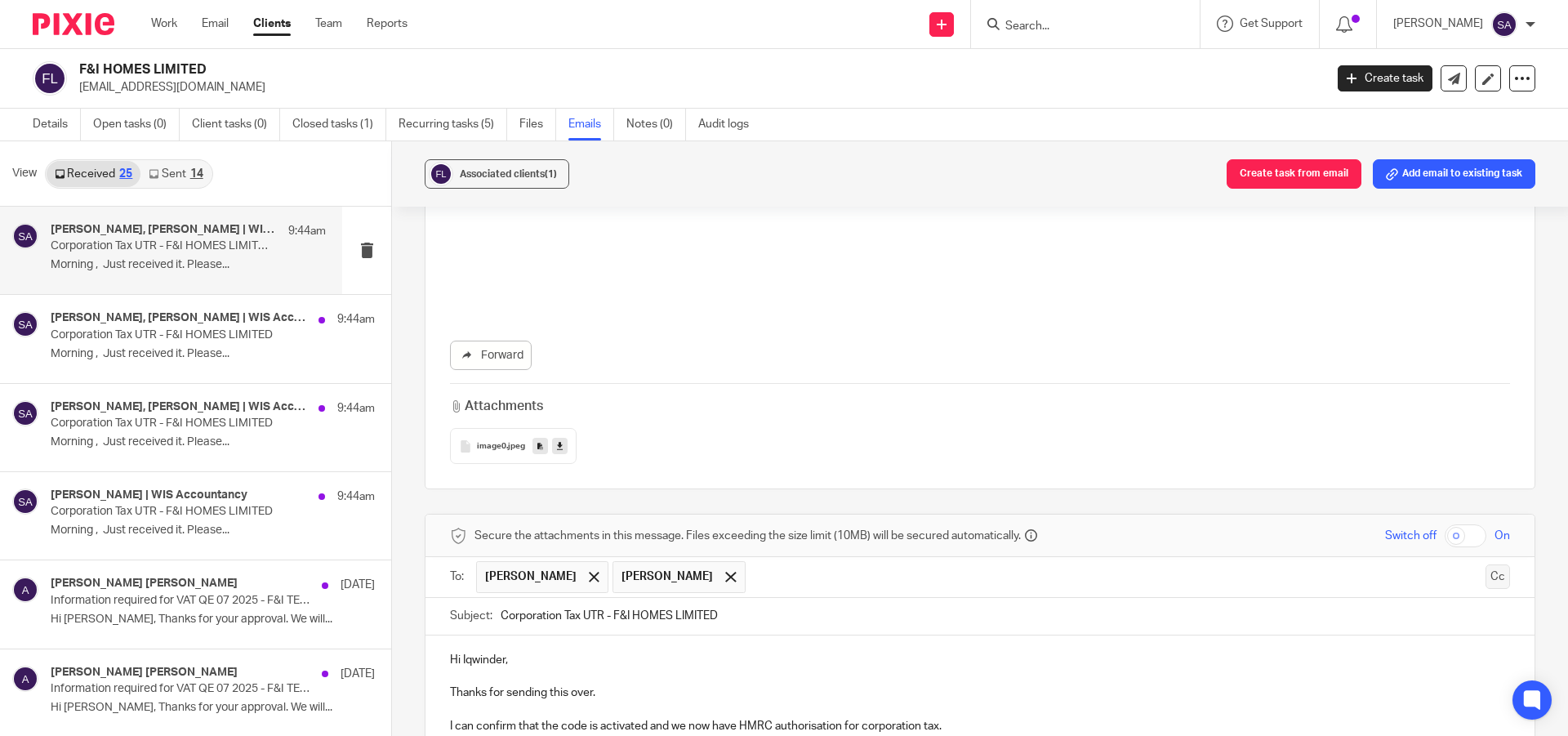
click at [1485, 564] on button "Cc" at bounding box center [1497, 576] width 25 height 25
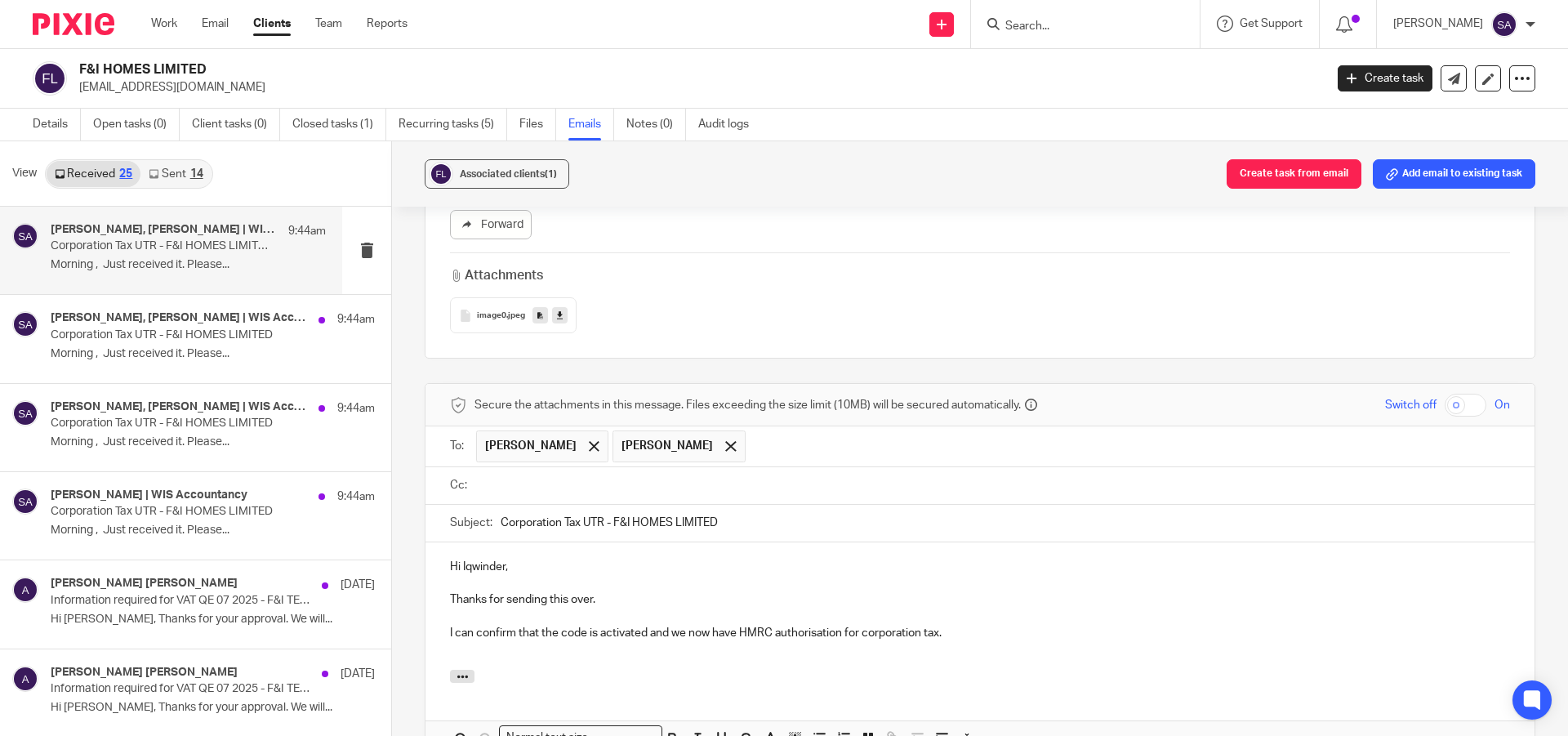
scroll to position [3063, 0]
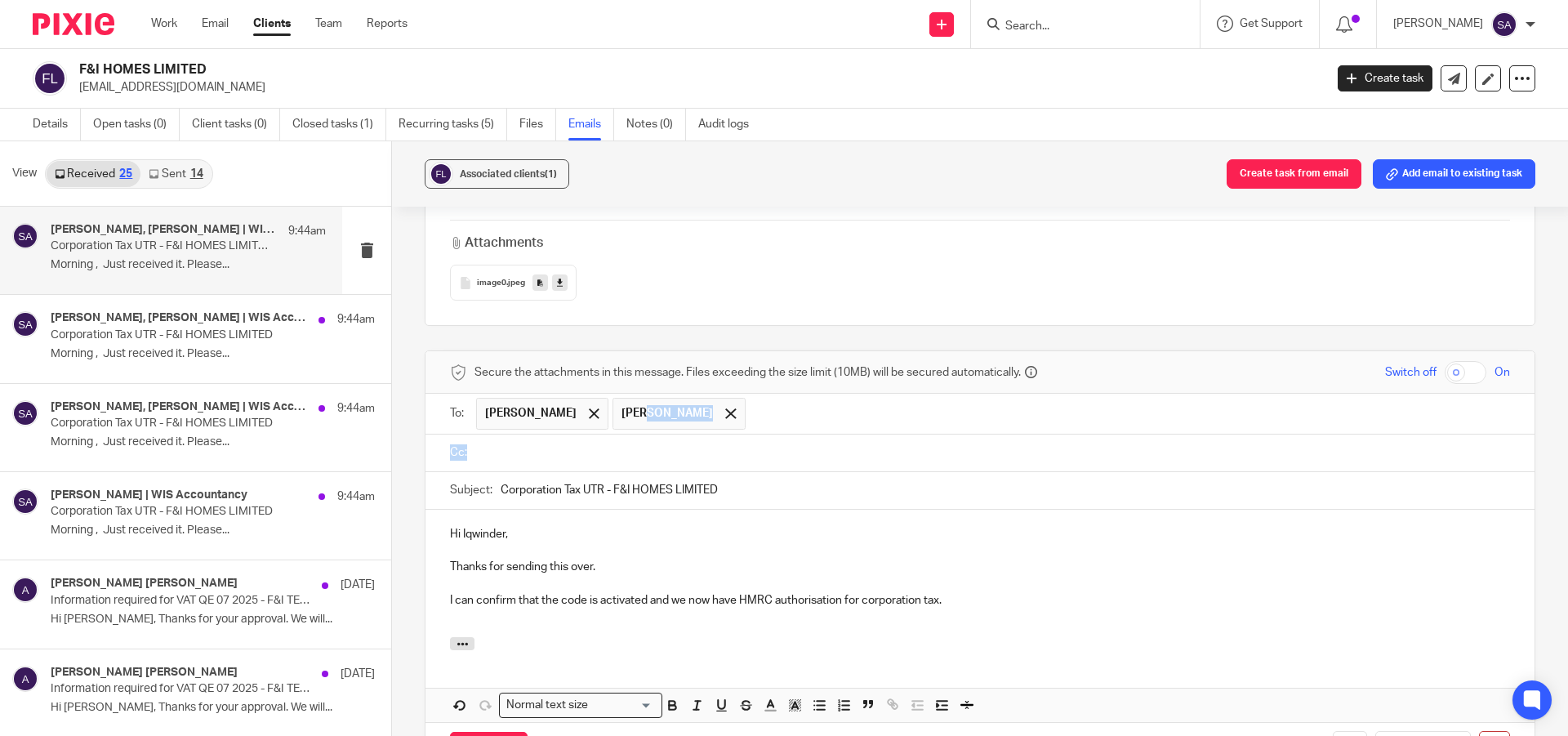
drag, startPoint x: 630, startPoint y: 358, endPoint x: 518, endPoint y: 414, distance: 125.2
click at [518, 414] on form "Secure the attachments in this message. Files exceeding the size limit (10MB) w…" at bounding box center [980, 563] width 1109 height 425
click at [545, 443] on input "text" at bounding box center [991, 452] width 1023 height 18
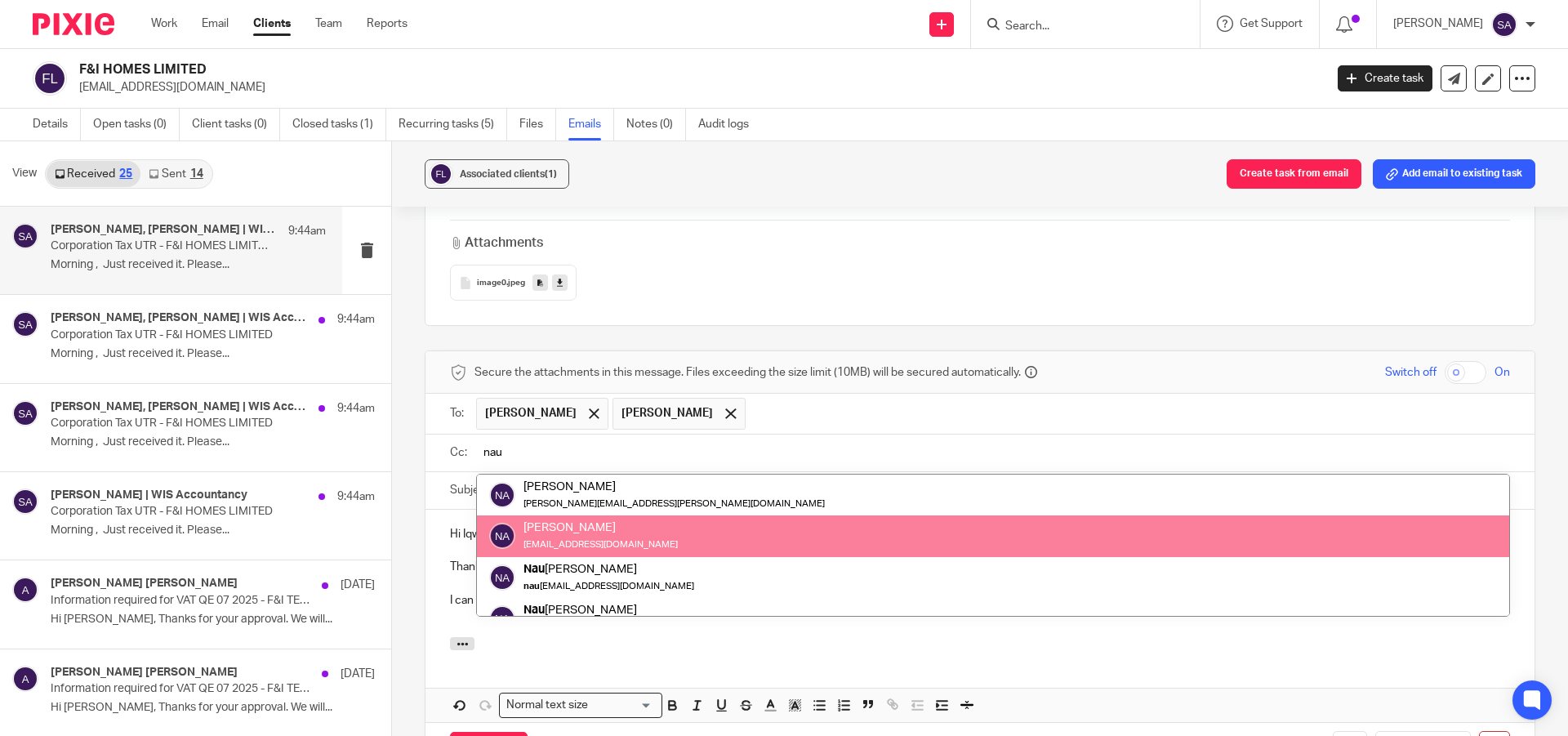
type input "nau"
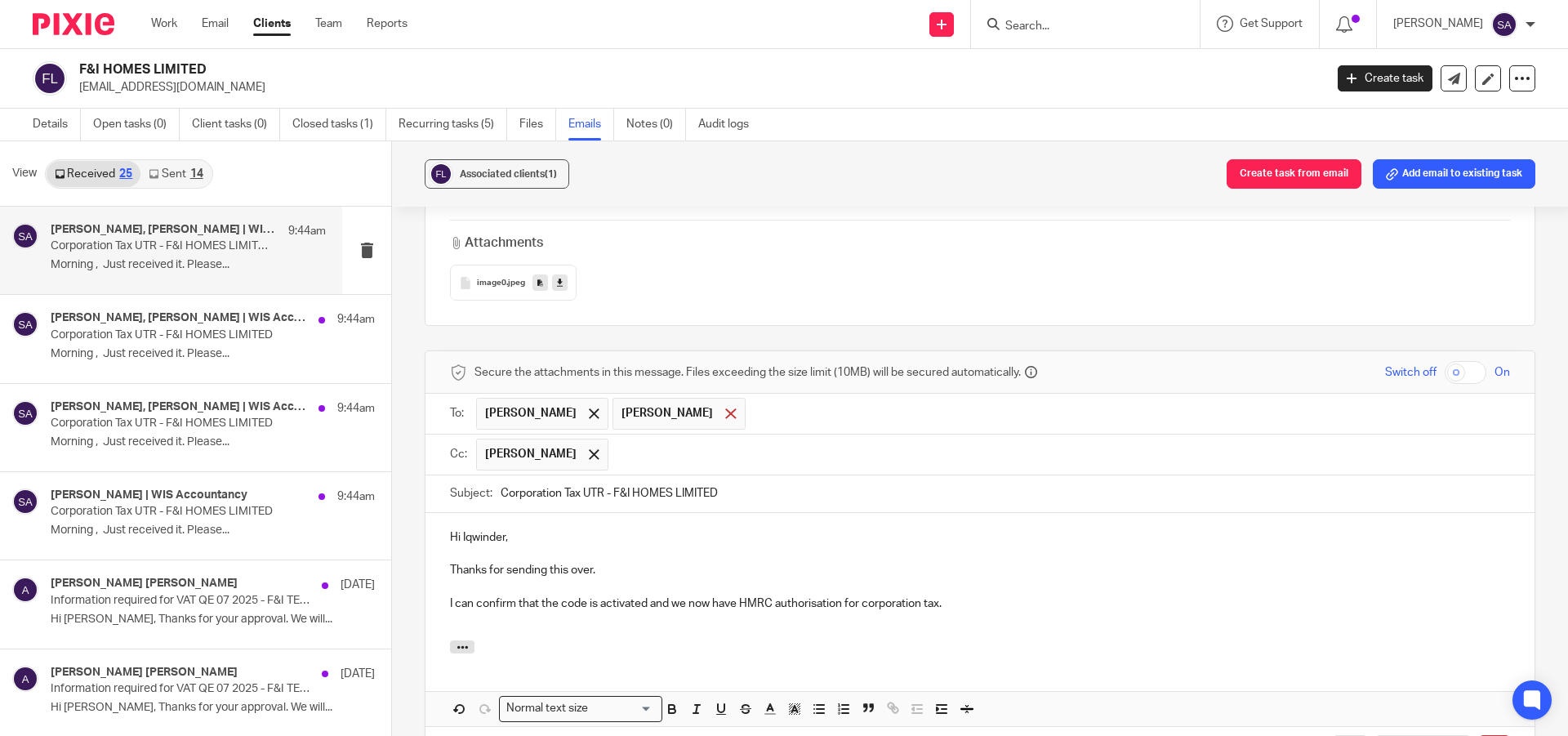
click at [725, 408] on span at bounding box center [730, 414] width 11 height 11
click at [652, 439] on input "text" at bounding box center [1060, 454] width 886 height 32
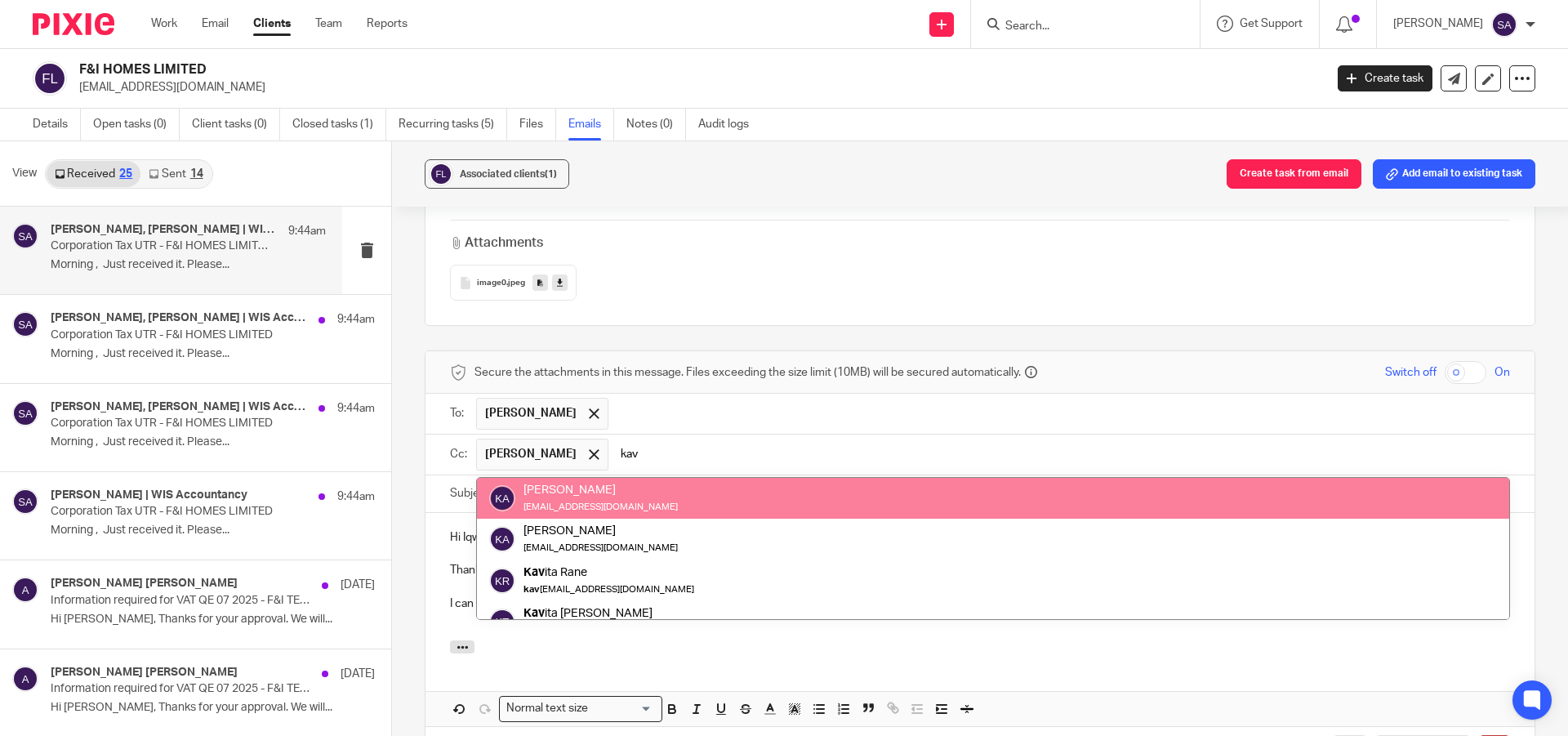
type input "kav"
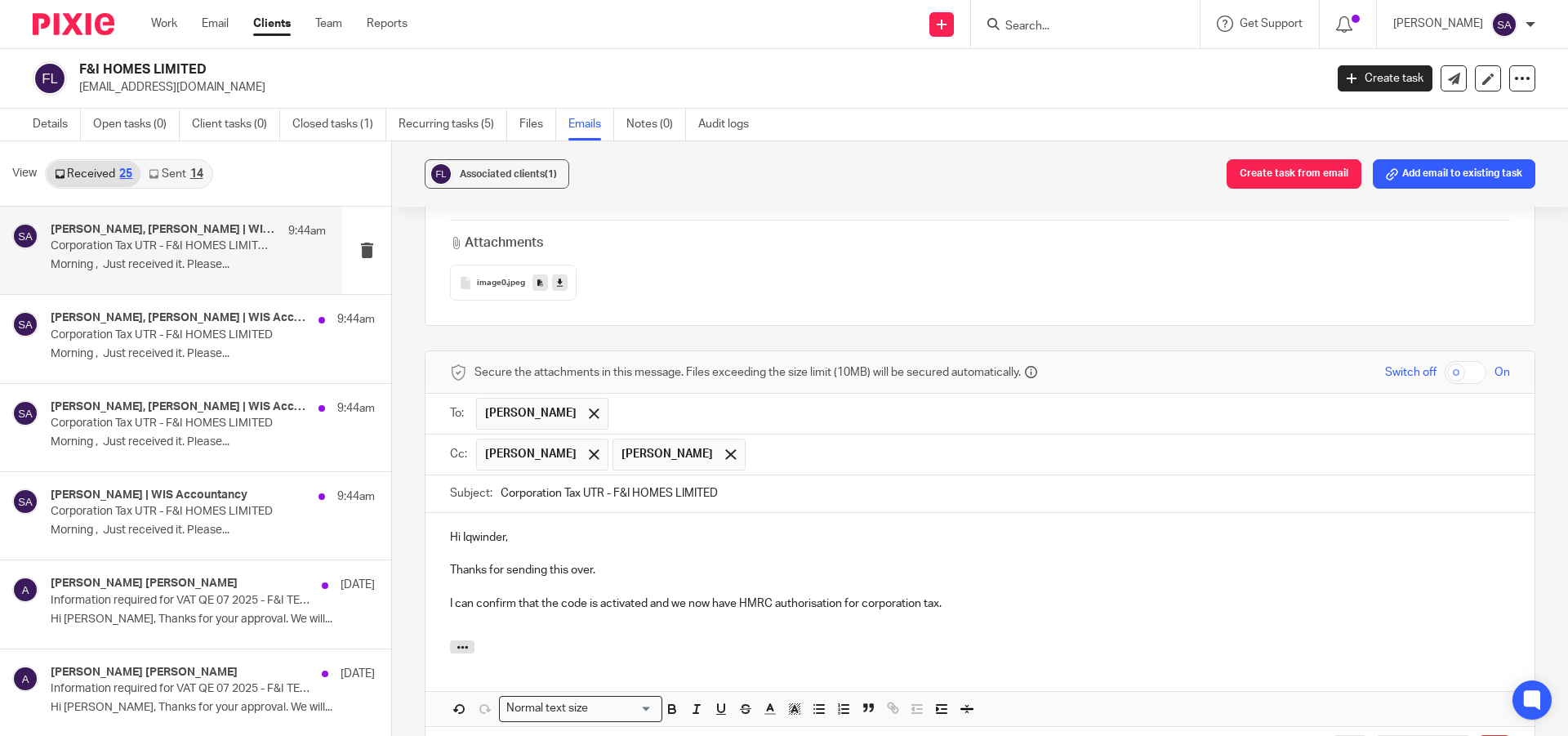
click at [814, 439] on input "text" at bounding box center [1128, 454] width 750 height 32
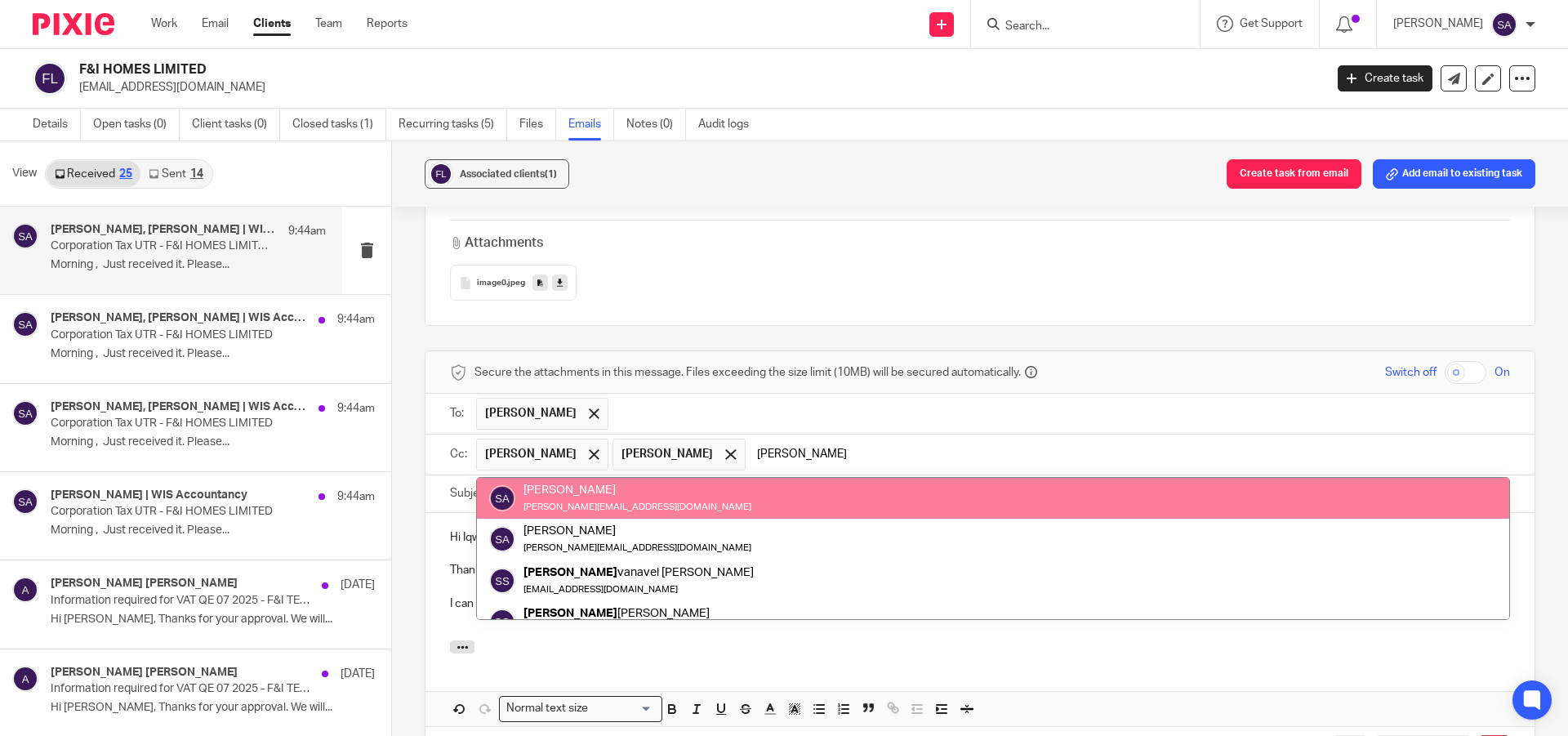
type input "sara"
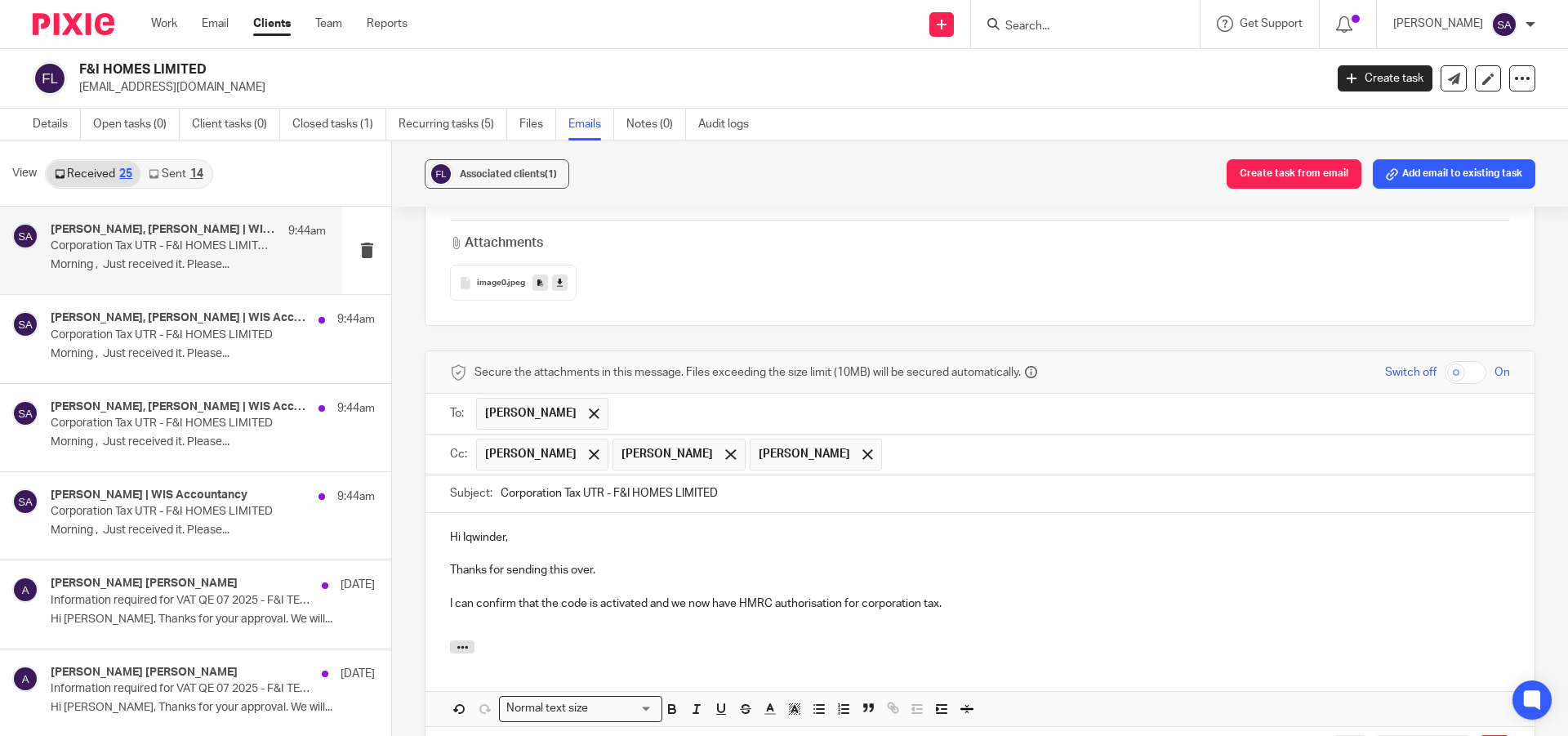
click at [931, 439] on input "text" at bounding box center [1196, 454] width 613 height 32
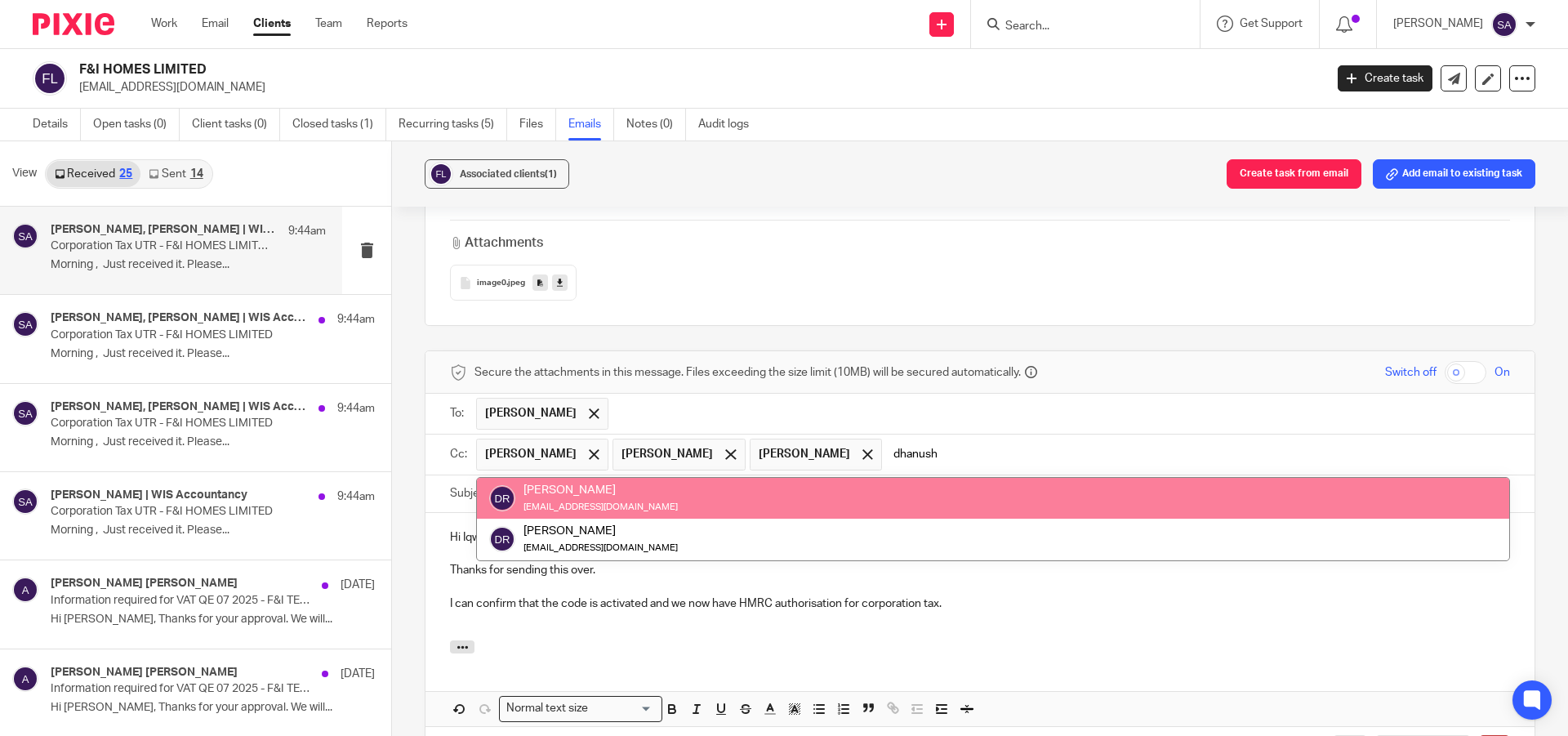
type input "dhanush"
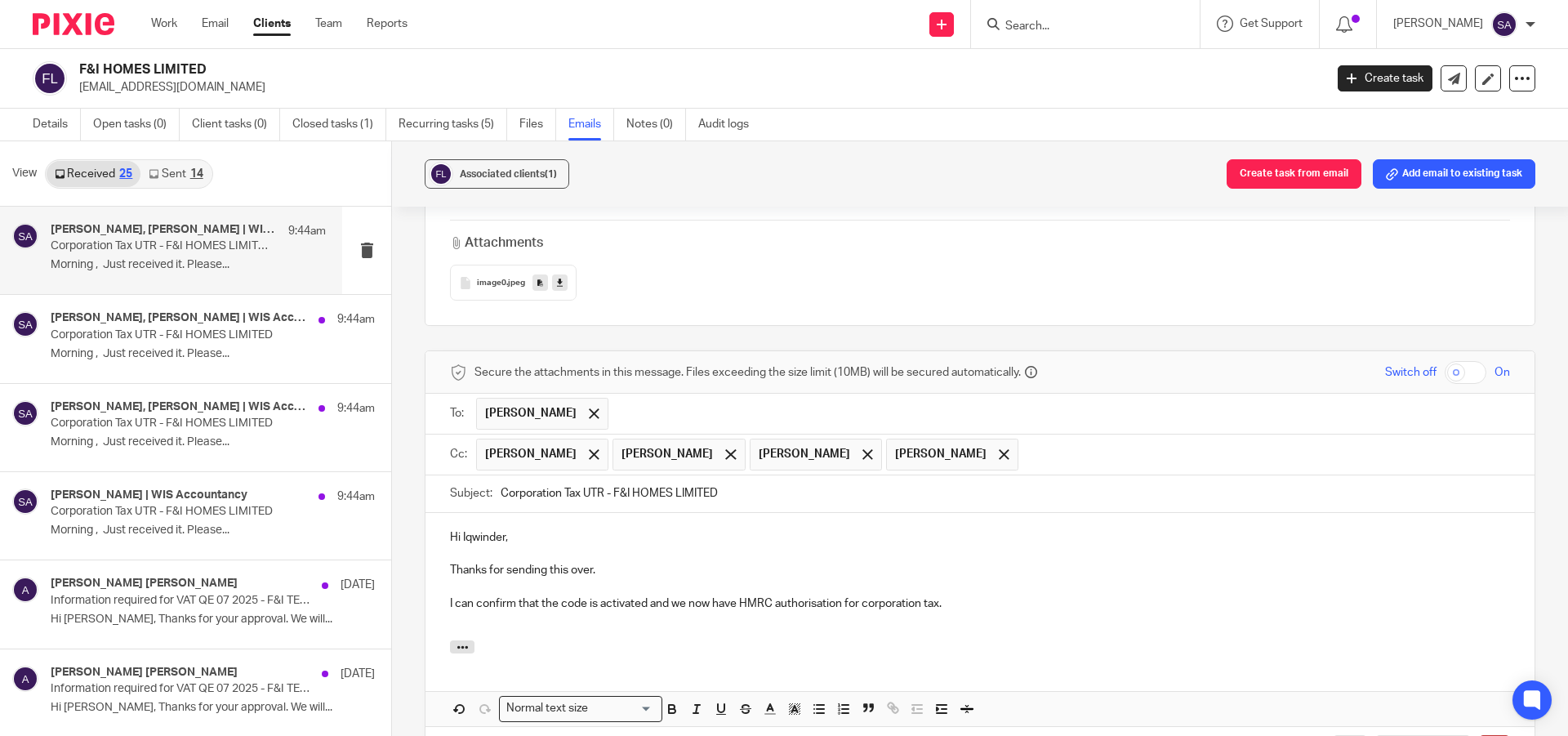
click at [494, 612] on p at bounding box center [979, 620] width 1060 height 17
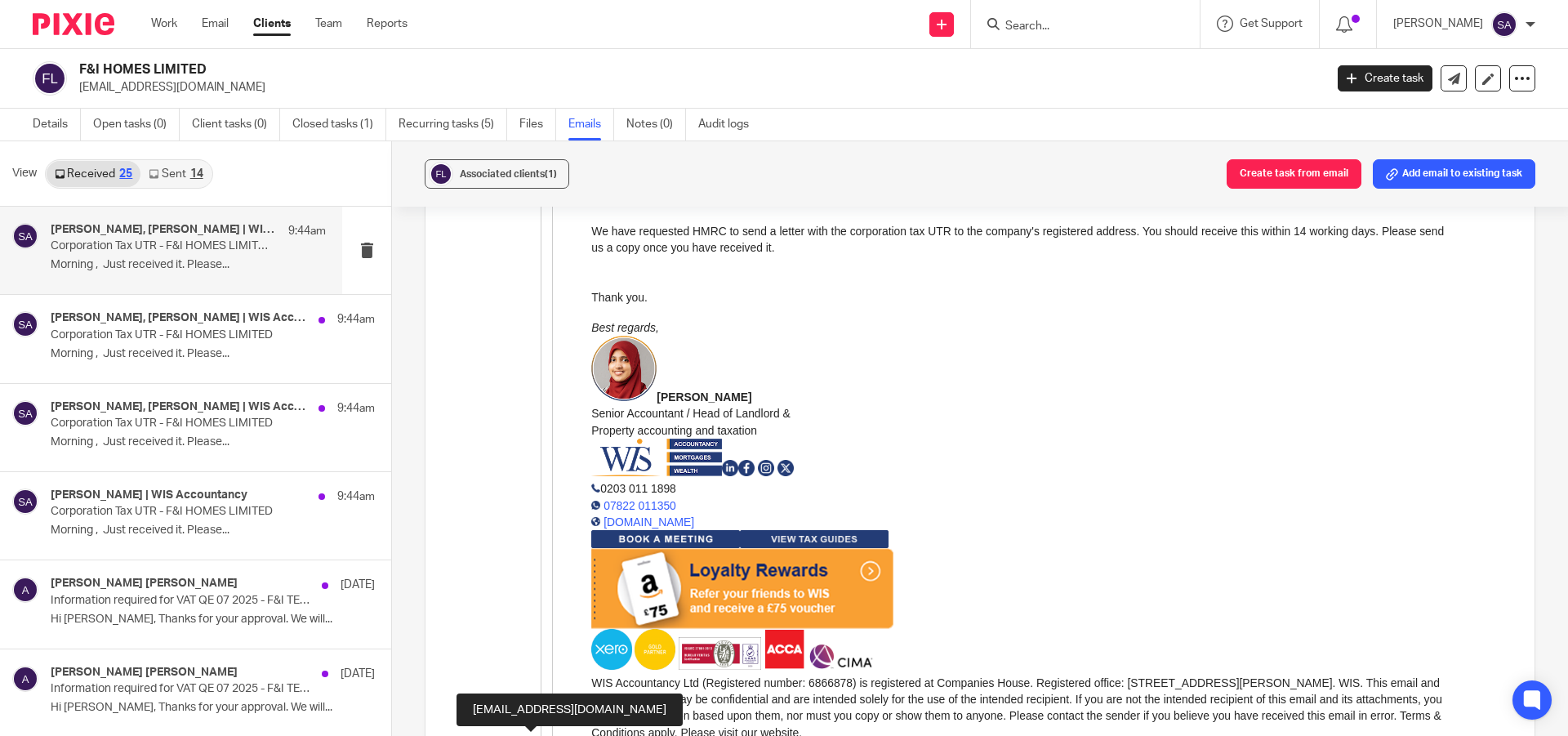
scroll to position [2083, 0]
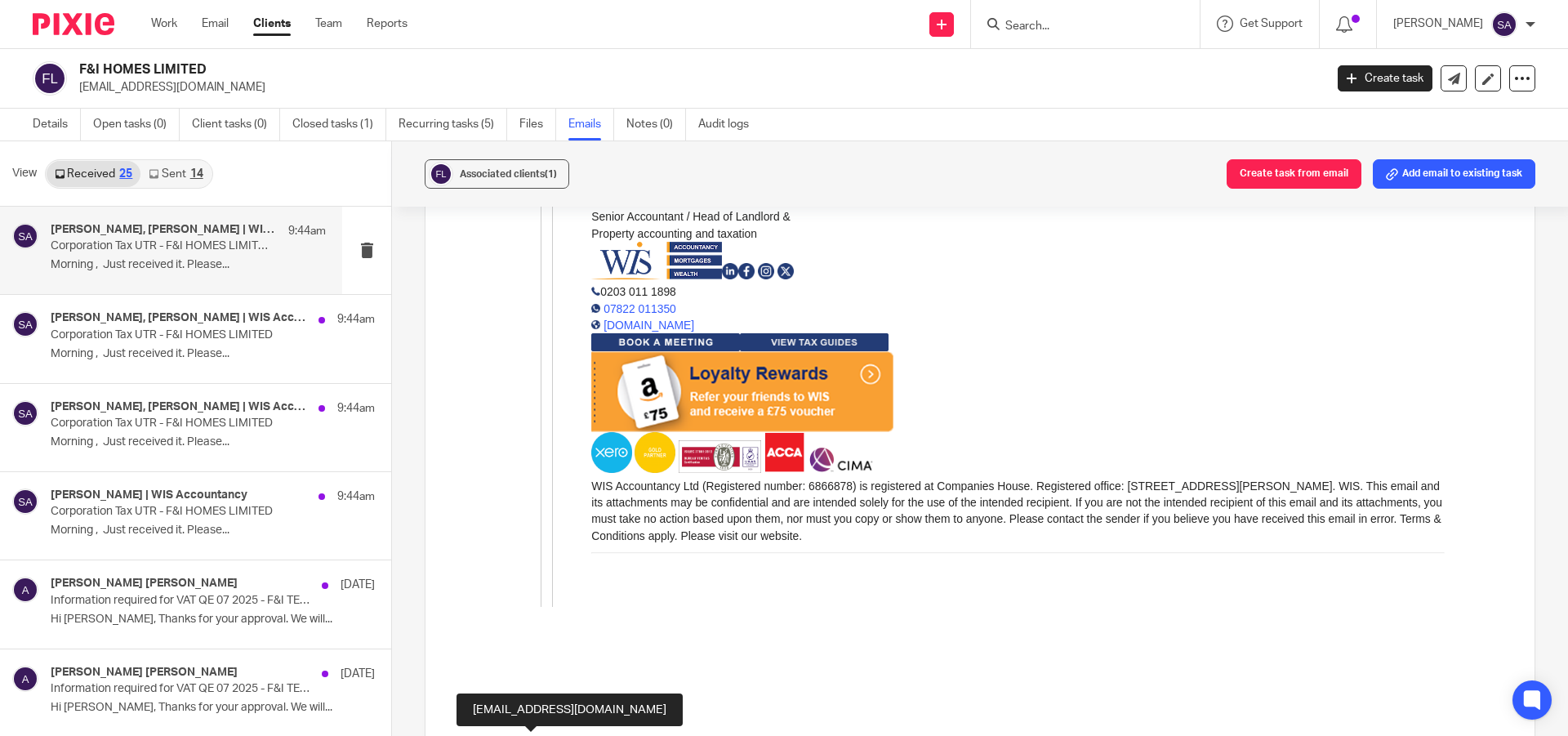
copy div "Naushad"
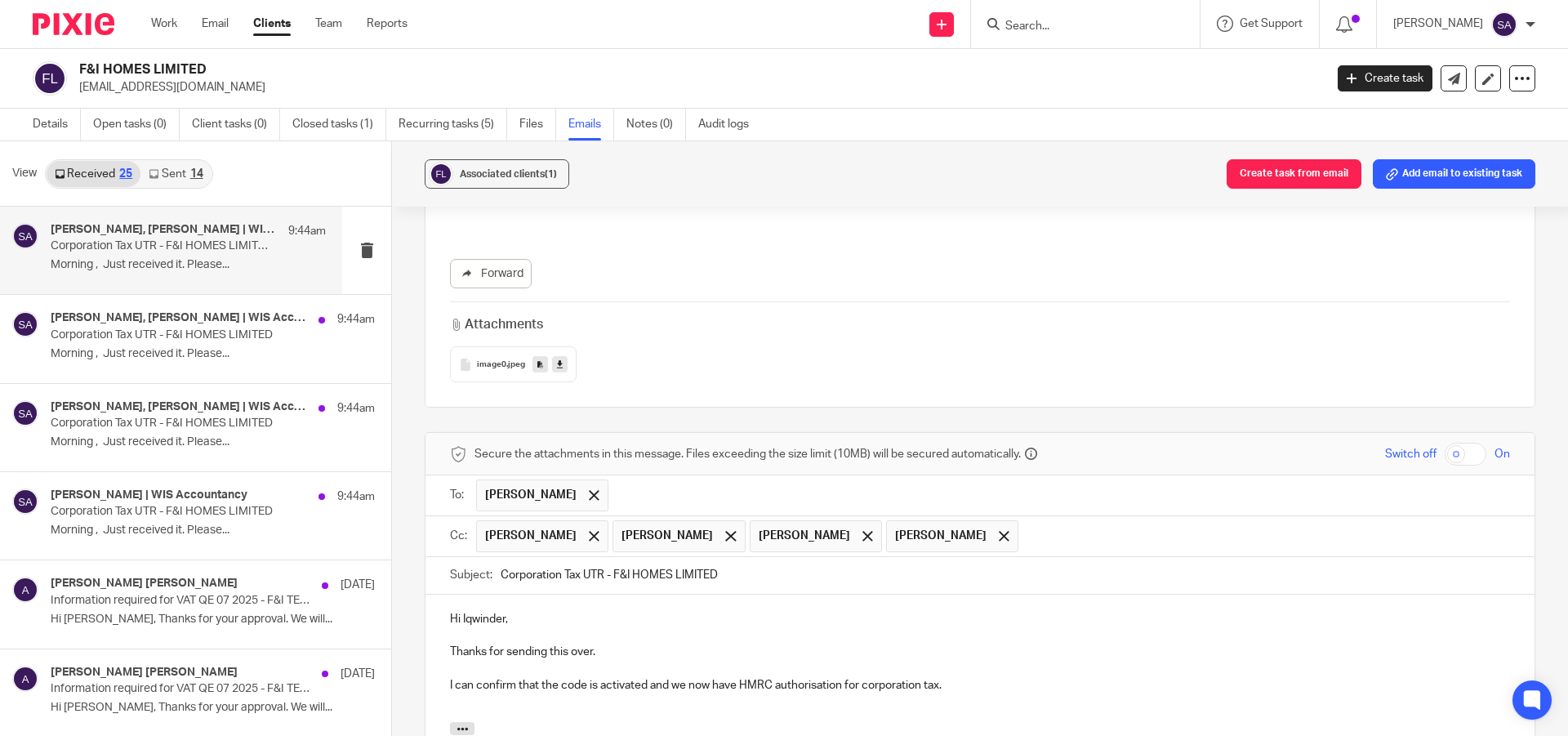
scroll to position [3145, 0]
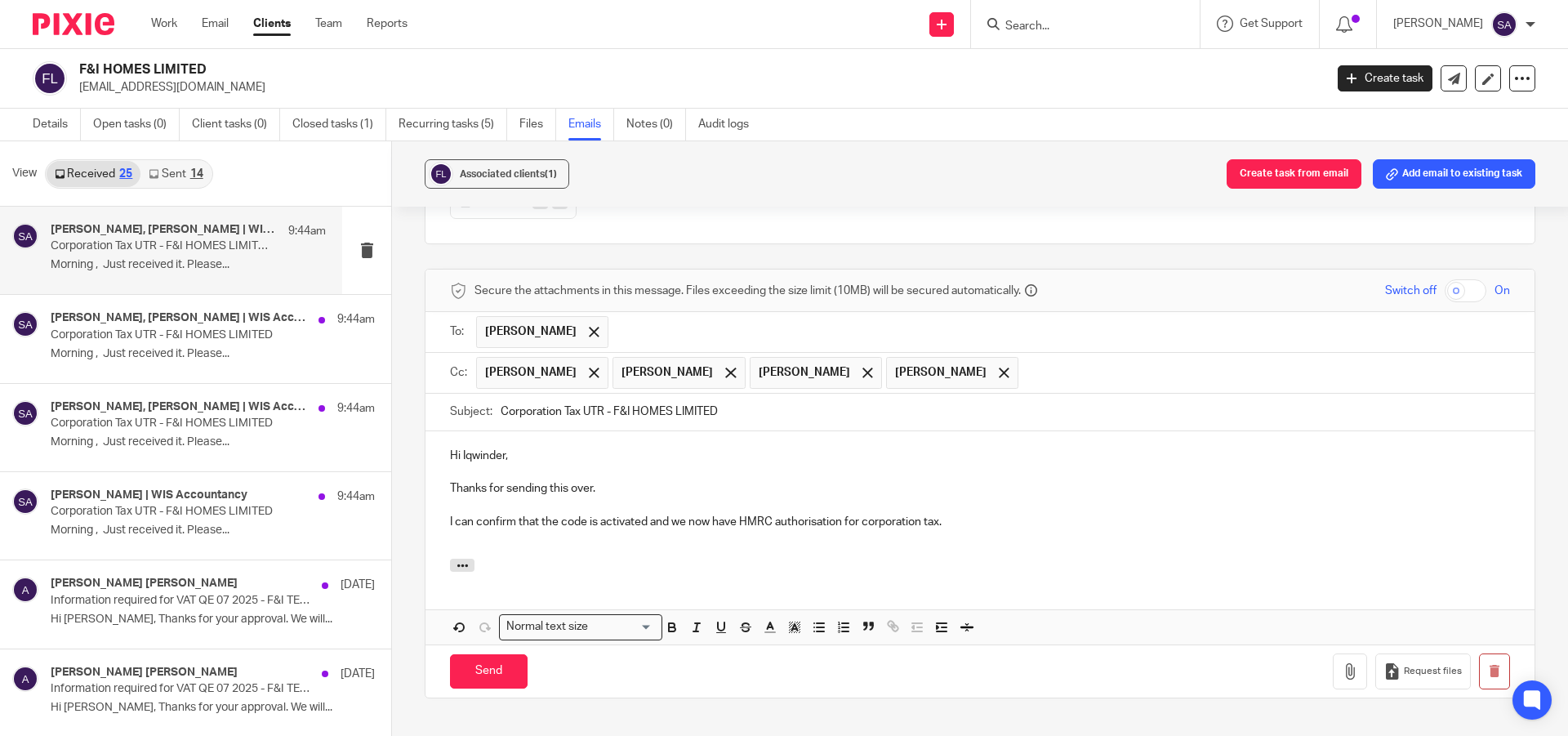
click at [482, 448] on p "Hi Iqwinder," at bounding box center [979, 456] width 1060 height 17
click at [494, 654] on input "Send" at bounding box center [488, 672] width 78 height 35
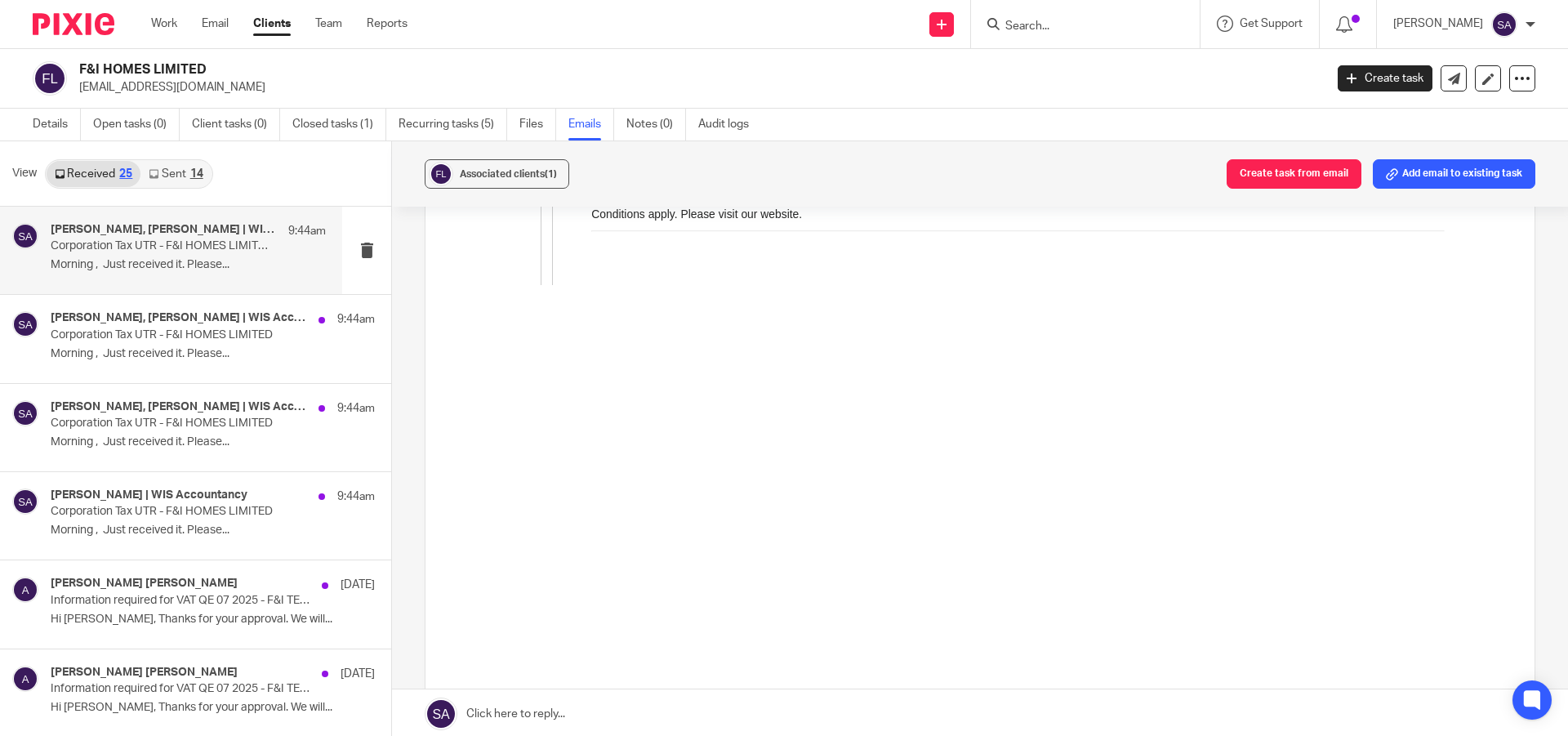
scroll to position [1997, 0]
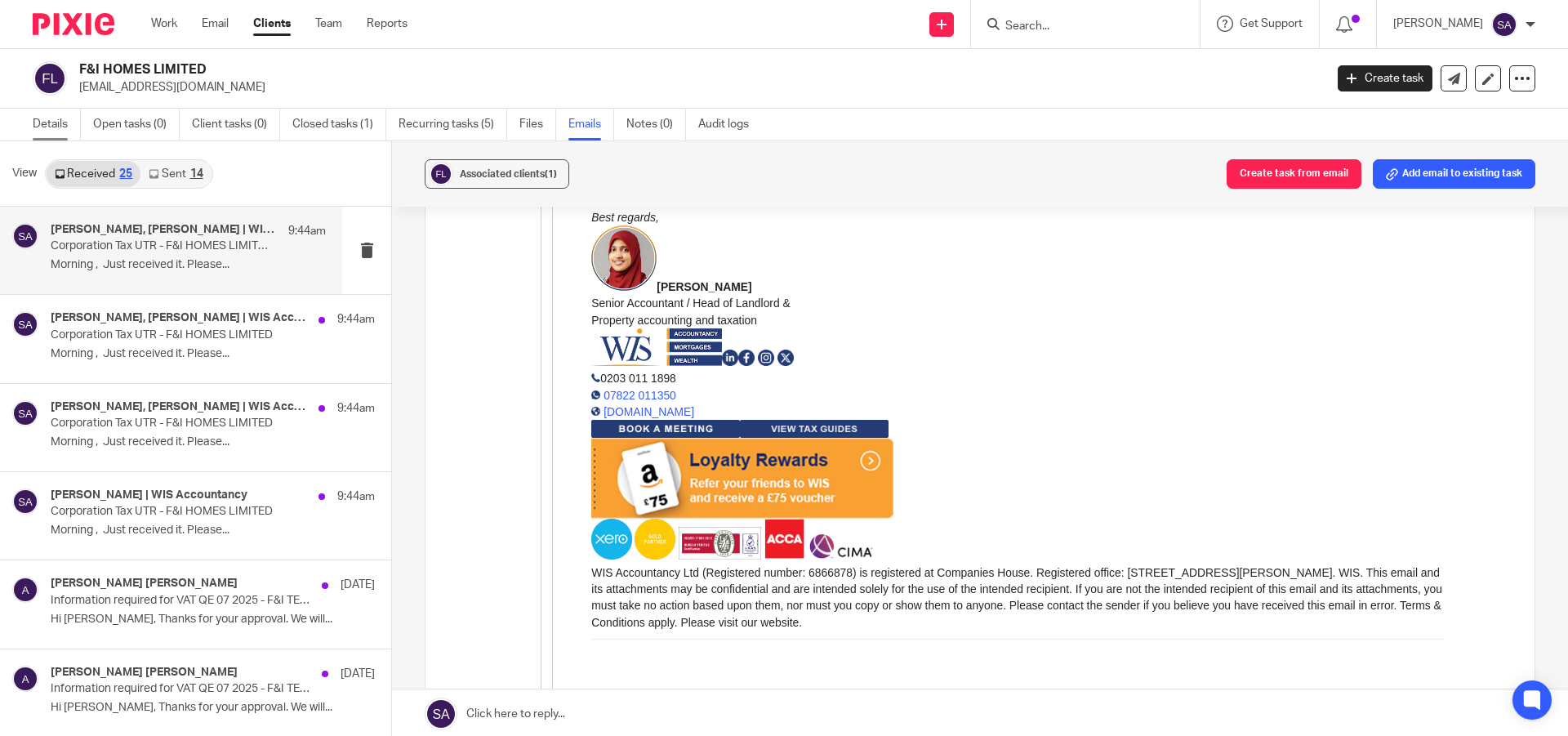
click at [50, 118] on link "Details" at bounding box center [57, 124] width 49 height 32
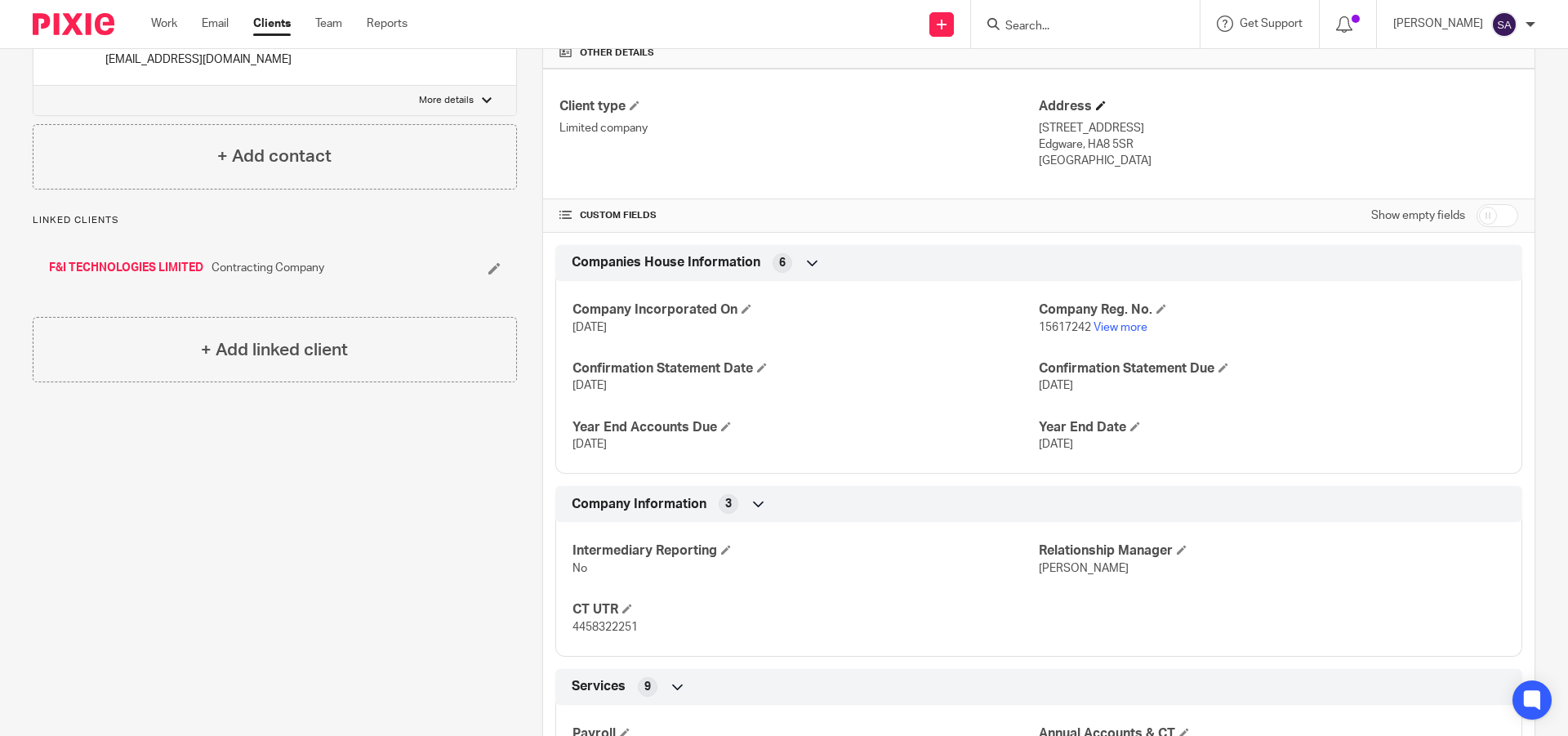
scroll to position [394, 0]
click at [1497, 208] on input "checkbox" at bounding box center [1496, 217] width 41 height 23
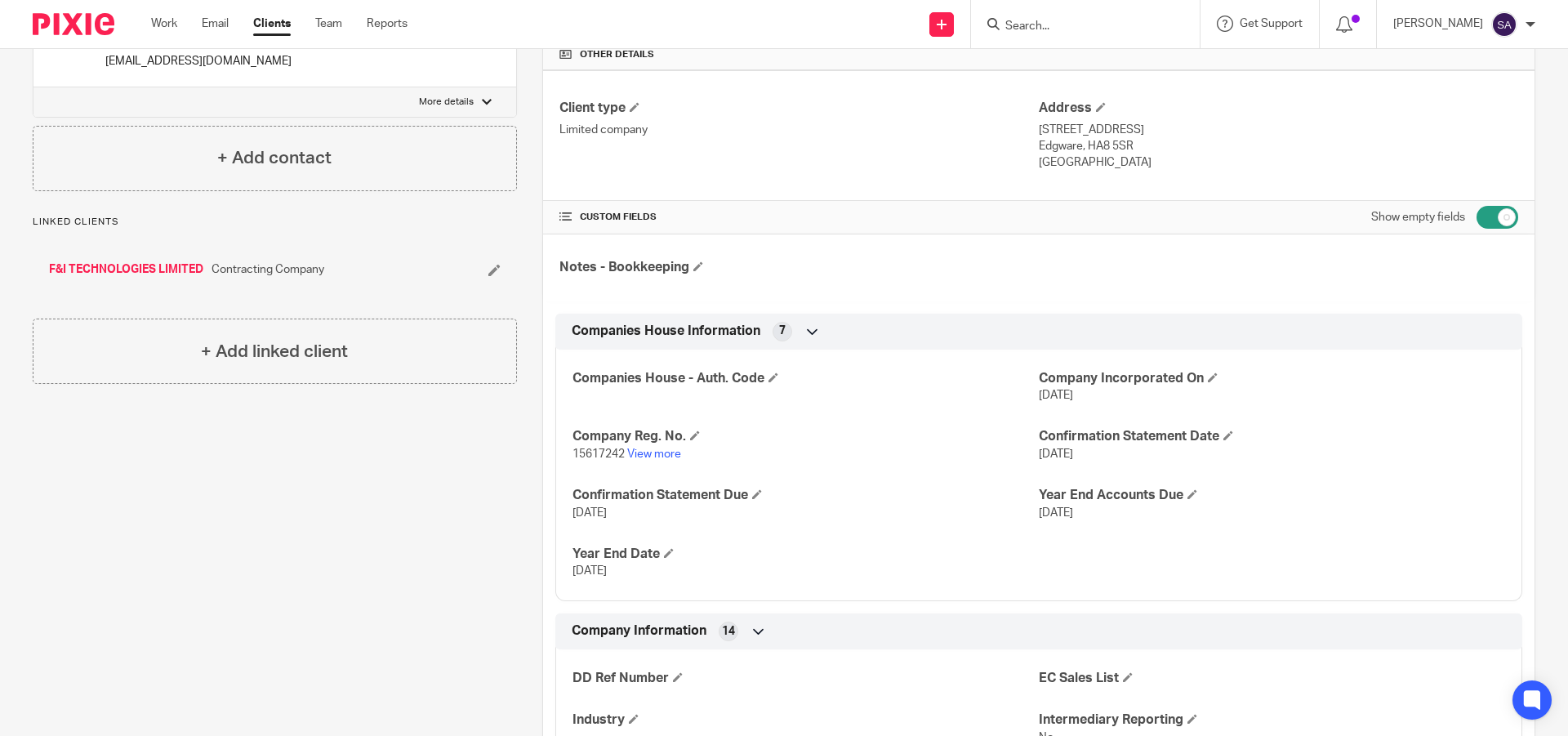
click at [1497, 208] on input "checkbox" at bounding box center [1496, 217] width 41 height 23
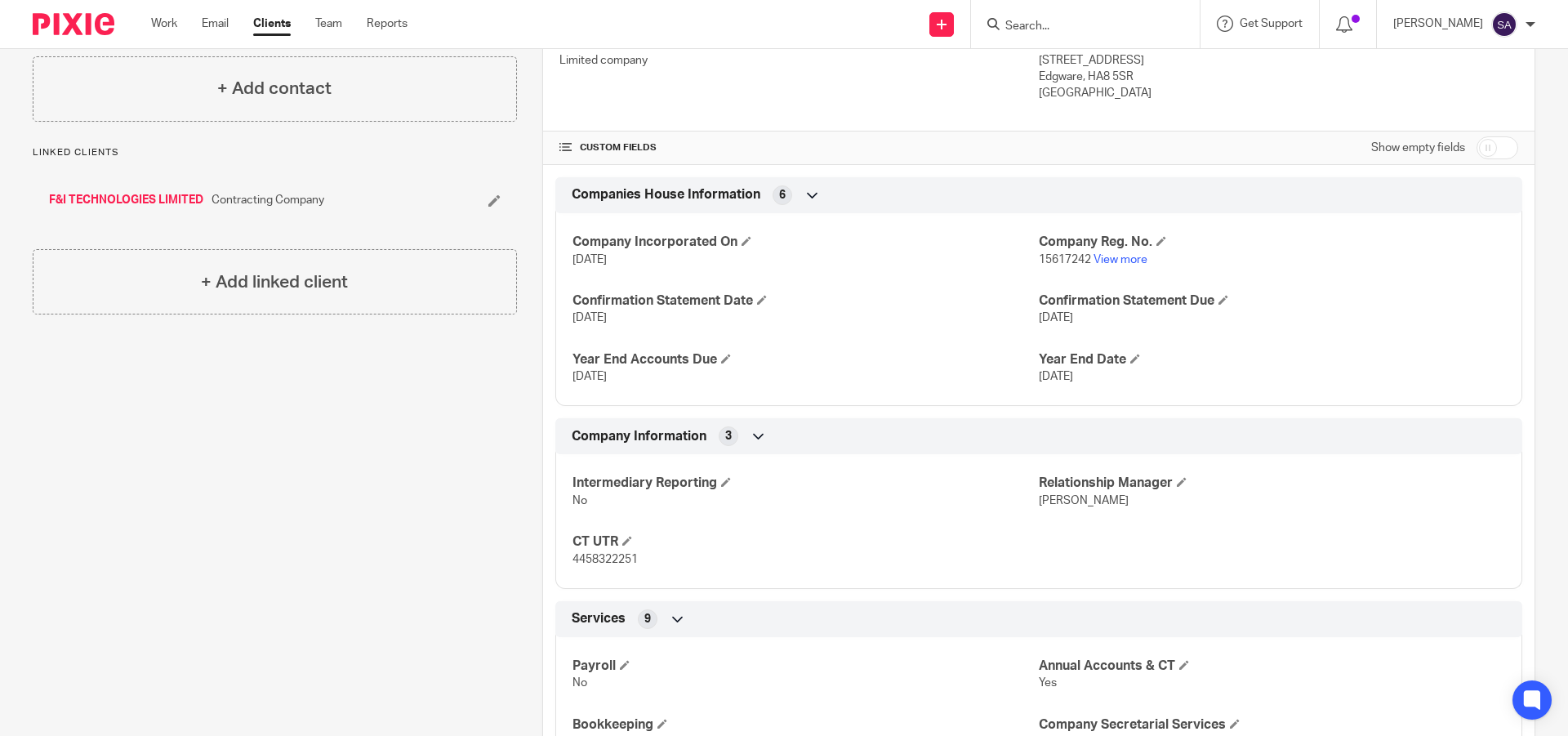
scroll to position [490, 0]
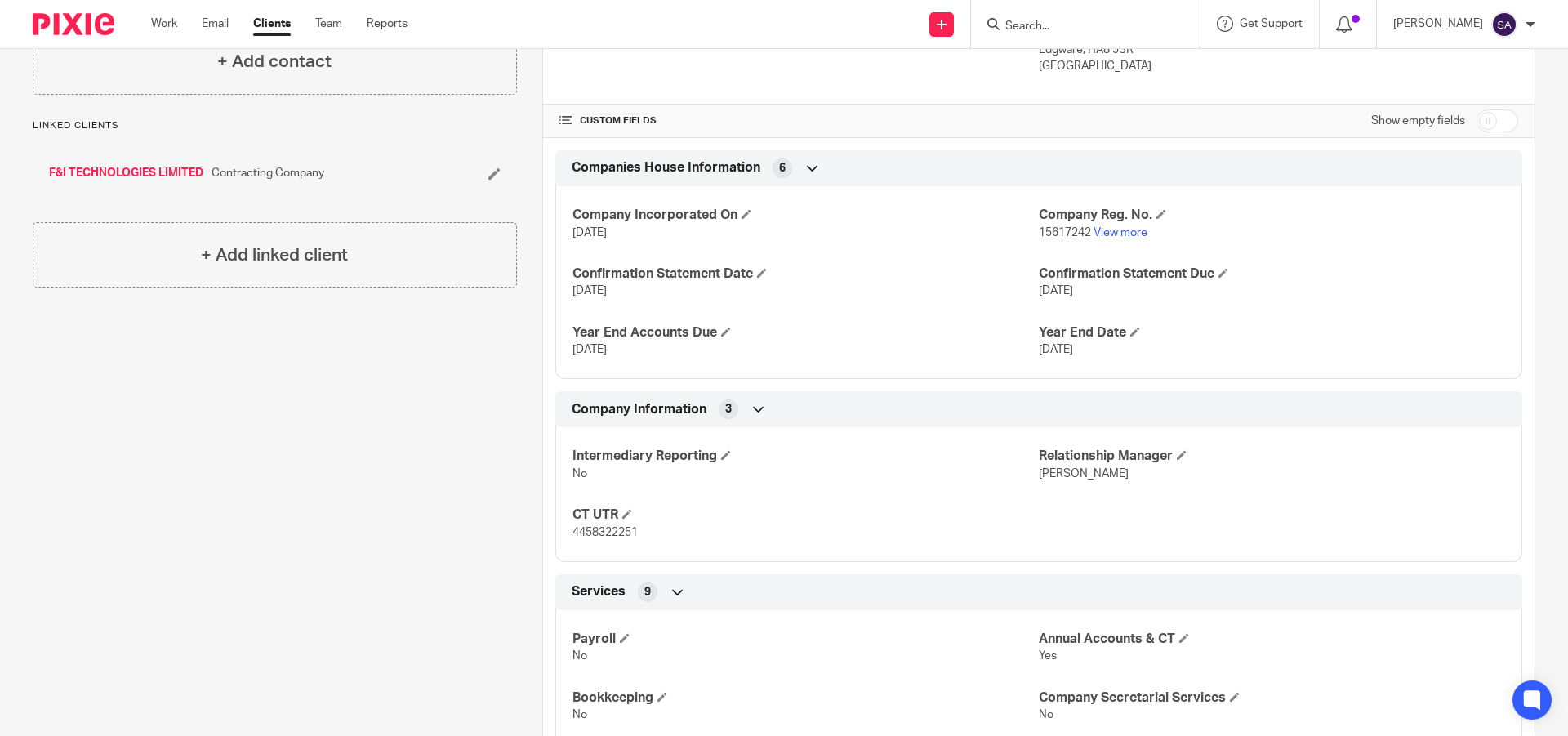
click at [1498, 118] on input "checkbox" at bounding box center [1496, 120] width 41 height 23
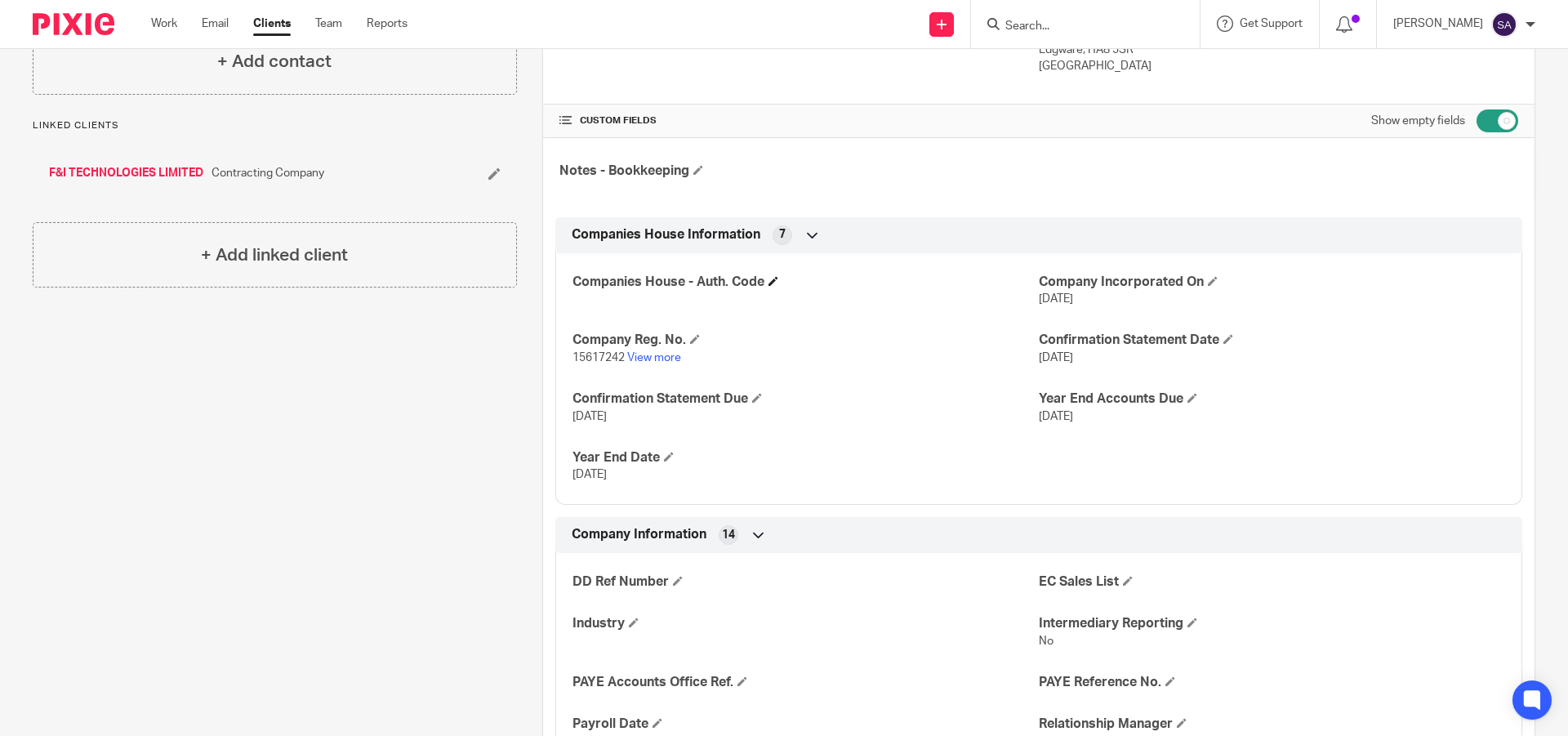
click at [762, 285] on h4 "Companies House - Auth. Code" at bounding box center [806, 282] width 466 height 17
click at [776, 283] on span at bounding box center [773, 281] width 10 height 10
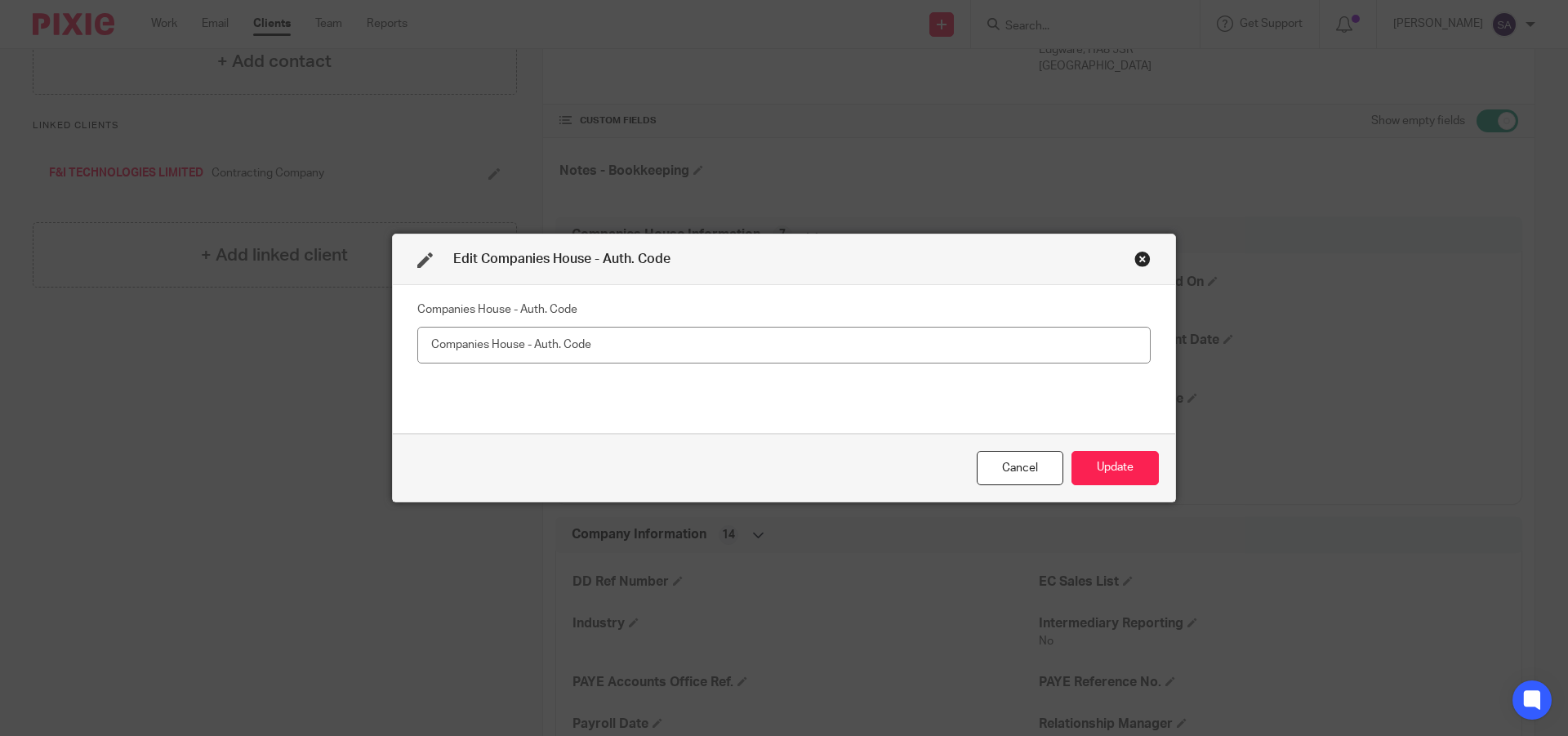
click at [1136, 260] on div "Close this dialog window" at bounding box center [1142, 259] width 17 height 17
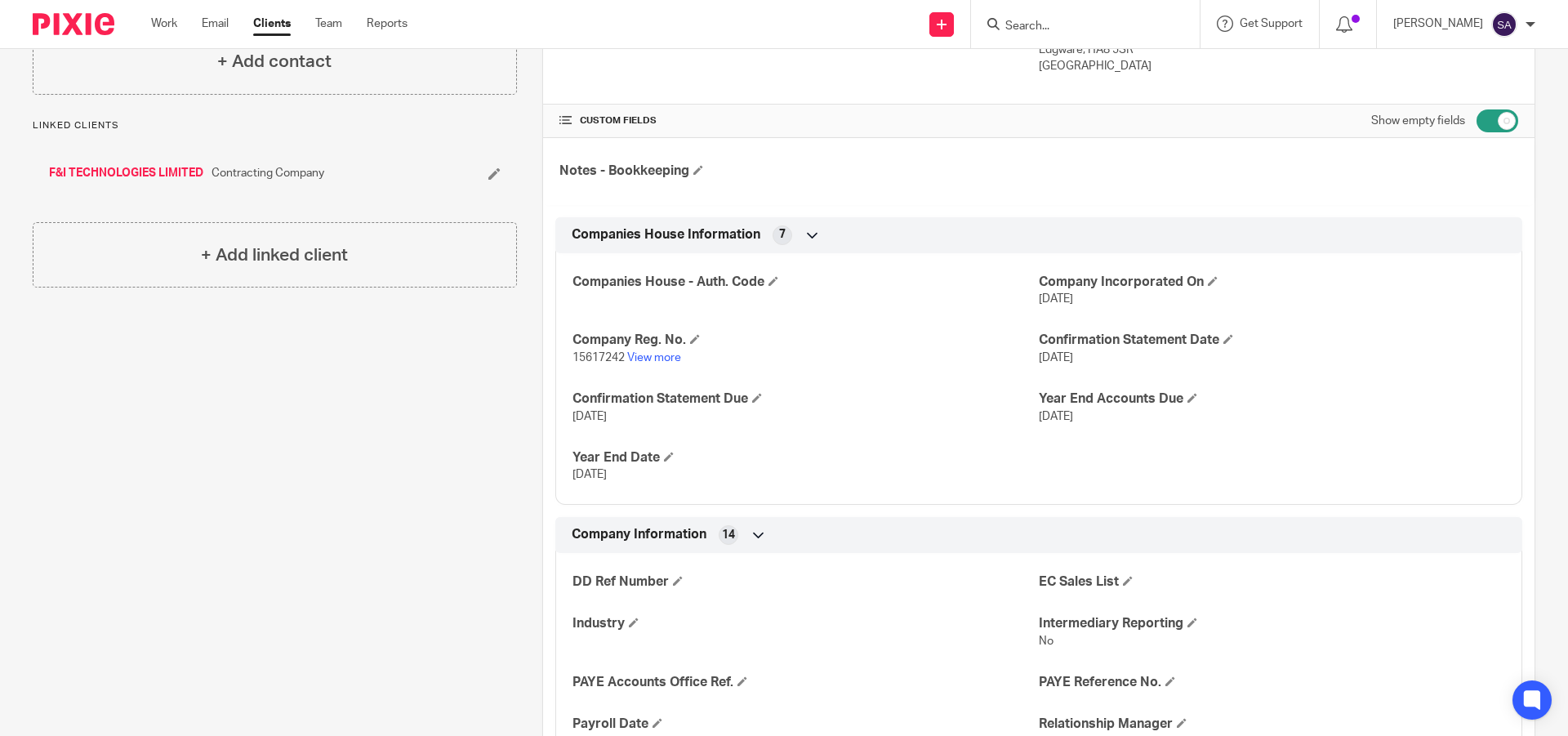
click at [1480, 127] on input "checkbox" at bounding box center [1496, 120] width 41 height 23
checkbox input "false"
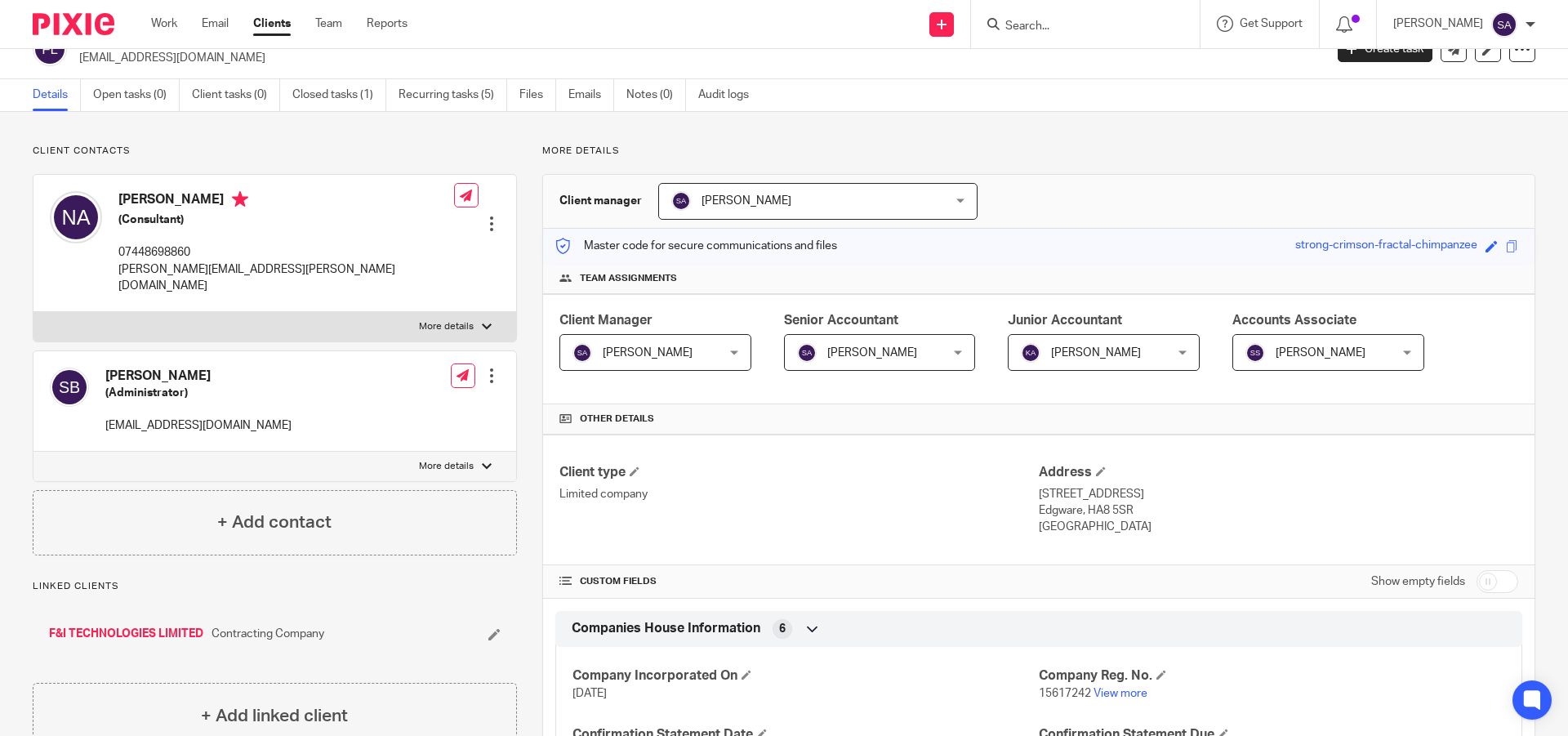
scroll to position [0, 0]
